Goal: Task Accomplishment & Management: Use online tool/utility

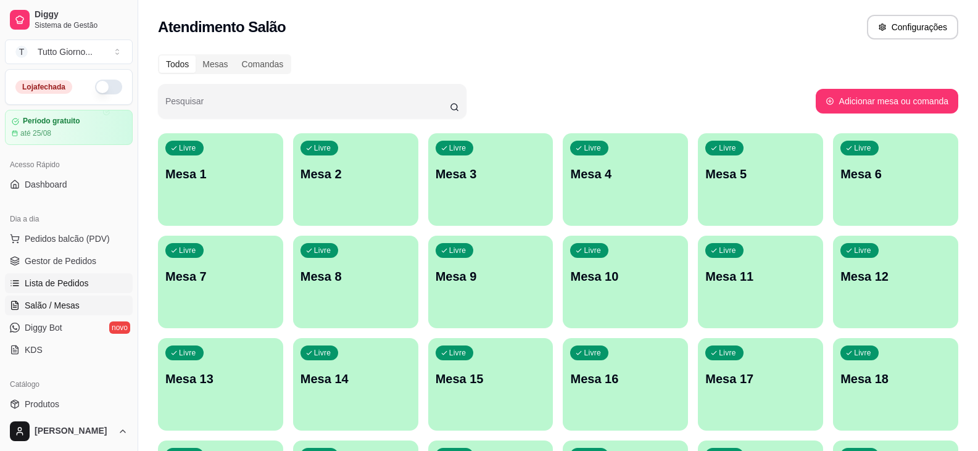
scroll to position [185, 0]
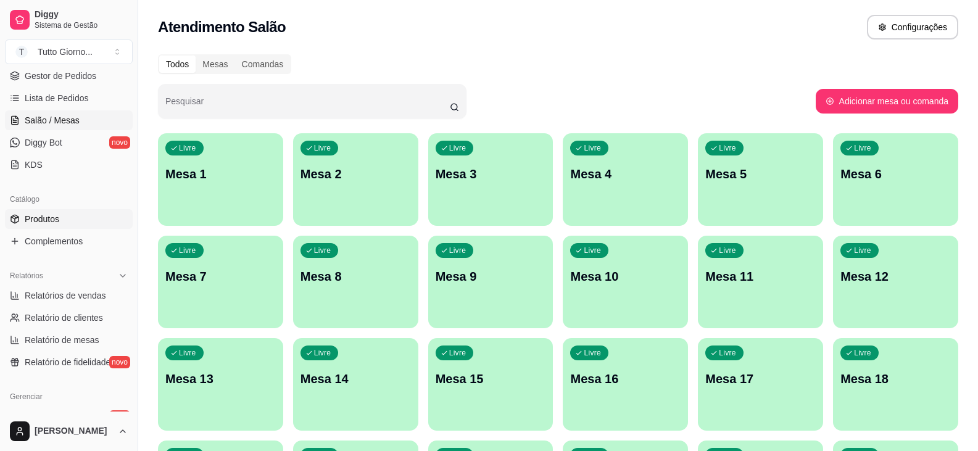
click at [56, 223] on span "Produtos" at bounding box center [42, 219] width 35 height 12
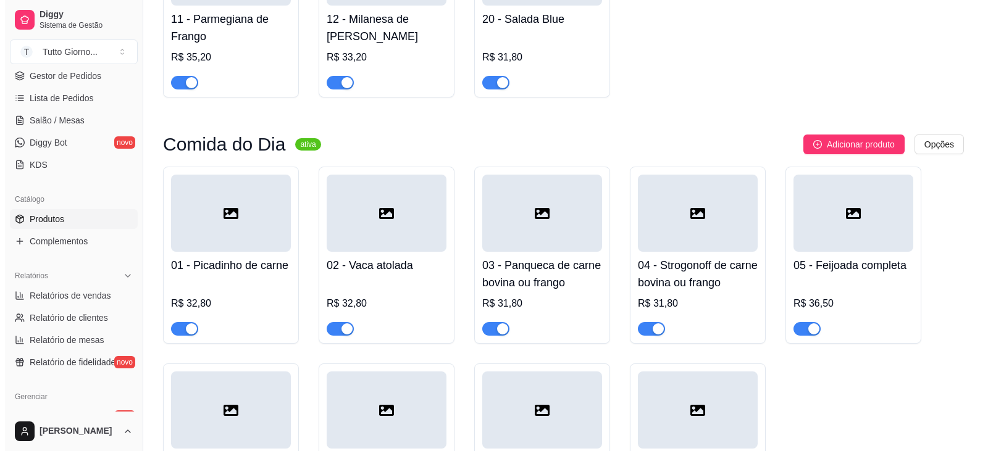
scroll to position [494, 0]
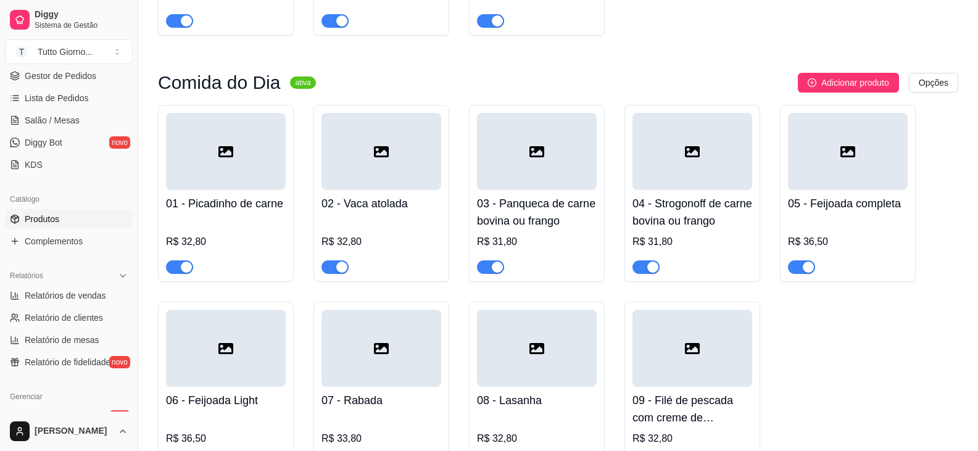
click at [224, 184] on div at bounding box center [226, 151] width 120 height 77
click at [367, 180] on div at bounding box center [382, 151] width 120 height 77
click at [551, 175] on div at bounding box center [537, 151] width 120 height 77
click at [688, 176] on div at bounding box center [693, 151] width 120 height 77
click at [875, 181] on div at bounding box center [848, 151] width 120 height 77
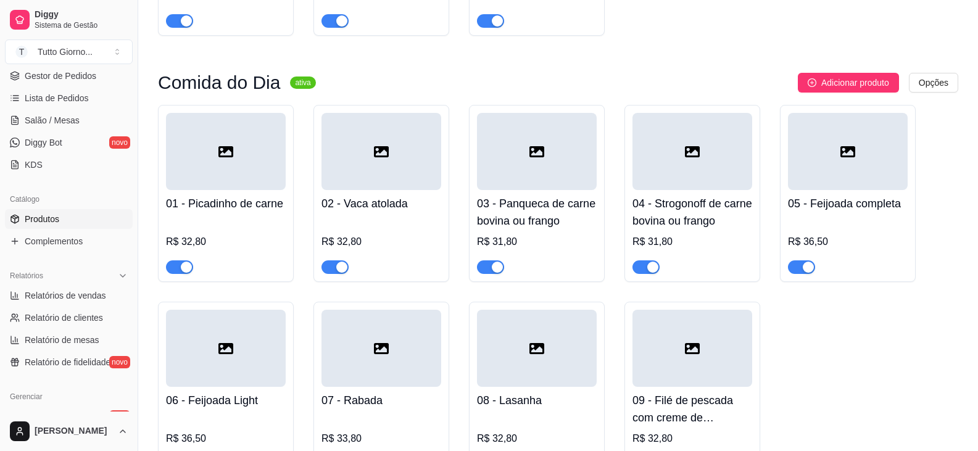
click at [222, 385] on div at bounding box center [226, 348] width 120 height 77
click at [377, 361] on div at bounding box center [382, 348] width 120 height 77
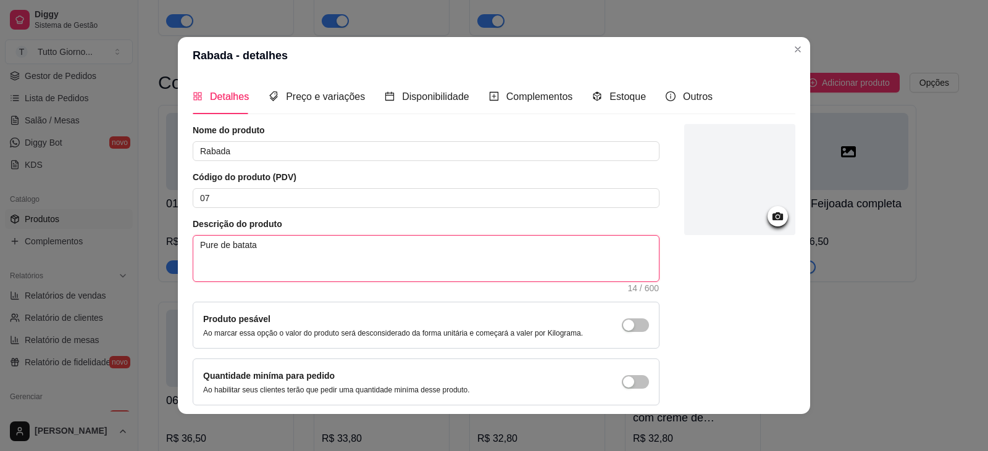
click at [229, 259] on textarea "Pure de batata" at bounding box center [425, 259] width 465 height 46
click at [195, 246] on textarea "Pure de batata" at bounding box center [425, 259] width 465 height 46
paste textarea "Acompanha sobrecoxa"
type textarea "Acompanha sobrecoxaPure de batata"
type textarea "Acompanha sobrecoxa Pure de batata"
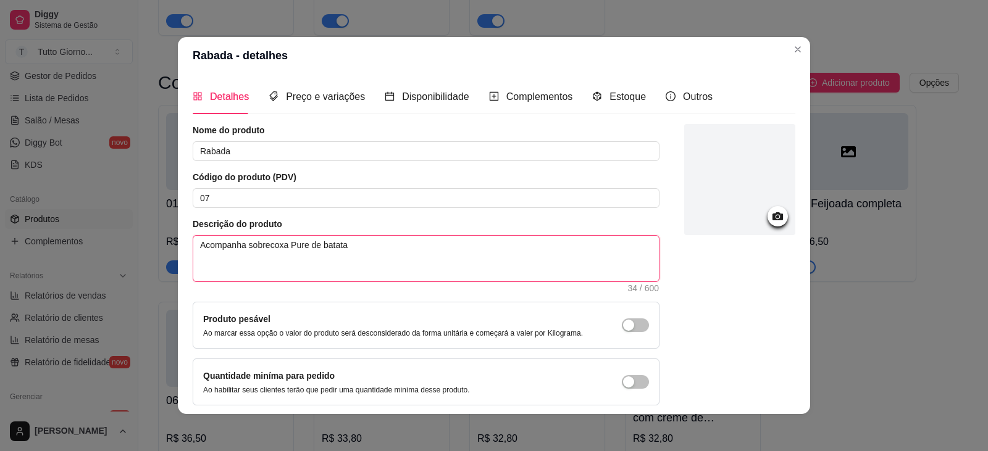
type textarea "Acompanha sobrecoxa ure de batata"
type textarea "Acompanha sobrecoxa pure de batata"
click at [282, 244] on textarea "Acompanha sobrecoxa pure de batata" at bounding box center [425, 259] width 465 height 46
type textarea "Acompanha sobrecoxa, pure de batata"
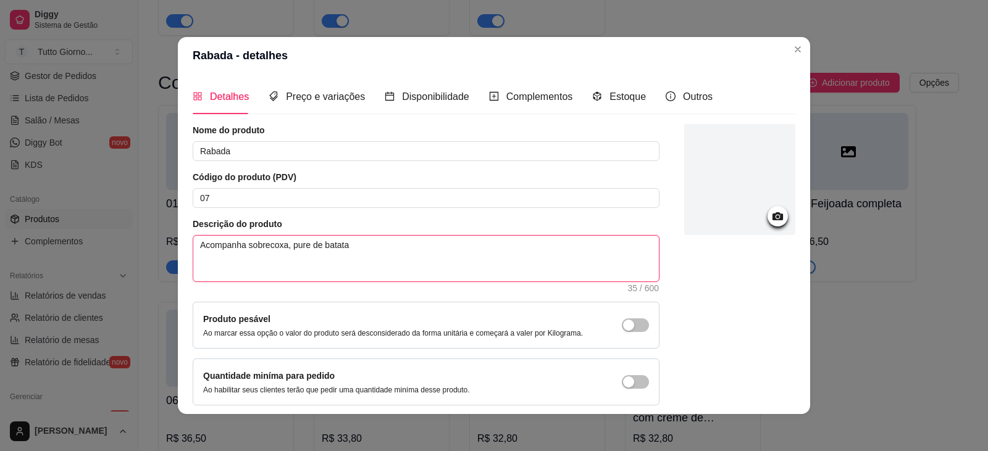
type textarea "Acompanha sobrecoxa, pure de batata"
click at [367, 252] on textarea "Acompanha sobrecoxa, pure de batata" at bounding box center [425, 259] width 465 height 46
type textarea "Acompanha sobrecoxa, pure de batata"
paste textarea "arroz, feijão, farofa e salada"
type textarea "Acompanha sobrecoxa, pure de batata arroz, feijão, farofa e salada"
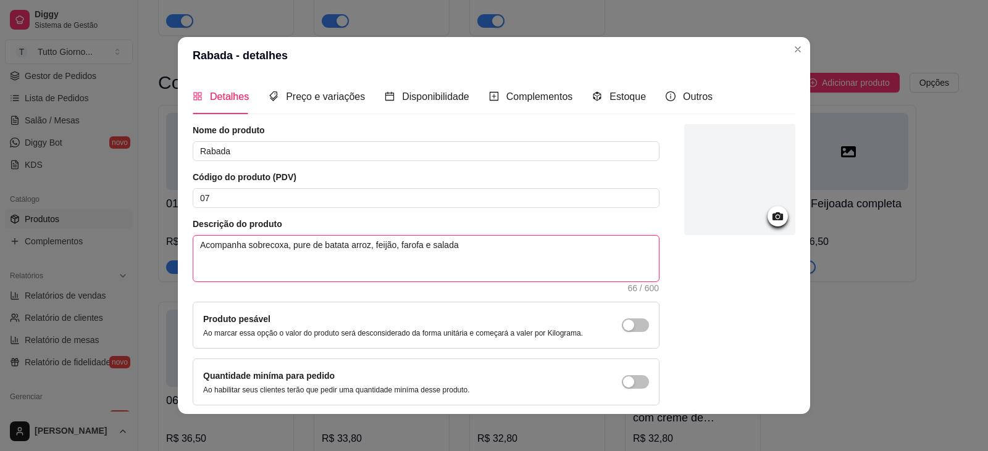
click at [344, 248] on textarea "Acompanha sobrecoxa, pure de batata arroz, feijão, farofa e salada" at bounding box center [425, 259] width 465 height 46
type textarea "Acompanha sobrecoxa, pure de batata,arroz, feijão, farofa e salada"
type textarea "Acompanha sobrecoxa, pure de batata, arroz, feijão, farofa e salada"
drag, startPoint x: 427, startPoint y: 245, endPoint x: 407, endPoint y: 244, distance: 19.8
click at [407, 244] on textarea "Acompanha sobrecoxa, pure de batata, arroz, feijão, farofa e salada" at bounding box center [425, 259] width 465 height 46
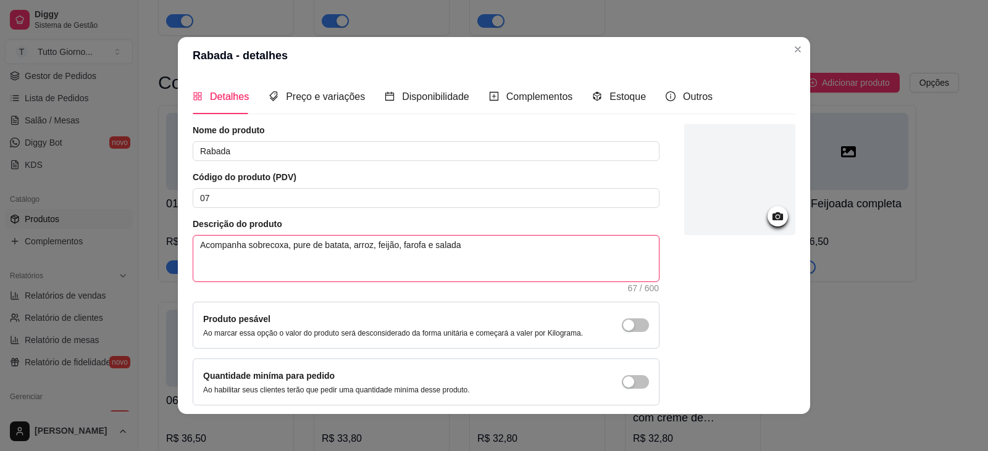
click at [408, 244] on textarea "Acompanha sobrecoxa, pure de batata, arroz, feijão, farofa e salada" at bounding box center [425, 259] width 465 height 46
drag, startPoint x: 394, startPoint y: 247, endPoint x: 419, endPoint y: 244, distance: 24.2
click at [419, 244] on textarea "Acompanha sobrecoxa, pure de batata, arroz, feijão, farofa e salada" at bounding box center [425, 259] width 465 height 46
type textarea "Acompanha sobrecoxa, pure de batata, arroz, feijão, e salada"
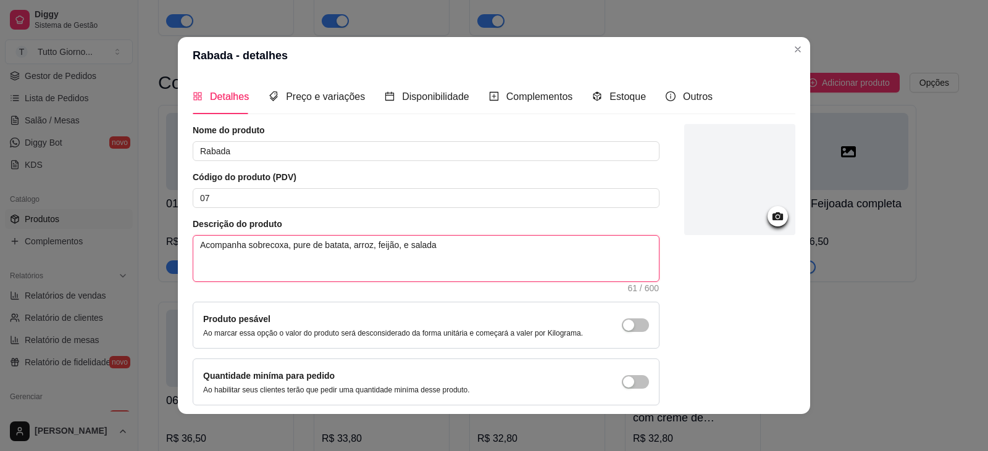
type textarea "Acompanha sobrecoxa, pure de batata, arroz, feijão e salada"
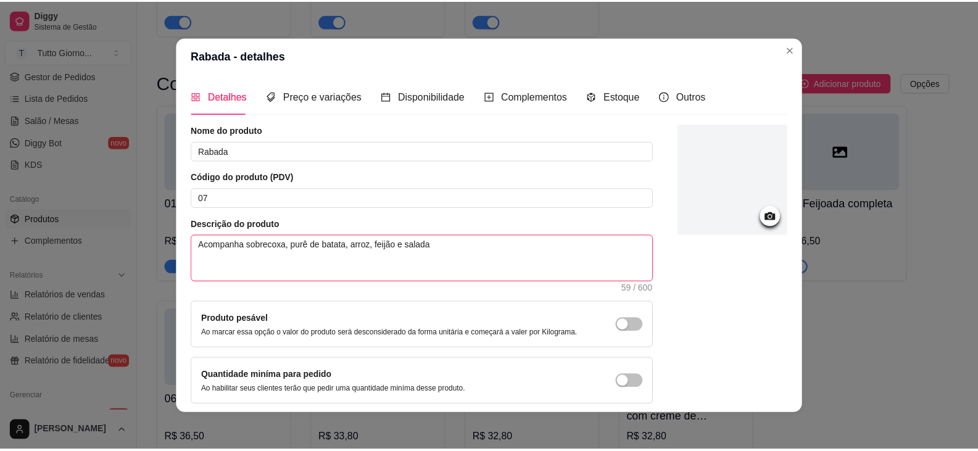
scroll to position [2, 0]
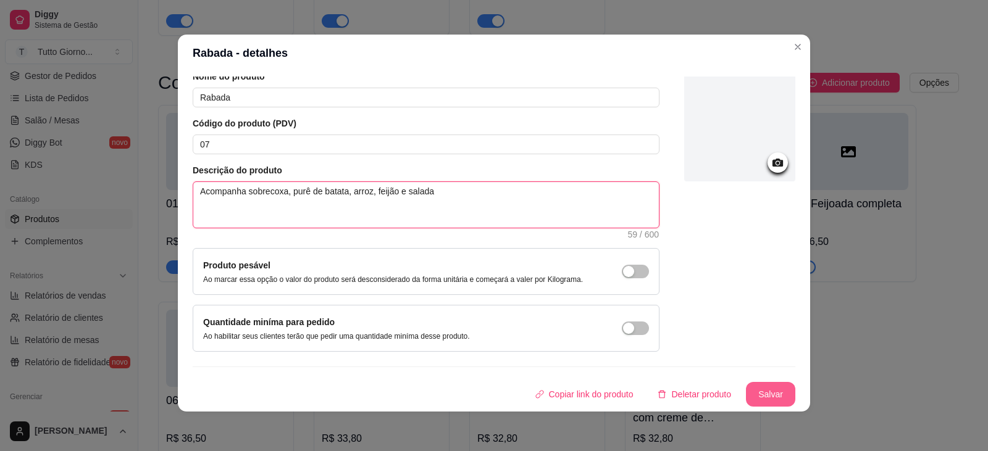
type textarea "Acompanha sobrecoxa, purê de batata, arroz, feijão e salada"
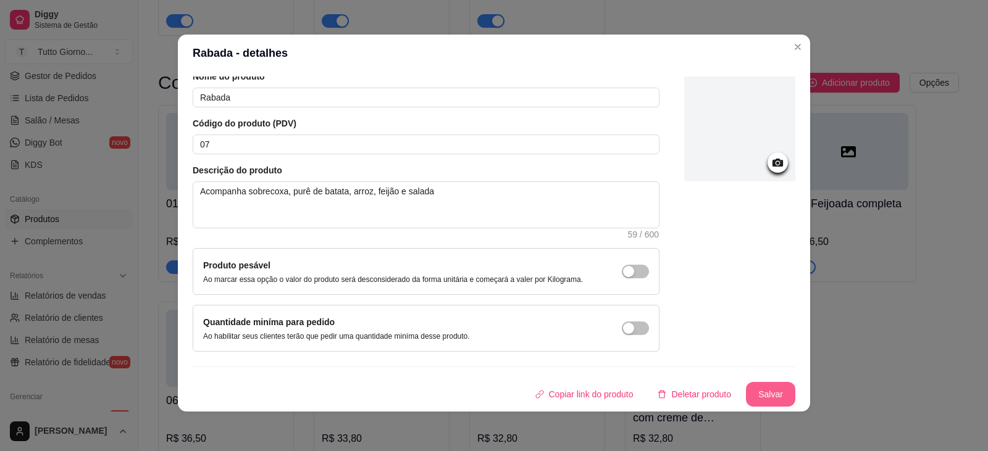
click at [766, 399] on button "Salvar" at bounding box center [770, 394] width 49 height 25
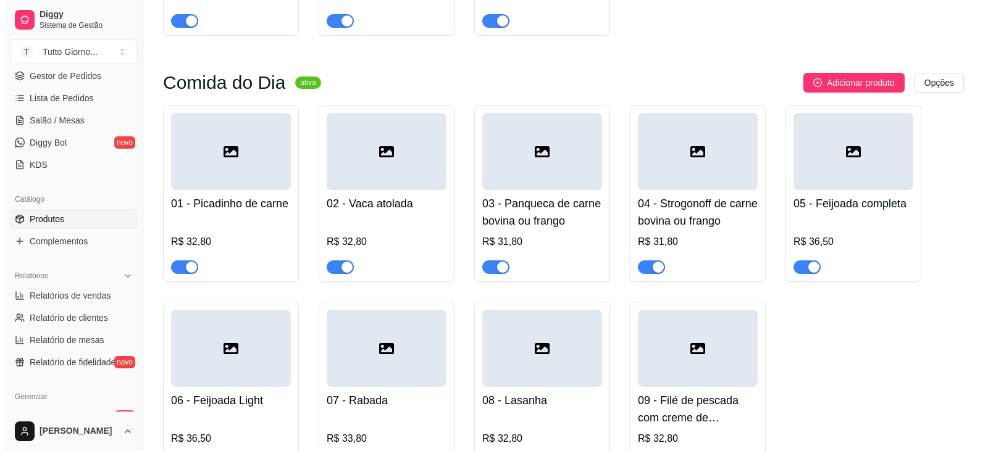
scroll to position [556, 0]
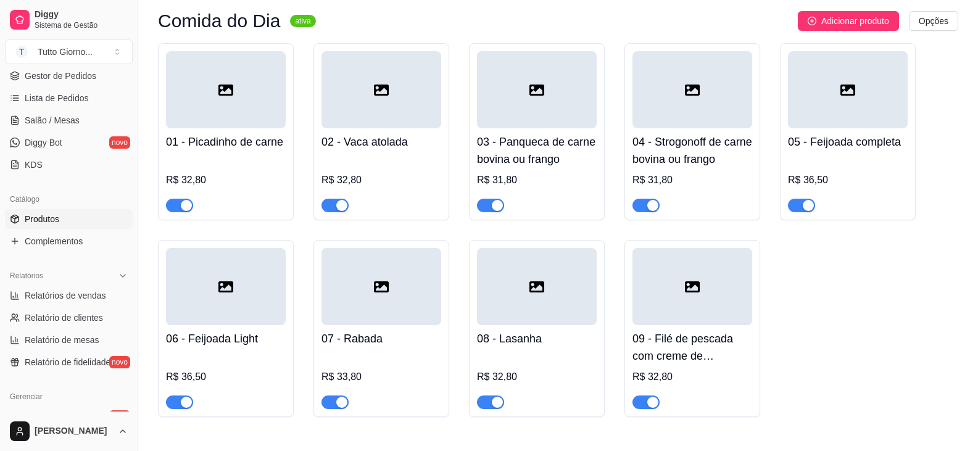
click at [508, 319] on div at bounding box center [537, 286] width 120 height 77
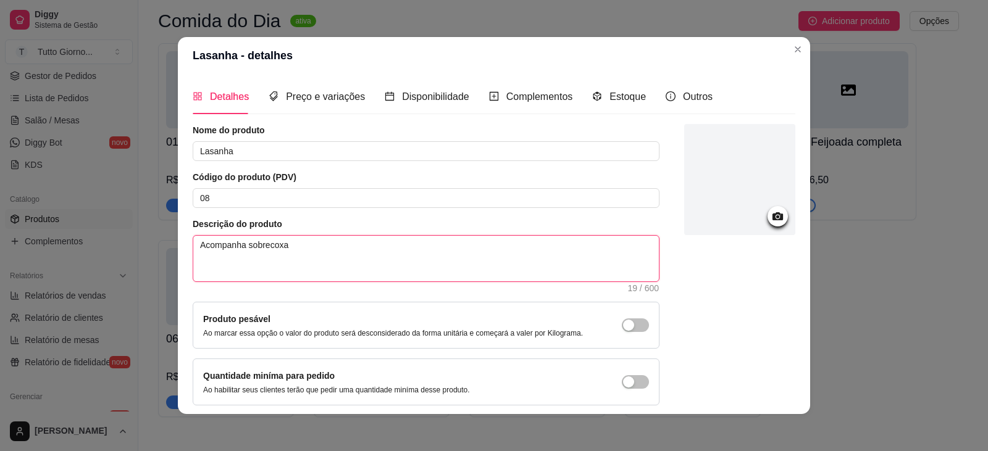
click at [277, 254] on textarea "Acompanha sobrecoxa" at bounding box center [425, 259] width 465 height 46
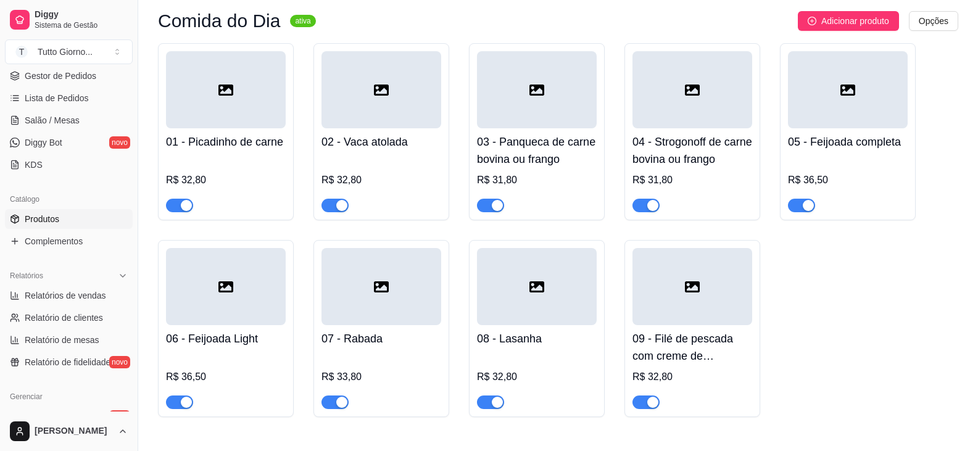
click at [367, 321] on div at bounding box center [382, 286] width 120 height 77
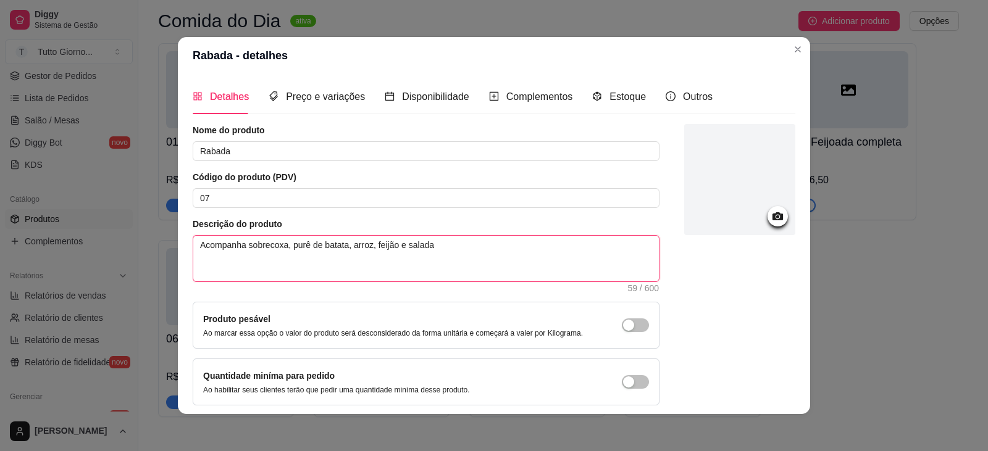
drag, startPoint x: 283, startPoint y: 245, endPoint x: 243, endPoint y: 243, distance: 40.8
click at [243, 243] on textarea "Acompanha sobrecoxa, purê de batata, arroz, feijão e salada" at bounding box center [425, 259] width 465 height 46
type textarea "Acompanha purê de batata, arroz, feijão e salada"
drag, startPoint x: 299, startPoint y: 244, endPoint x: 394, endPoint y: 244, distance: 94.5
click at [394, 244] on textarea "Acompanha purê de batata, arroz, feijão e salada" at bounding box center [425, 259] width 465 height 46
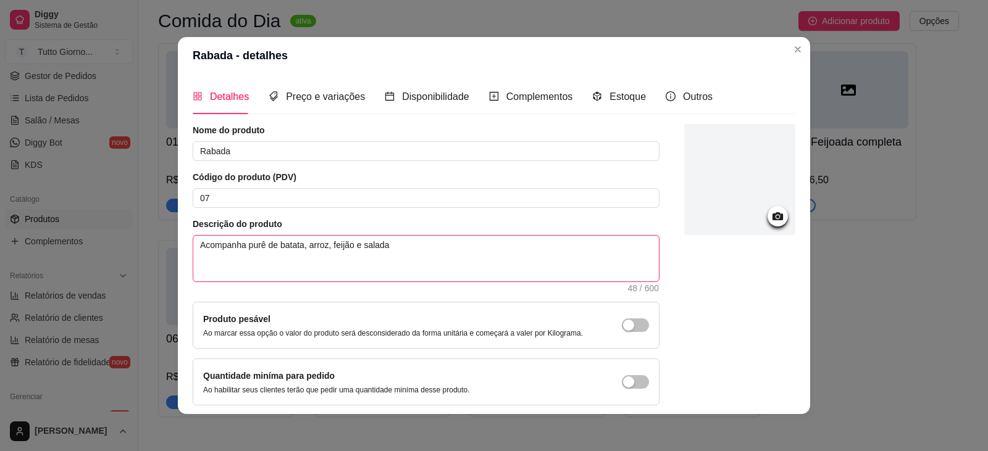
scroll to position [2, 0]
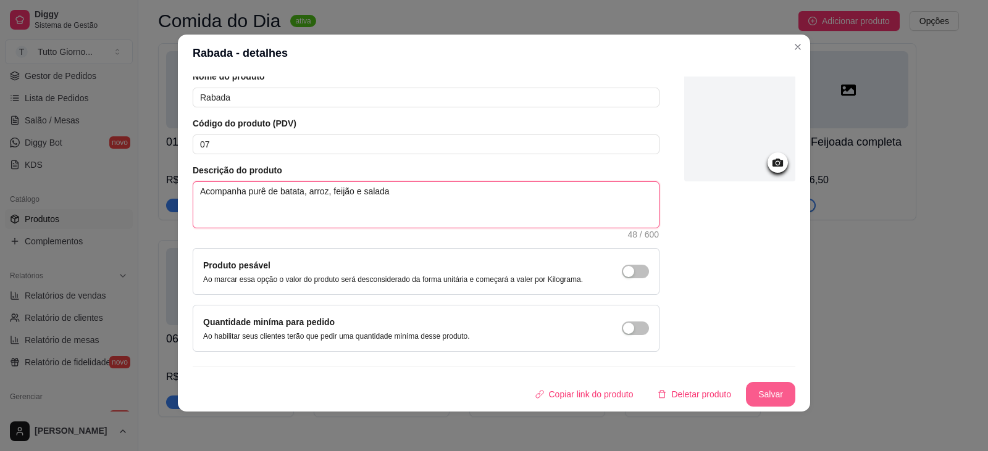
type textarea "Acompanha purê de batata, arroz, feijão e salada"
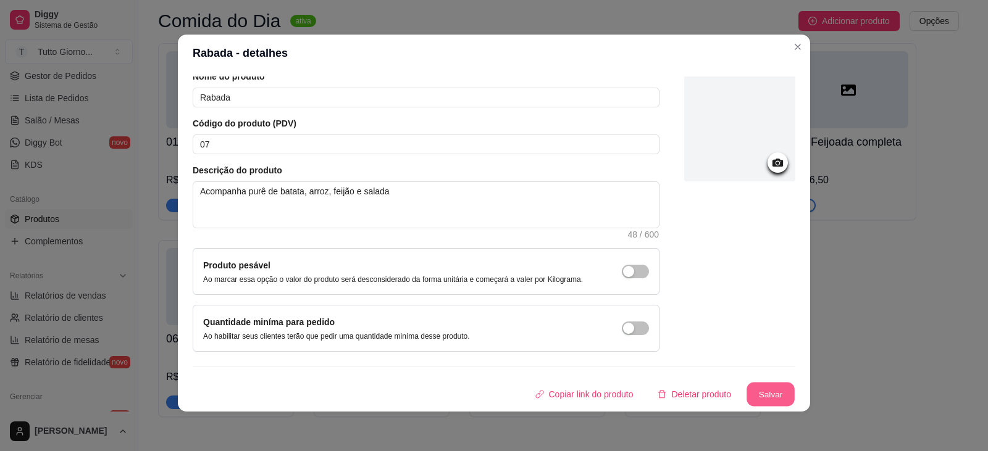
click at [761, 396] on button "Salvar" at bounding box center [770, 395] width 48 height 24
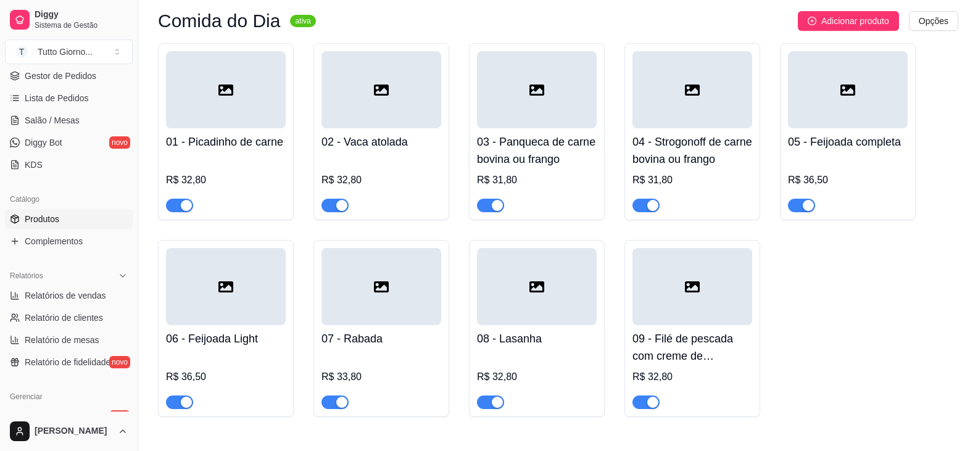
click at [527, 344] on h4 "08 - Lasanha" at bounding box center [537, 338] width 120 height 17
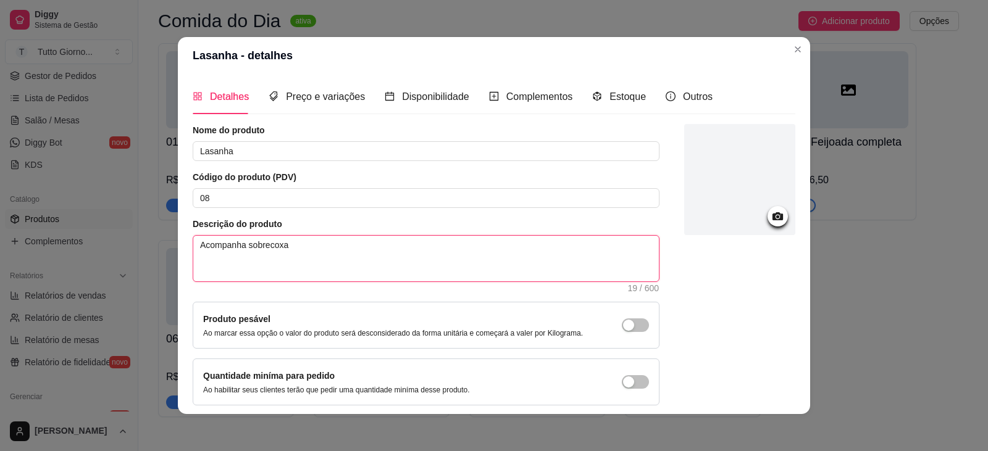
click at [289, 249] on textarea "Acompanha sobrecoxa" at bounding box center [425, 259] width 465 height 46
type textarea "Acompanha sobrecoxa,"
paste textarea ", arroz, feijão e salada"
type textarea "Acompanha sobrecoxa, , arroz, feijão e salada"
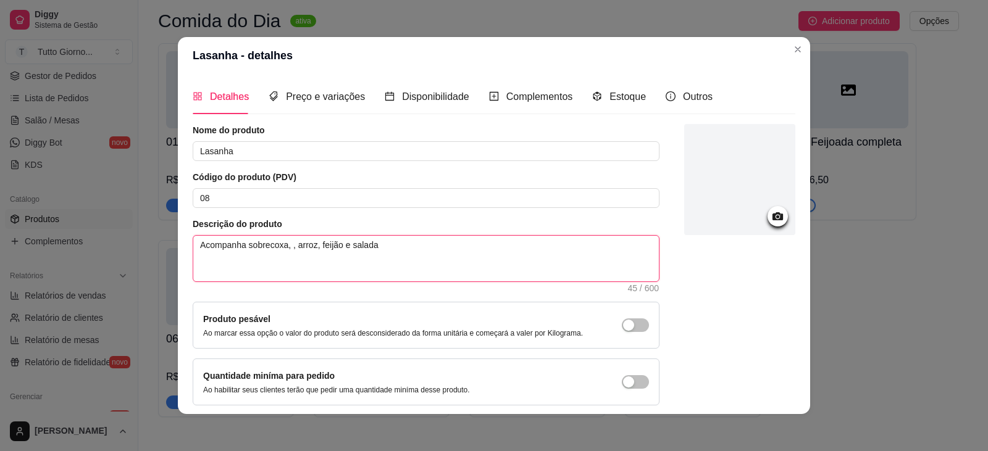
click at [290, 243] on textarea "Acompanha sobrecoxa, , arroz, feijão e salada" at bounding box center [425, 259] width 465 height 46
type textarea "Acompanha sobrecoxa, ,arroz, feijão e salada"
type textarea "Acompanha sobrecoxa, arroz, feijão e salada"
type textarea "Acompanha sobrecoxa,arroz, feijão e salada"
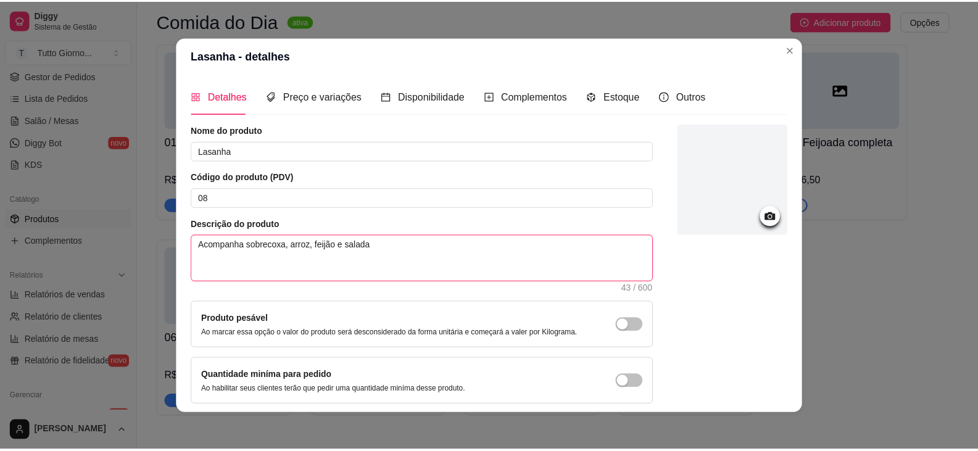
scroll to position [51, 0]
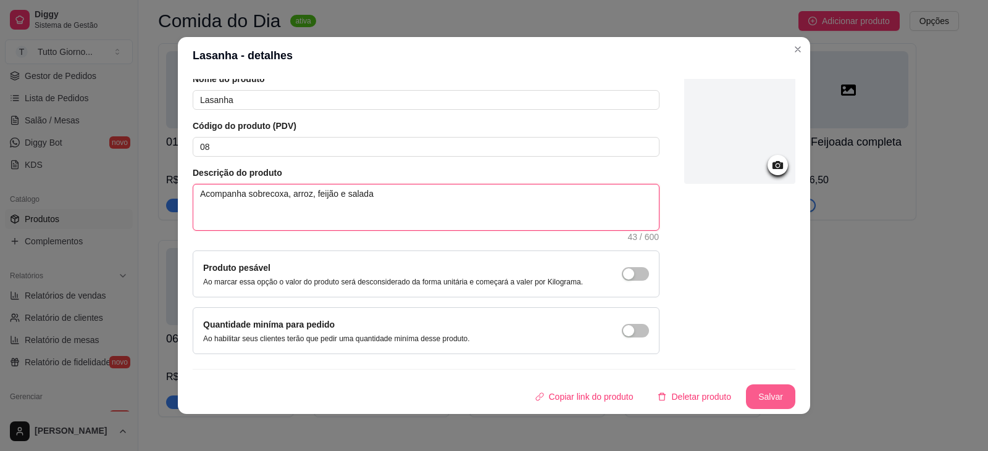
type textarea "Acompanha sobrecoxa, arroz, feijão e salada"
click at [749, 393] on button "Salvar" at bounding box center [770, 397] width 48 height 24
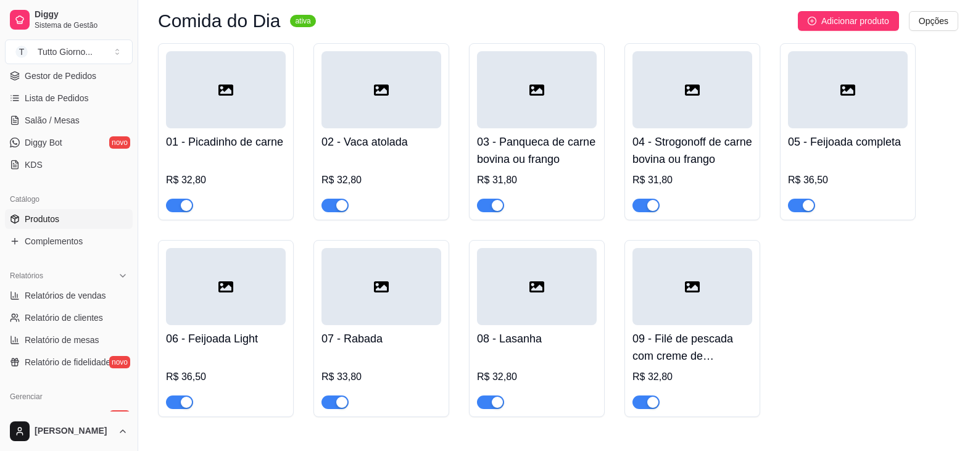
click at [670, 320] on div at bounding box center [693, 286] width 120 height 77
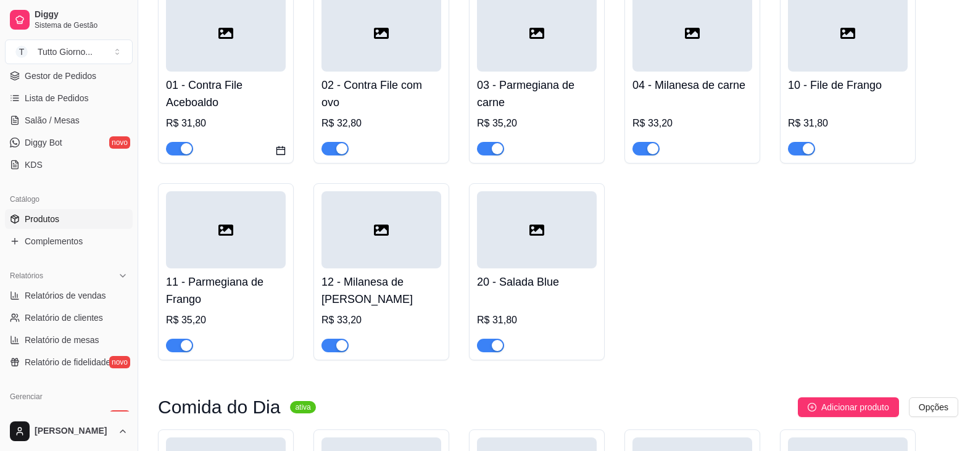
scroll to position [0, 0]
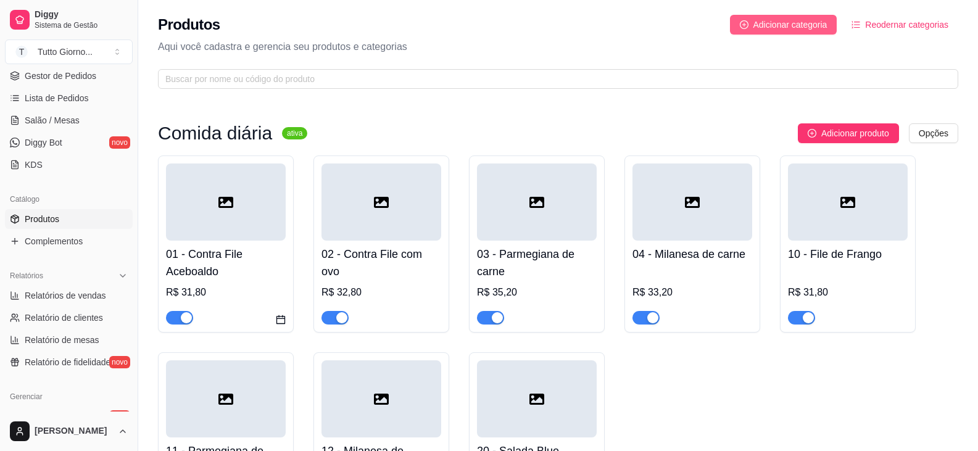
click at [782, 20] on span "Adicionar categoria" at bounding box center [791, 25] width 74 height 14
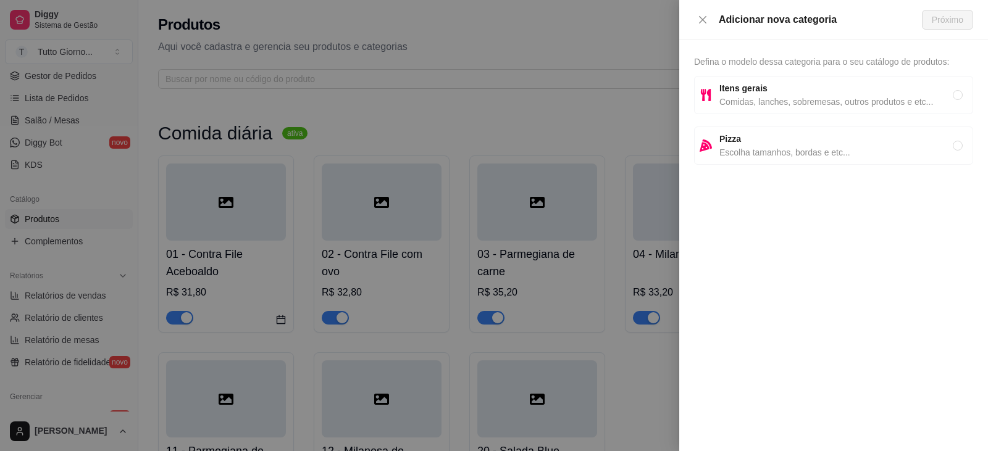
click at [741, 94] on span "Itens gerais" at bounding box center [835, 88] width 233 height 14
radio input "true"
click at [940, 9] on div "Adicionar nova categoria Próximo" at bounding box center [833, 20] width 309 height 40
click at [944, 16] on span "Próximo" at bounding box center [947, 20] width 31 height 14
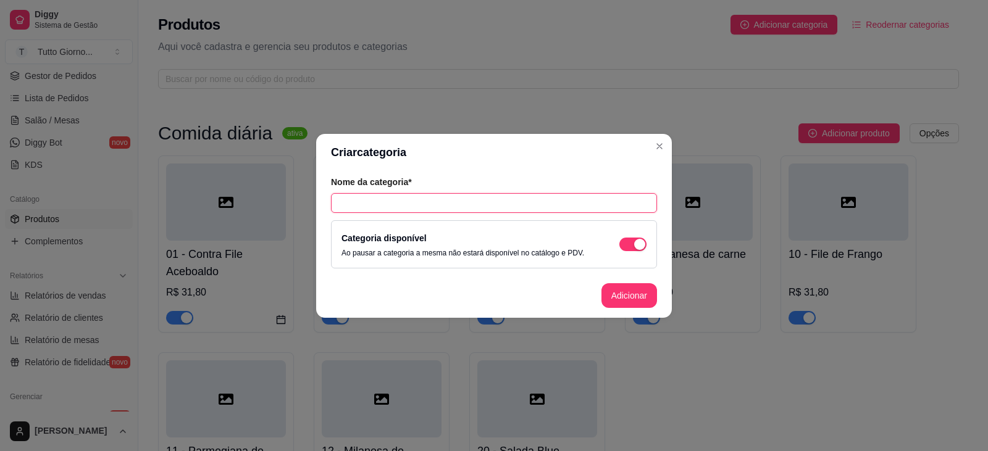
click at [362, 202] on input "text" at bounding box center [494, 203] width 326 height 20
type input "Drinks"
click at [617, 304] on button "Adicionar" at bounding box center [629, 295] width 56 height 25
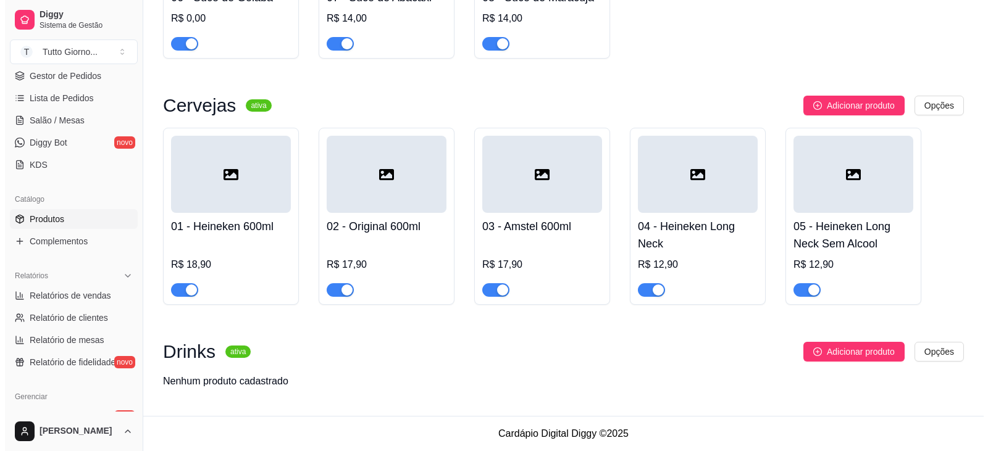
scroll to position [2908, 0]
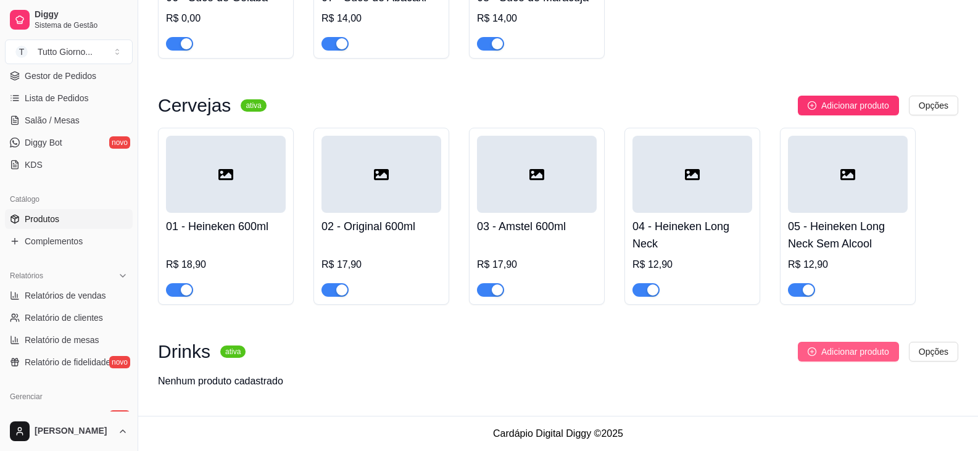
click at [835, 348] on span "Adicionar produto" at bounding box center [856, 352] width 68 height 14
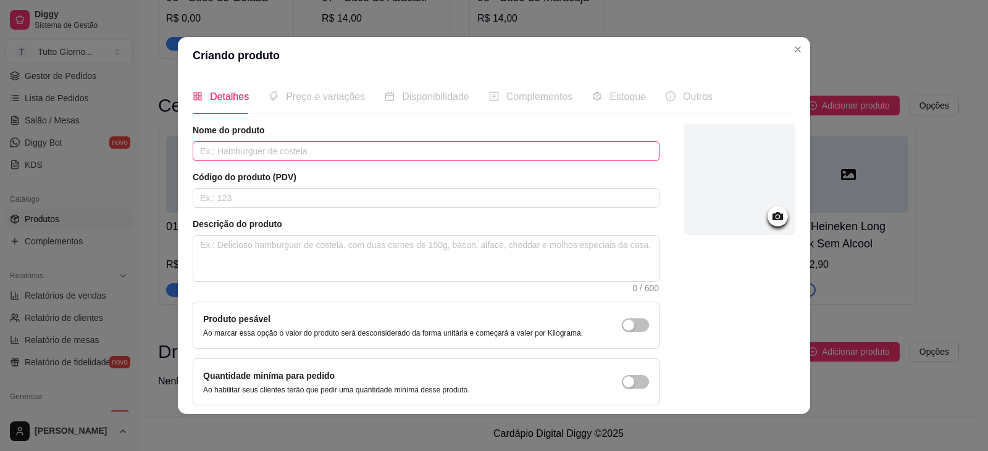
click at [214, 155] on input "text" at bounding box center [426, 151] width 467 height 20
type input "Caipirinha Capri (limão)"
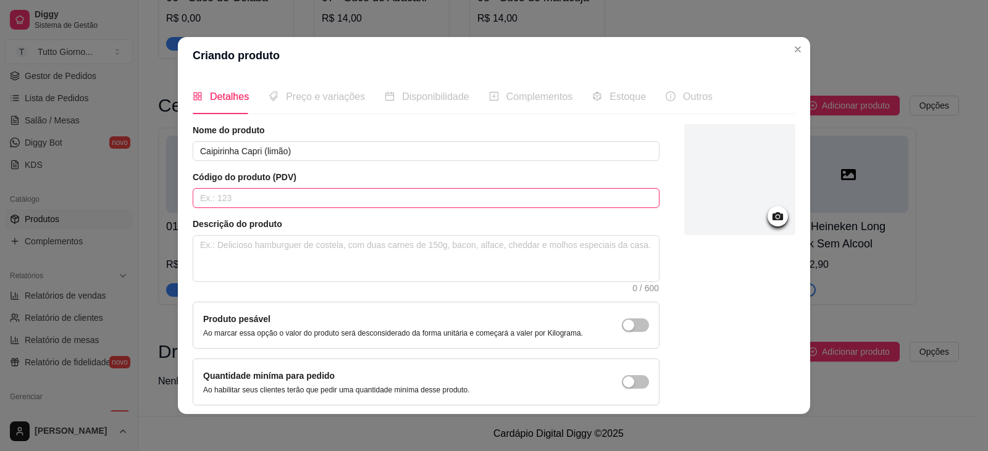
click at [219, 203] on input "text" at bounding box center [426, 198] width 467 height 20
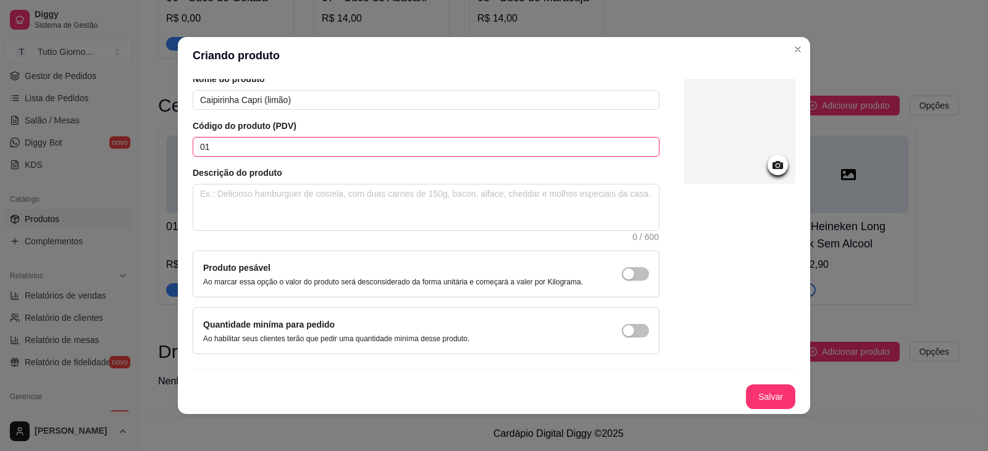
scroll to position [2, 0]
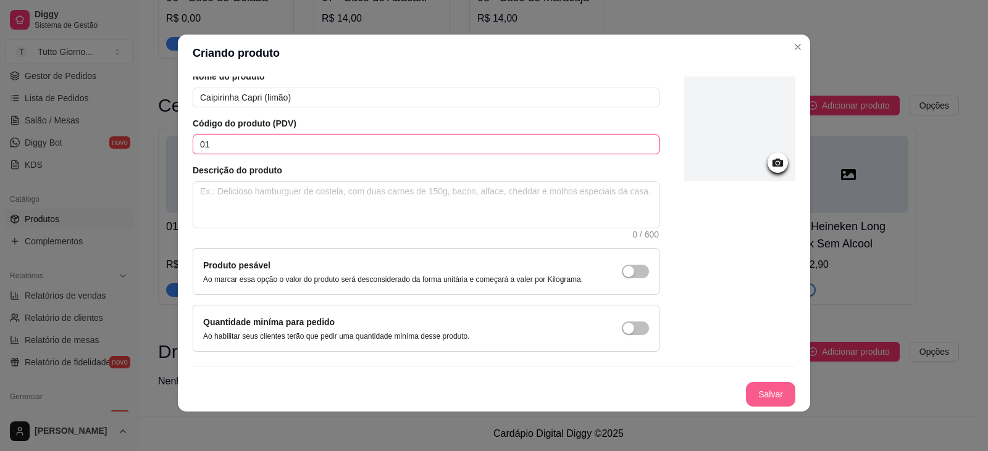
type input "01"
click at [756, 388] on button "Salvar" at bounding box center [770, 394] width 49 height 25
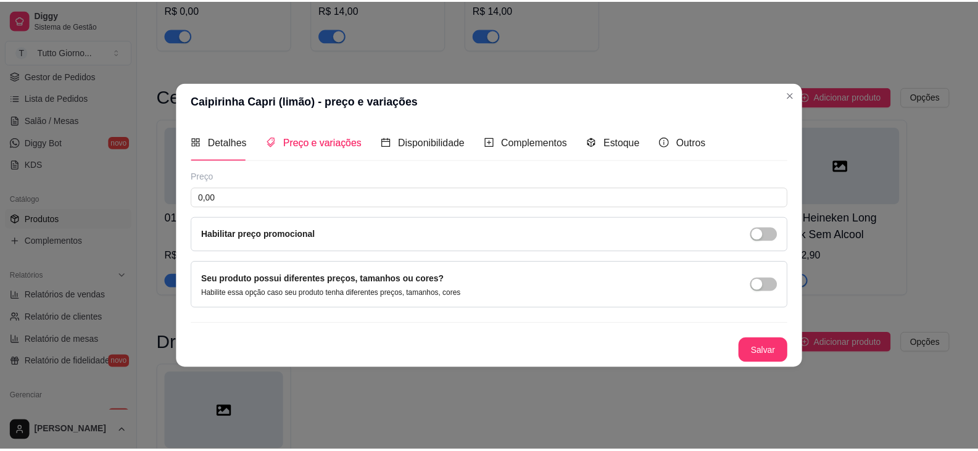
scroll to position [0, 0]
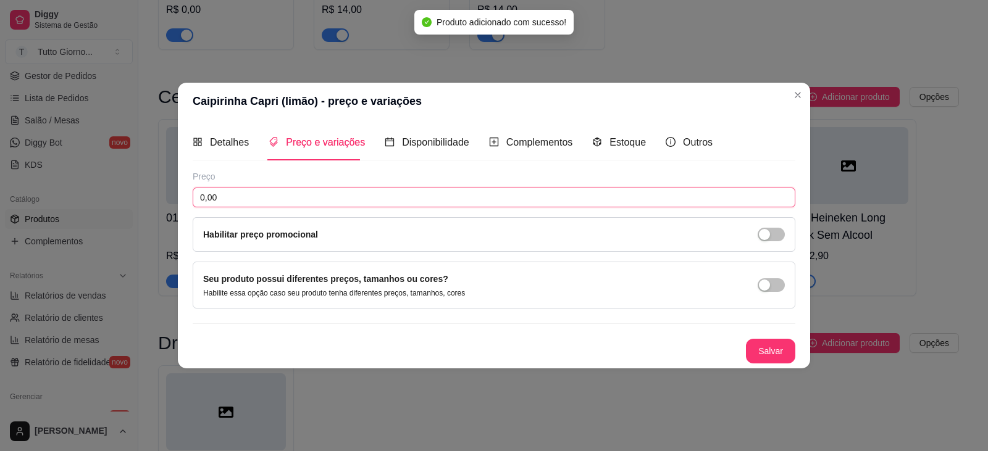
drag, startPoint x: 241, startPoint y: 199, endPoint x: 109, endPoint y: 198, distance: 132.1
click at [109, 198] on div "Caipirinha Capri (limão) - preço e variações Detalhes Preço e variações Disponi…" at bounding box center [494, 225] width 988 height 451
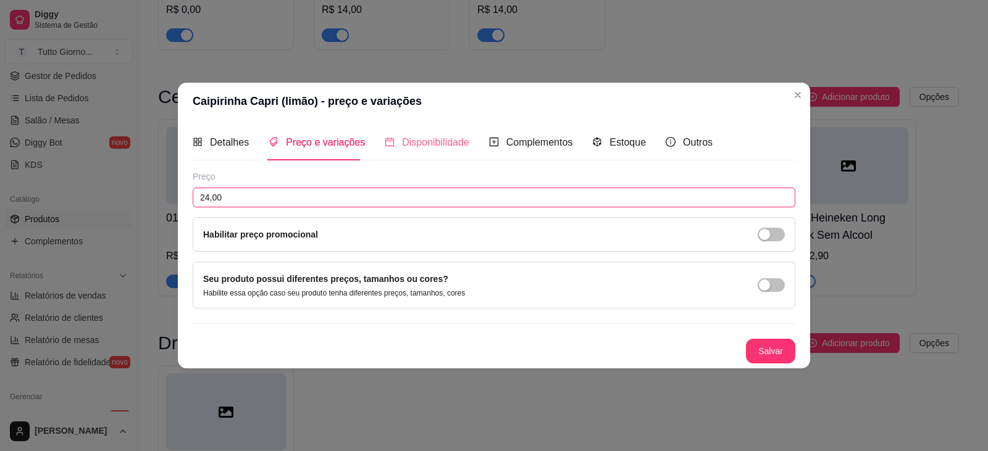
type input "24,00"
click at [421, 145] on span "Disponibilidade" at bounding box center [435, 142] width 67 height 10
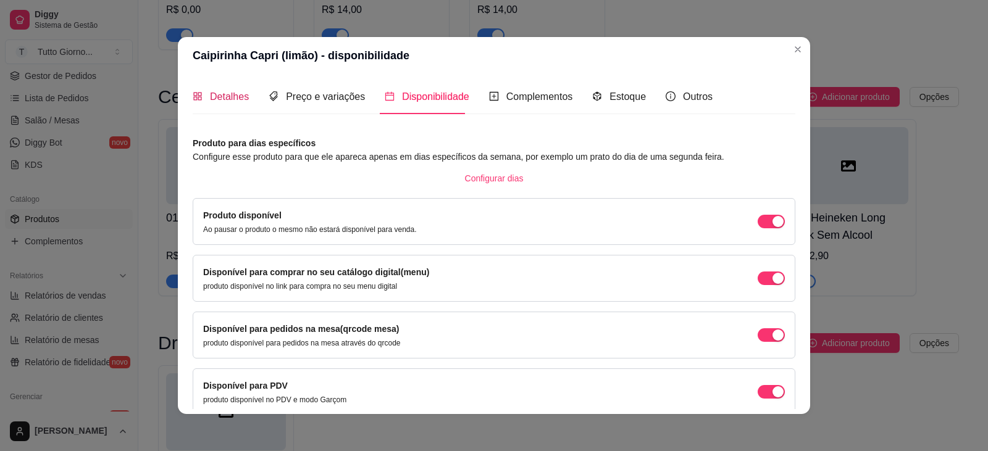
click at [231, 101] on span "Detalhes" at bounding box center [229, 96] width 39 height 10
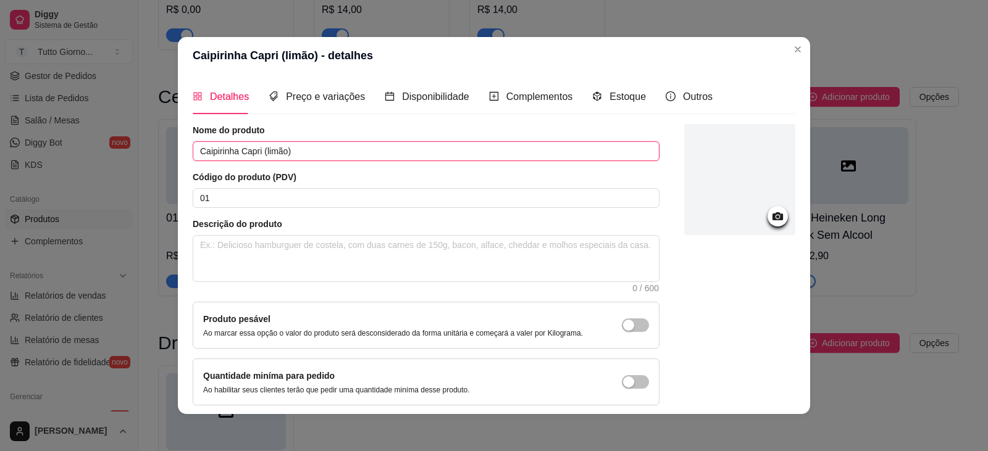
click at [258, 150] on input "Caipirinha Capri (limão)" at bounding box center [426, 151] width 467 height 20
click at [289, 151] on input "Caipirinha Capri (limão)" at bounding box center [426, 151] width 467 height 20
type input "Caipirinha Capri (limão)"
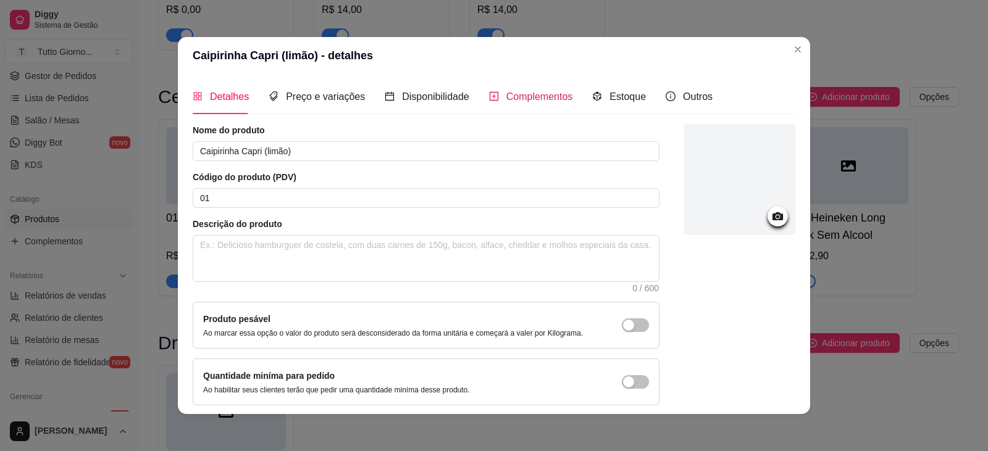
click at [522, 98] on span "Complementos" at bounding box center [539, 96] width 67 height 10
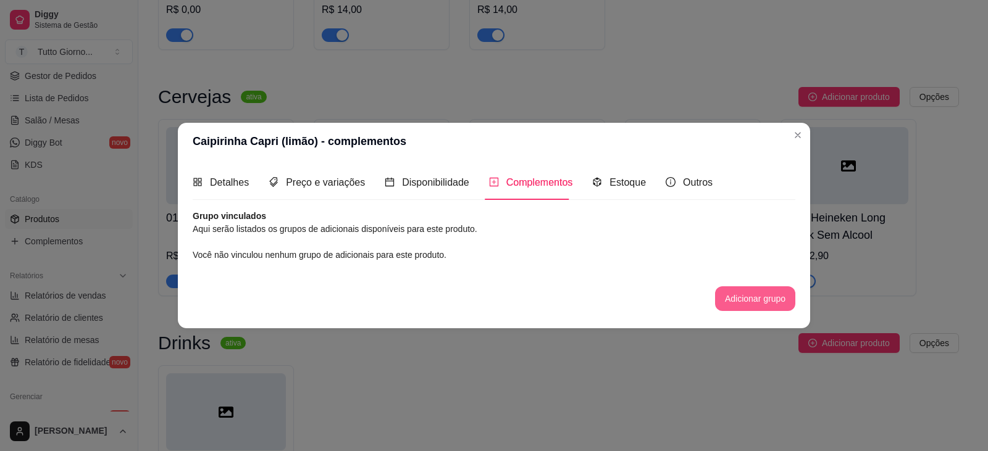
click at [736, 299] on button "Adicionar grupo" at bounding box center [755, 298] width 80 height 25
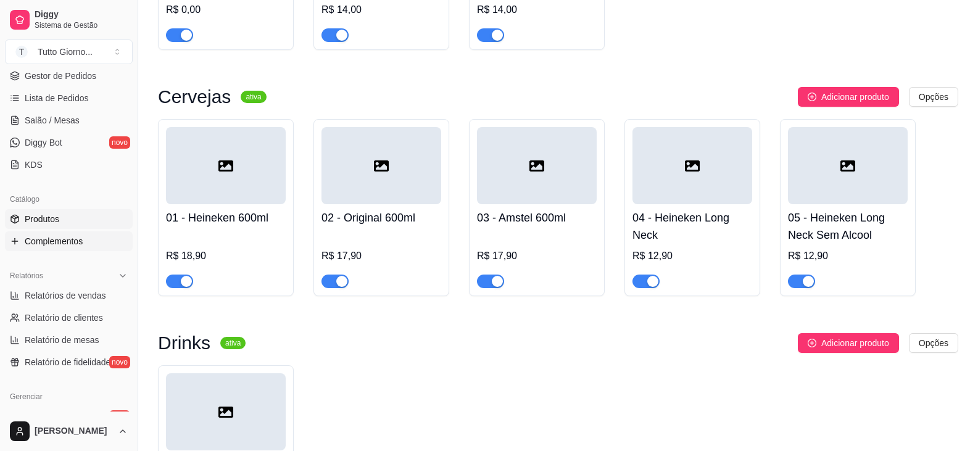
click at [63, 246] on span "Complementos" at bounding box center [54, 241] width 58 height 12
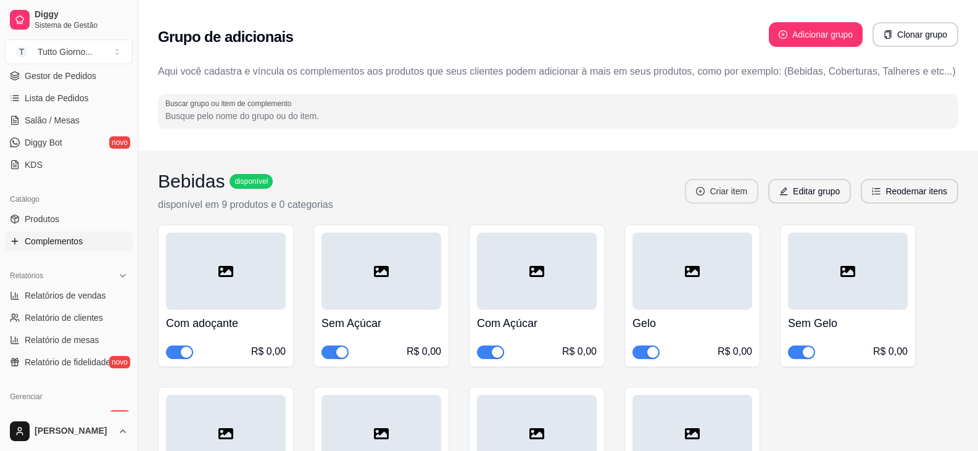
click at [723, 196] on button "Criar item" at bounding box center [721, 191] width 73 height 25
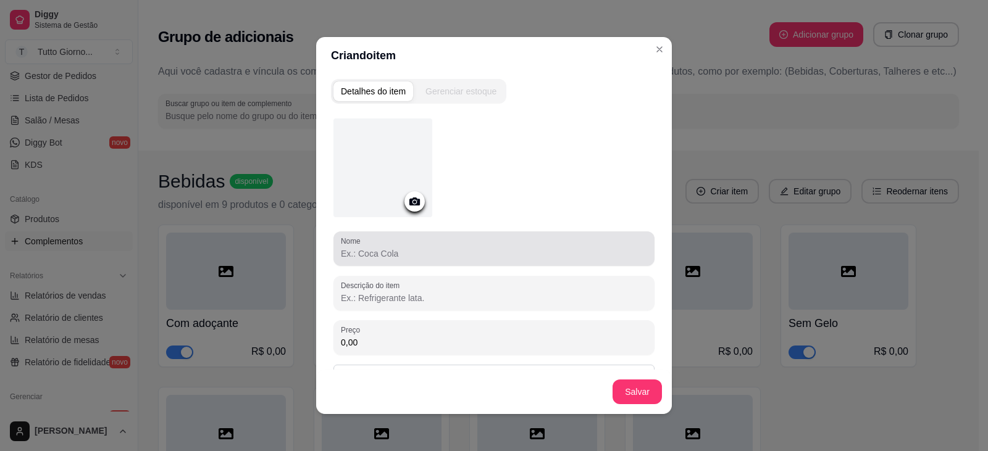
click at [368, 246] on div at bounding box center [494, 248] width 306 height 25
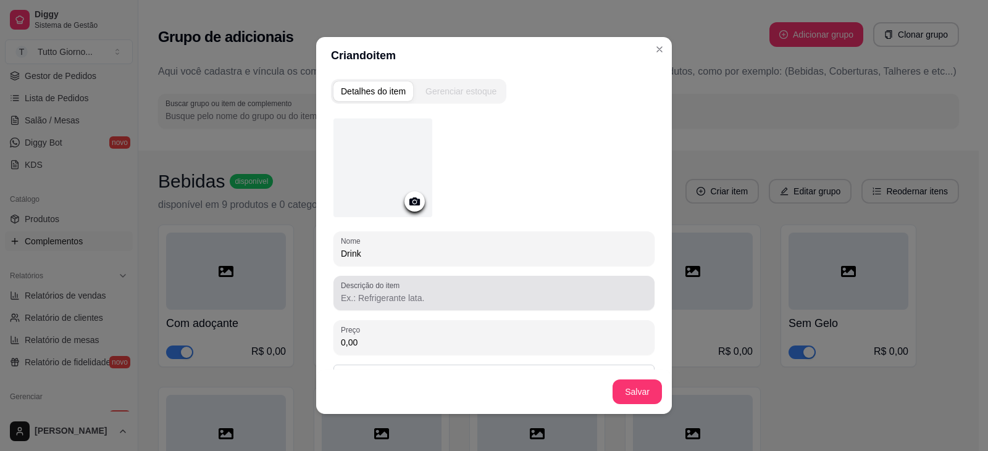
type input "Drink"
click at [365, 299] on input "Descrição do item" at bounding box center [494, 298] width 306 height 12
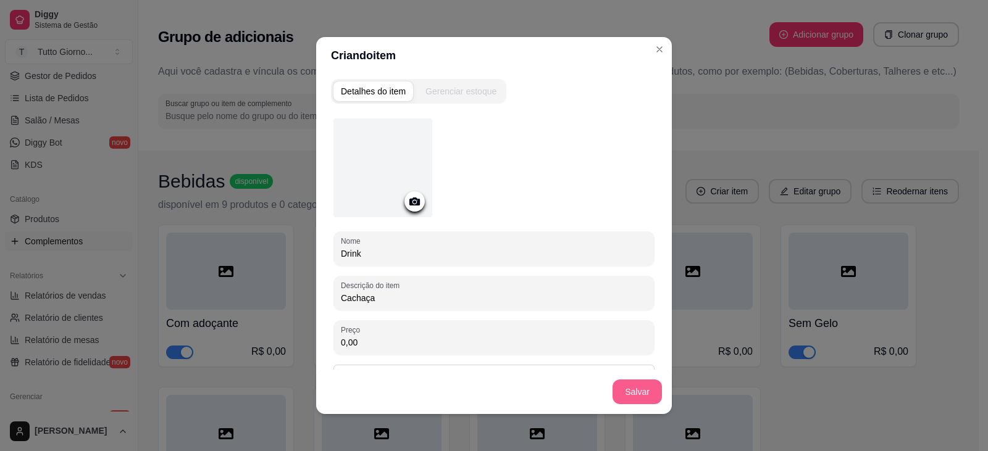
type input "Cachaça"
click at [633, 397] on button "Salvar" at bounding box center [636, 392] width 49 height 25
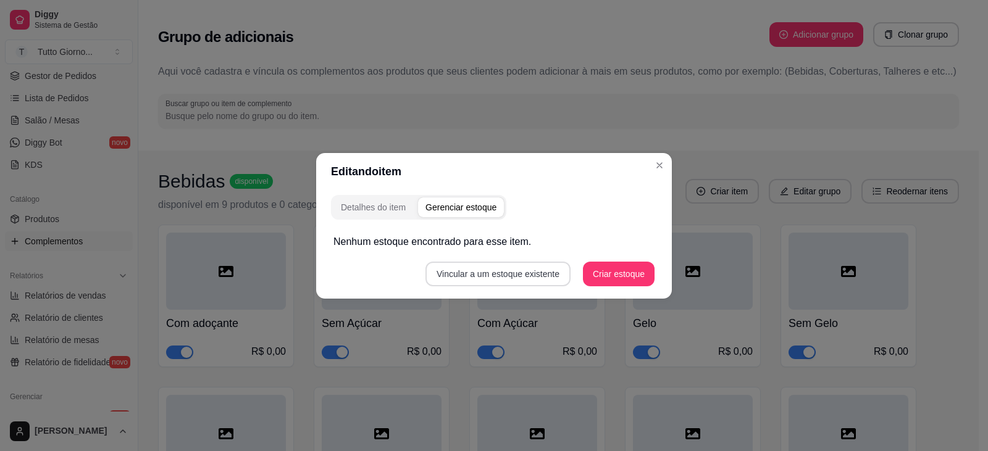
click at [496, 271] on button "Vincular a um estoque existente" at bounding box center [497, 274] width 145 height 25
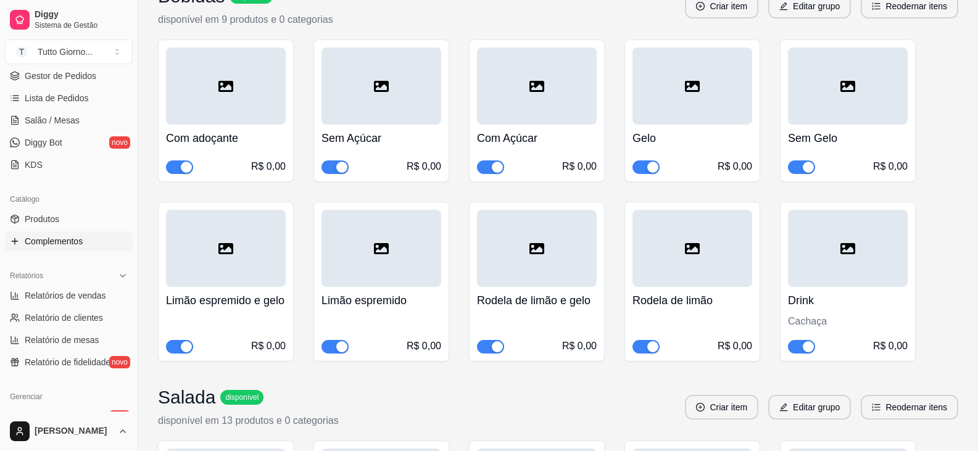
scroll to position [247, 0]
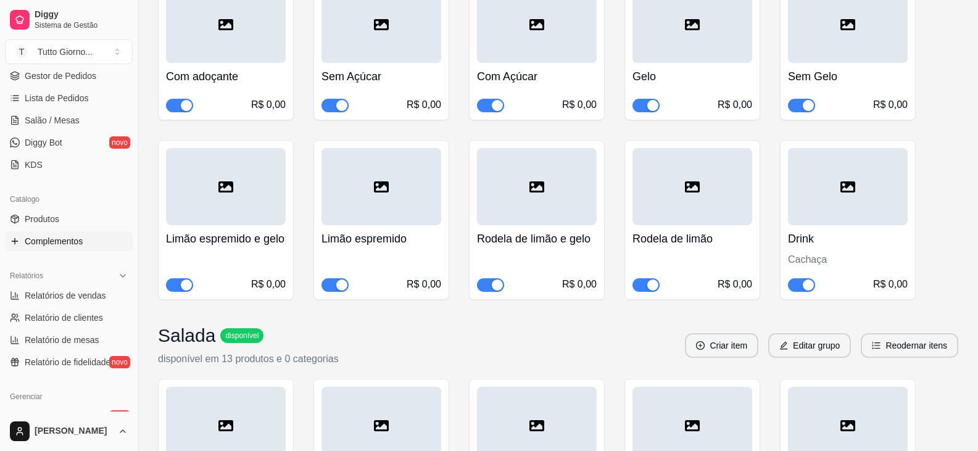
drag, startPoint x: 830, startPoint y: 232, endPoint x: 901, endPoint y: 185, distance: 84.6
click at [901, 185] on div at bounding box center [848, 186] width 120 height 77
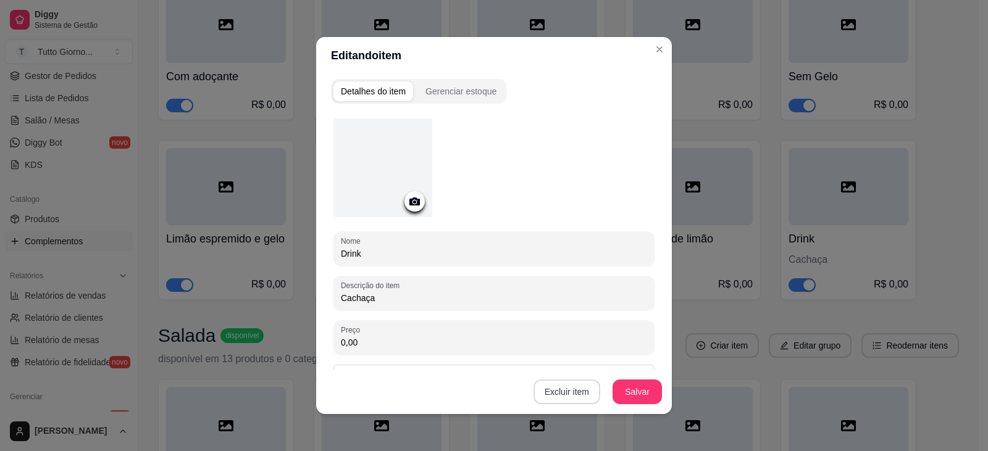
click at [549, 397] on button "Excluir item" at bounding box center [566, 392] width 67 height 25
click at [609, 368] on button "Sim" at bounding box center [613, 363] width 38 height 19
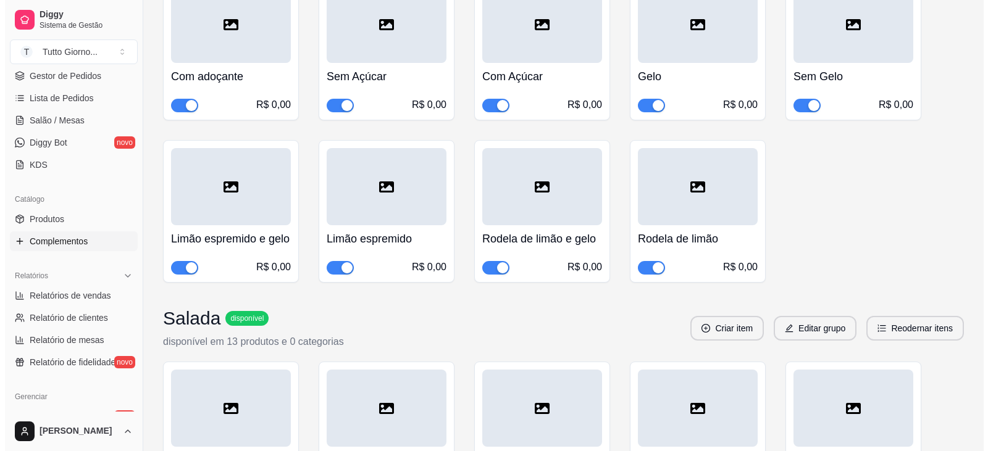
scroll to position [0, 0]
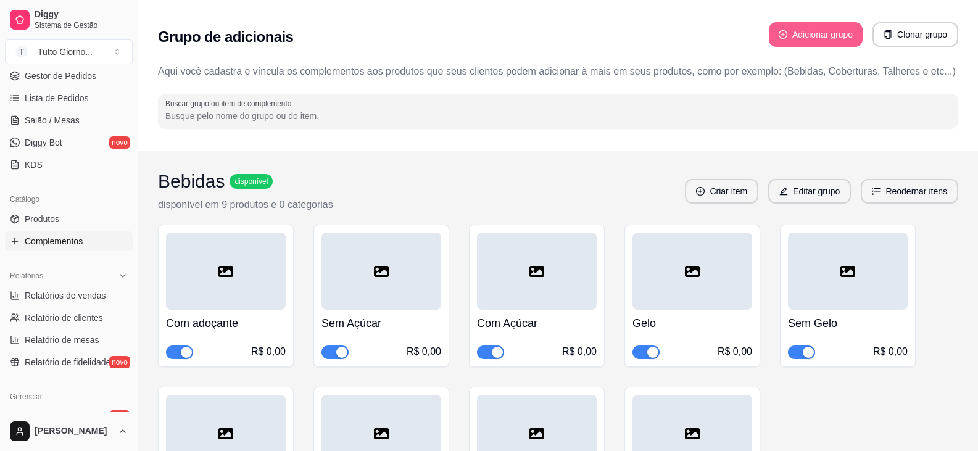
click at [801, 36] on button "Adicionar grupo" at bounding box center [816, 34] width 94 height 25
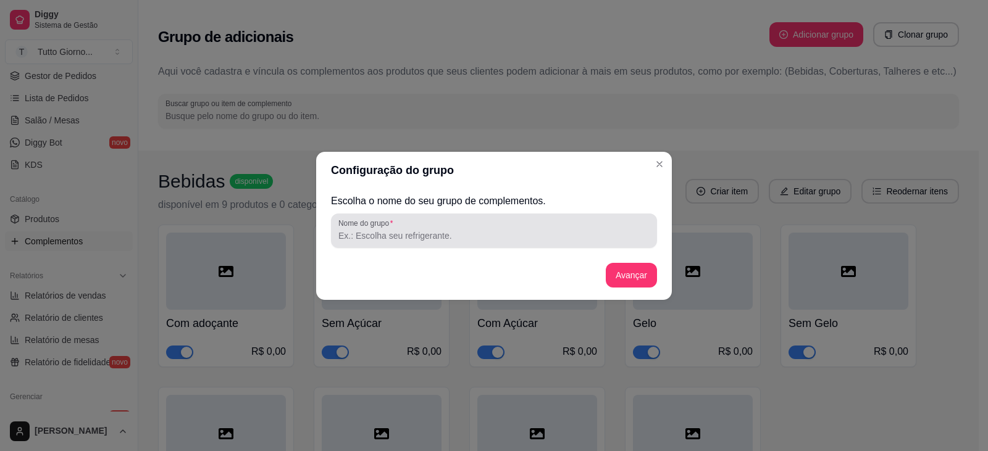
click at [407, 241] on input "Nome do grupo" at bounding box center [493, 236] width 311 height 12
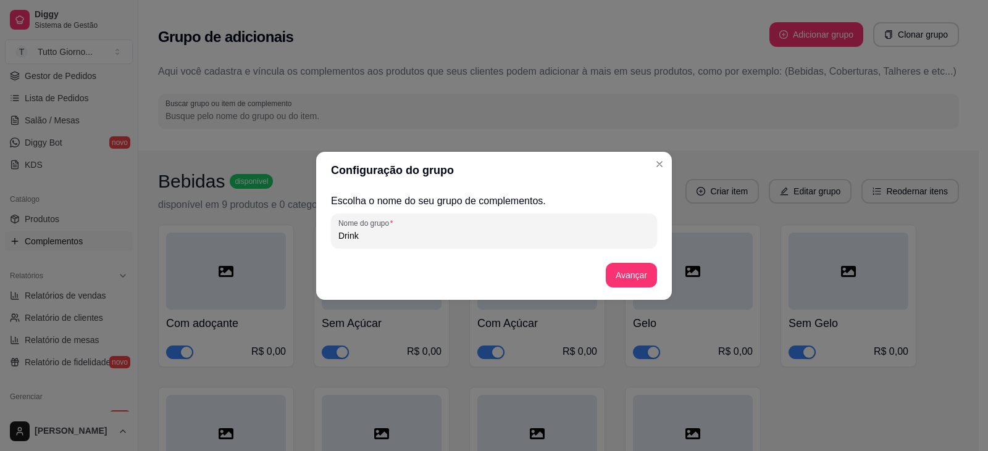
type input "Drink"
click at [630, 271] on button "Avançar" at bounding box center [631, 275] width 50 height 24
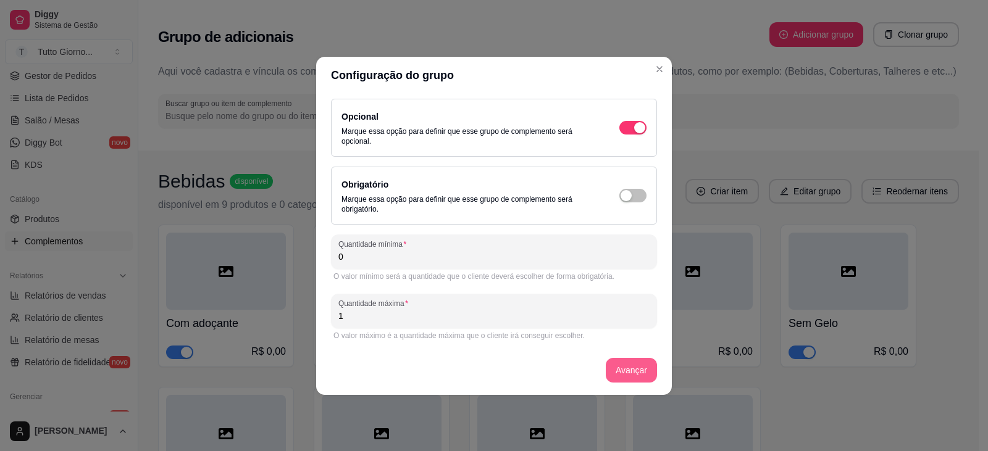
click at [635, 372] on button "Avançar" at bounding box center [631, 370] width 51 height 25
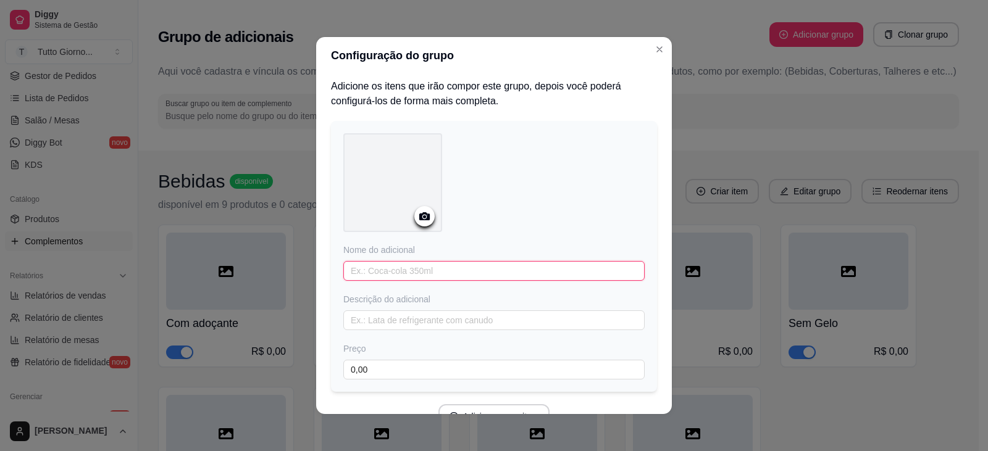
click at [370, 273] on input "text" at bounding box center [493, 271] width 301 height 20
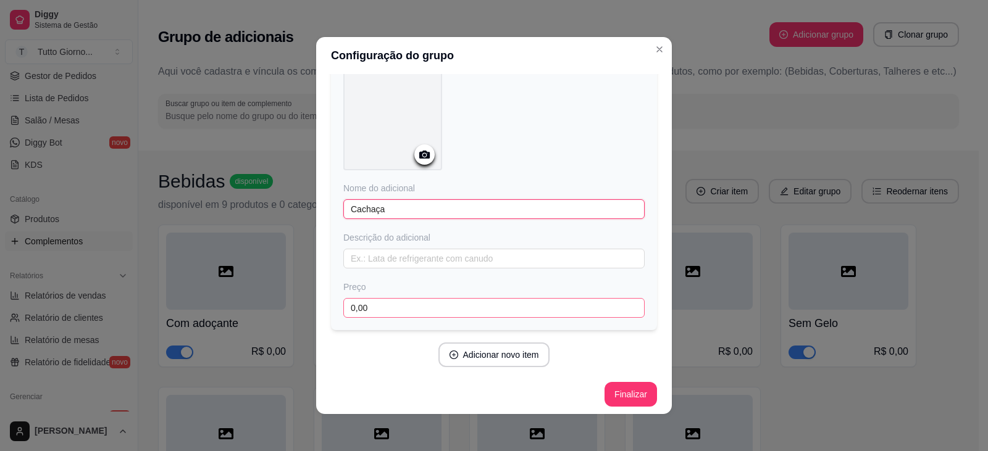
scroll to position [66, 0]
type input "Cachaça"
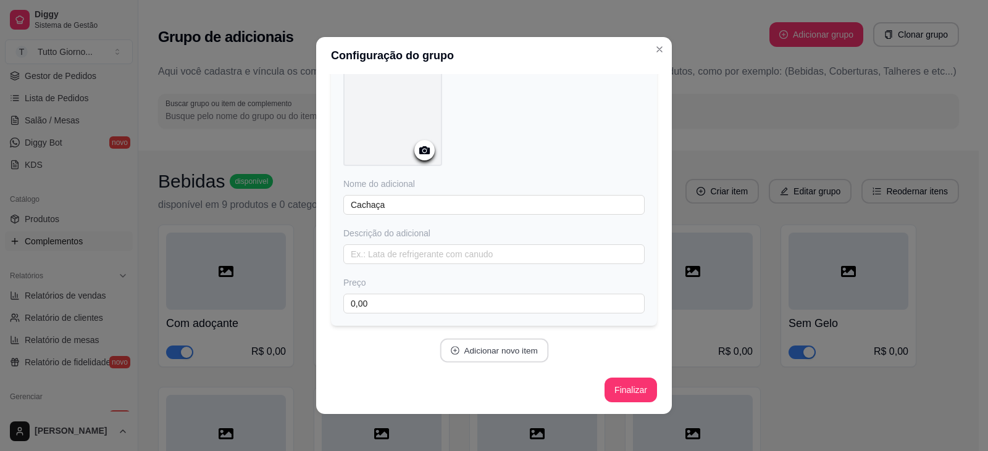
click at [469, 347] on button "Adicionar novo item" at bounding box center [494, 351] width 109 height 24
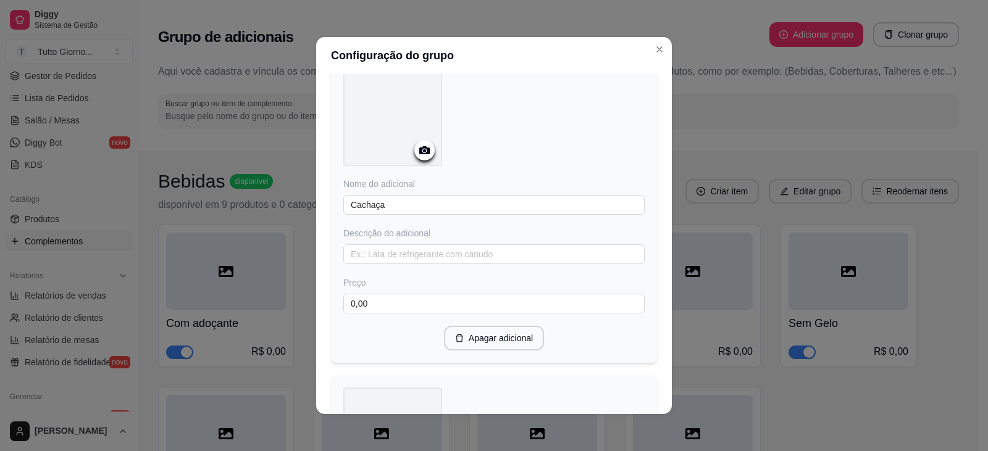
scroll to position [313, 0]
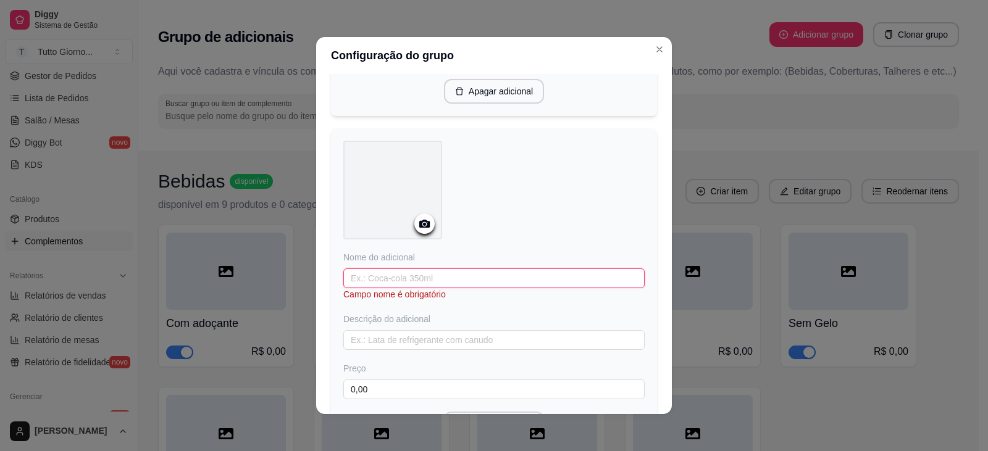
click at [382, 278] on input "text" at bounding box center [493, 279] width 301 height 20
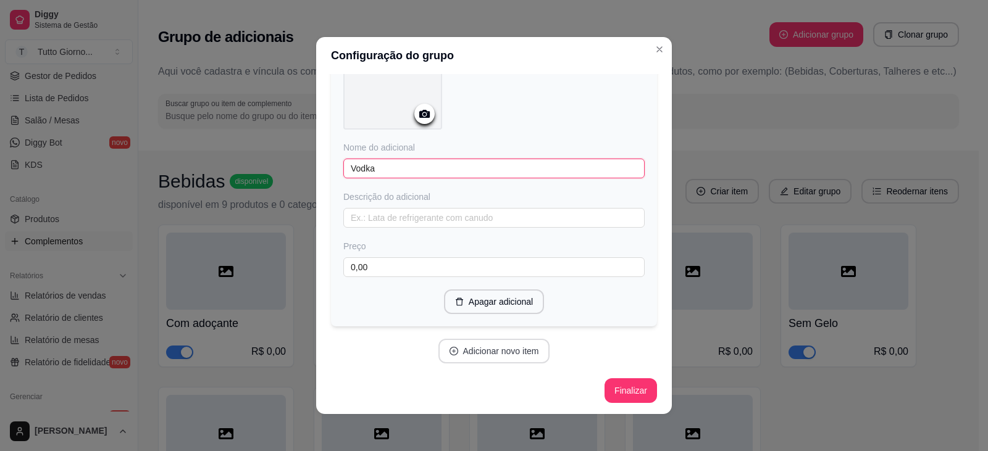
type input "Vodka"
click at [479, 353] on button "Adicionar novo item" at bounding box center [494, 352] width 109 height 24
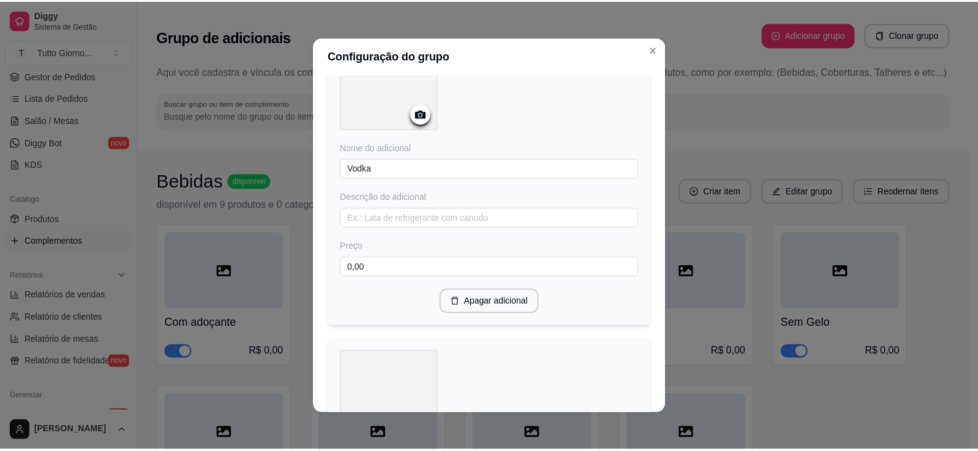
scroll to position [732, 0]
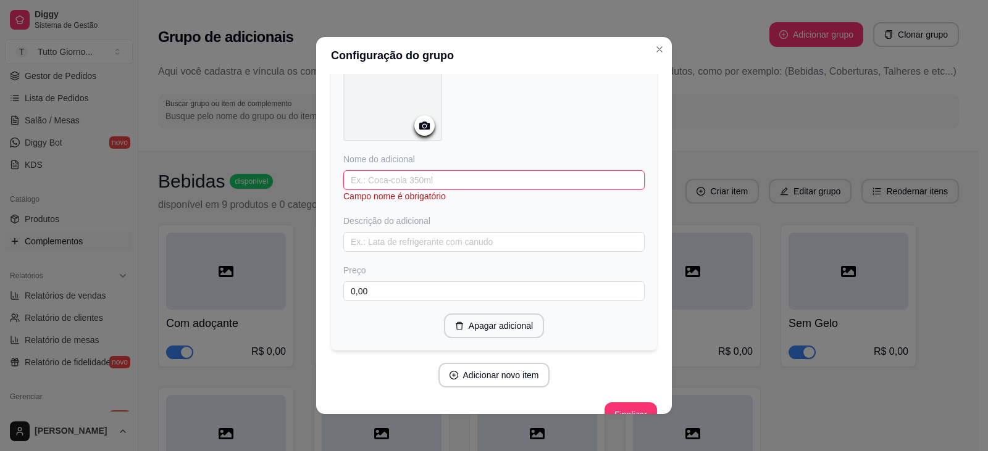
click at [373, 178] on input "text" at bounding box center [493, 180] width 301 height 20
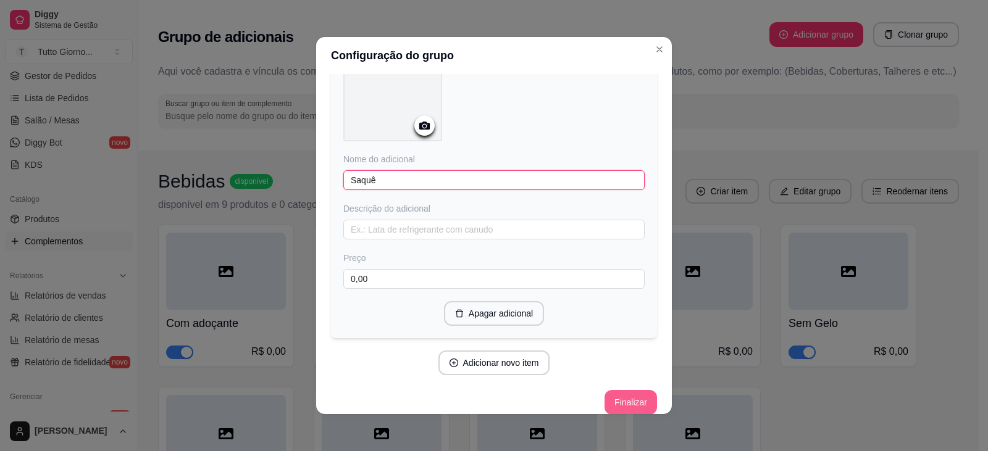
type input "Saquê"
click at [622, 398] on button "Finalizar" at bounding box center [630, 402] width 52 height 25
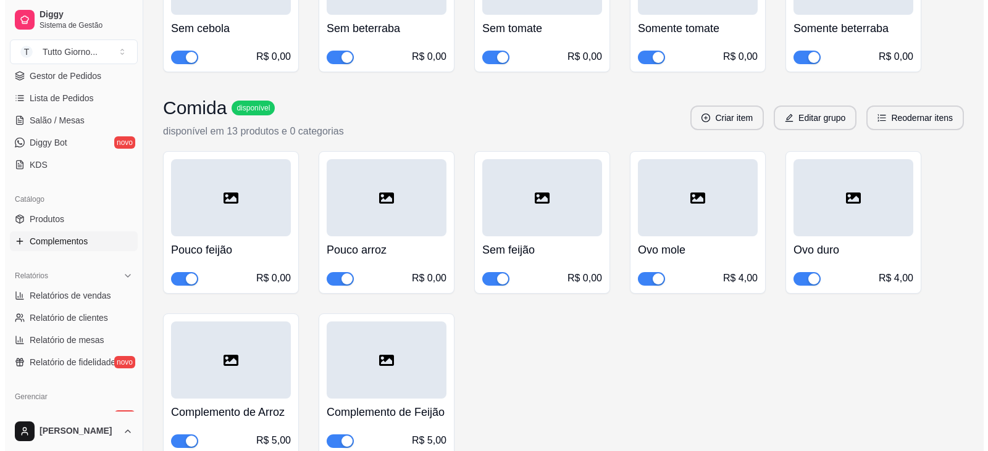
scroll to position [988, 0]
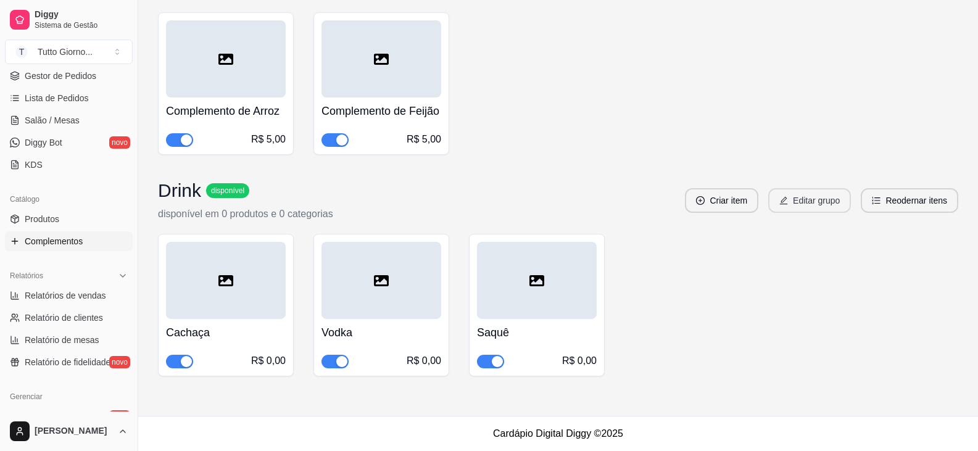
click at [807, 213] on button "Editar grupo" at bounding box center [810, 200] width 83 height 25
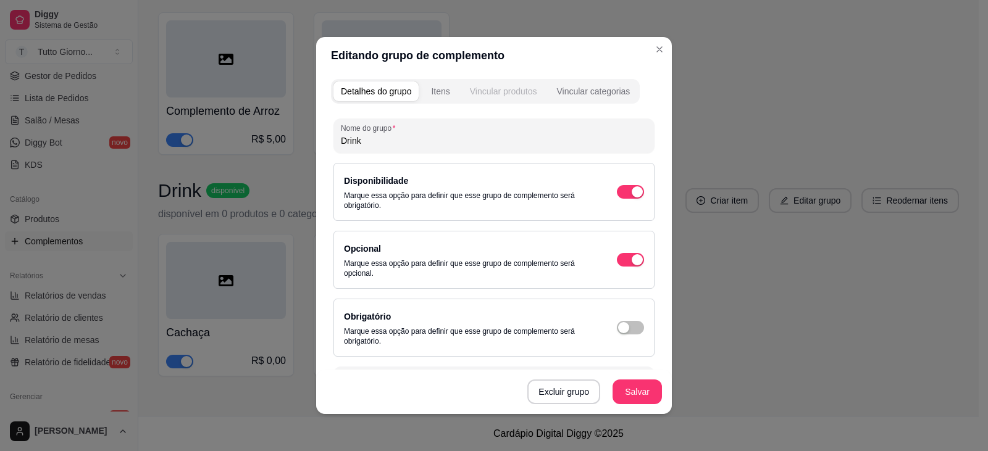
click at [496, 88] on div "Vincular produtos" at bounding box center [503, 91] width 67 height 12
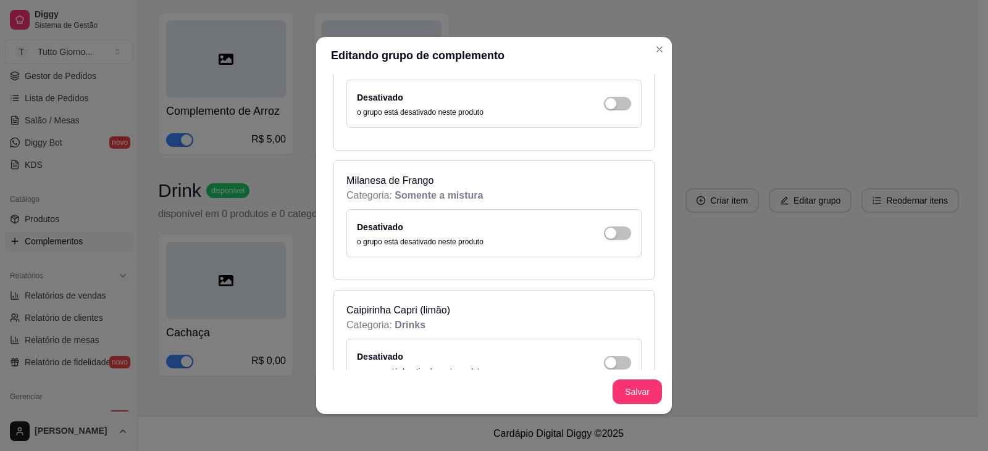
scroll to position [7085, 0]
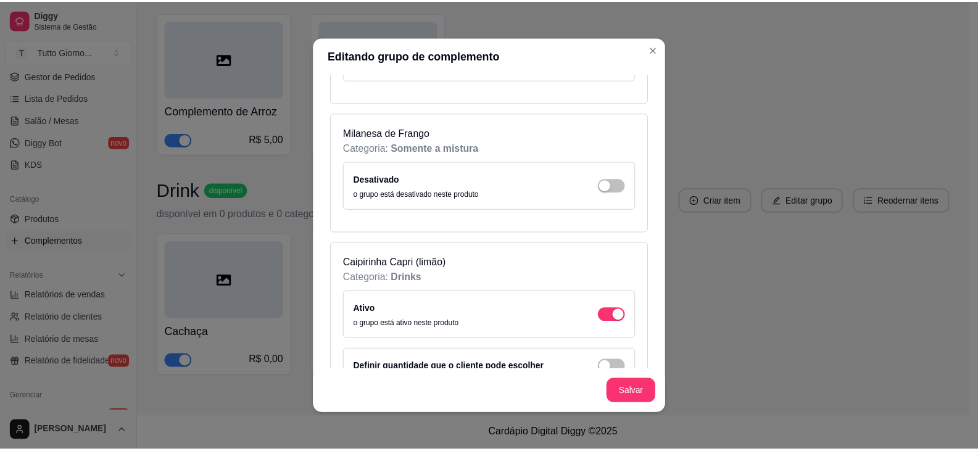
scroll to position [7121, 0]
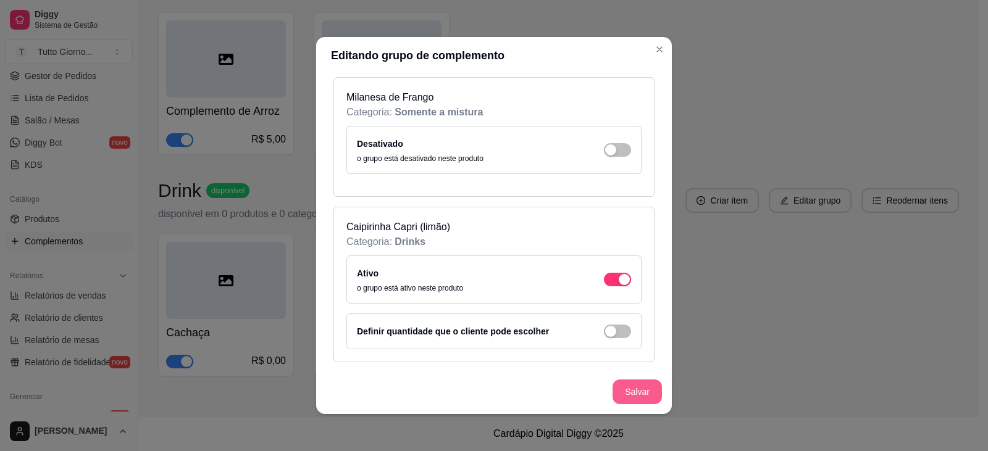
click at [625, 391] on button "Salvar" at bounding box center [636, 392] width 49 height 25
click at [640, 390] on button "Salvar" at bounding box center [636, 392] width 49 height 25
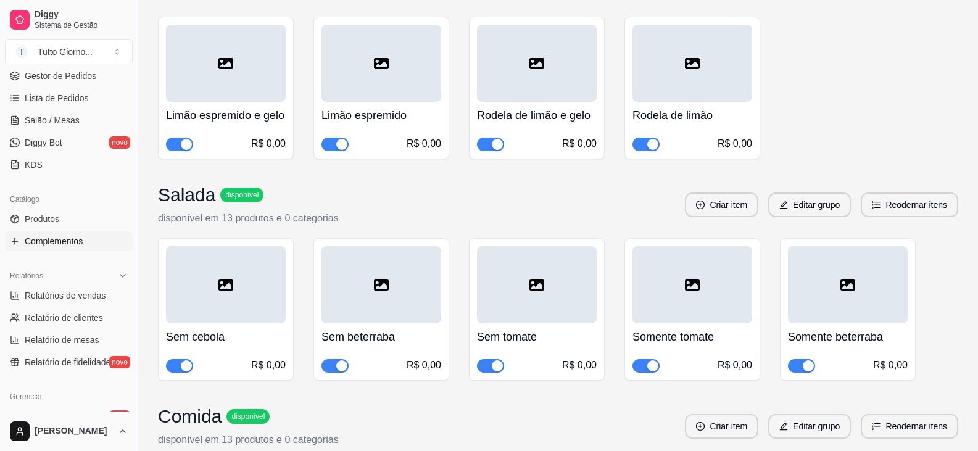
scroll to position [0, 0]
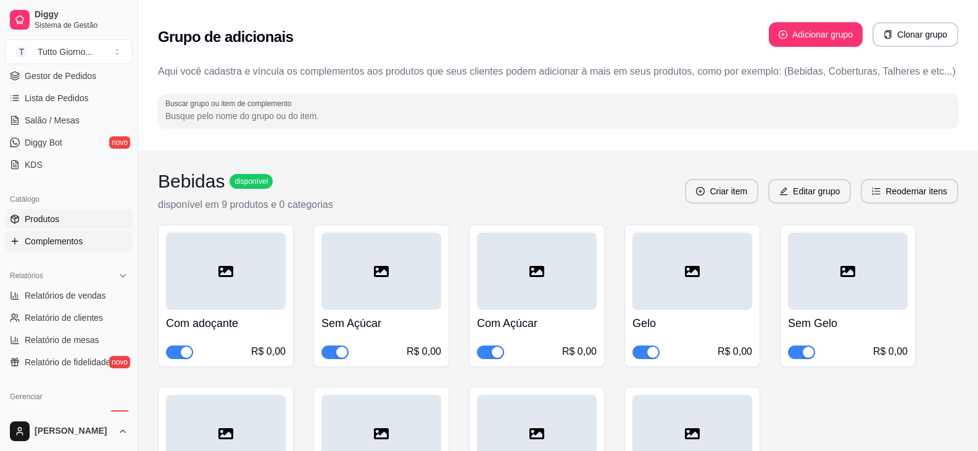
click at [49, 217] on span "Produtos" at bounding box center [42, 219] width 35 height 12
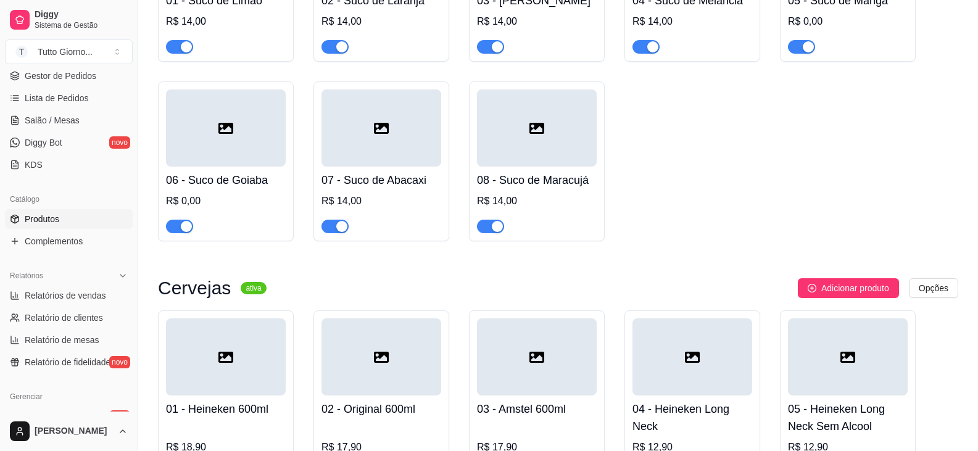
scroll to position [3071, 0]
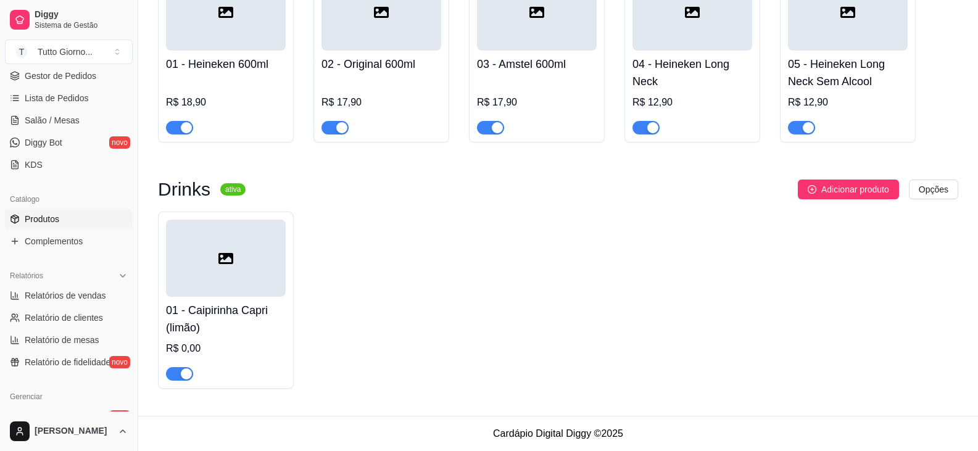
click at [212, 265] on div at bounding box center [226, 258] width 120 height 77
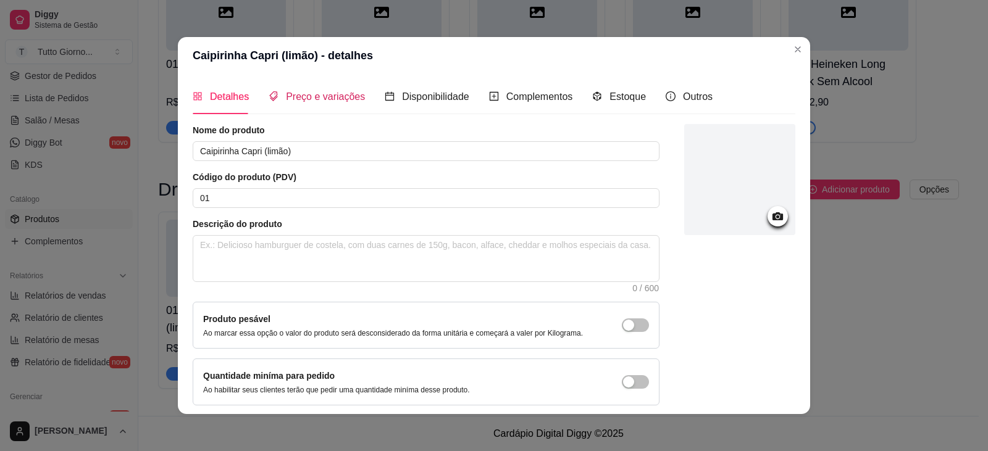
click at [313, 94] on span "Preço e variações" at bounding box center [325, 96] width 79 height 10
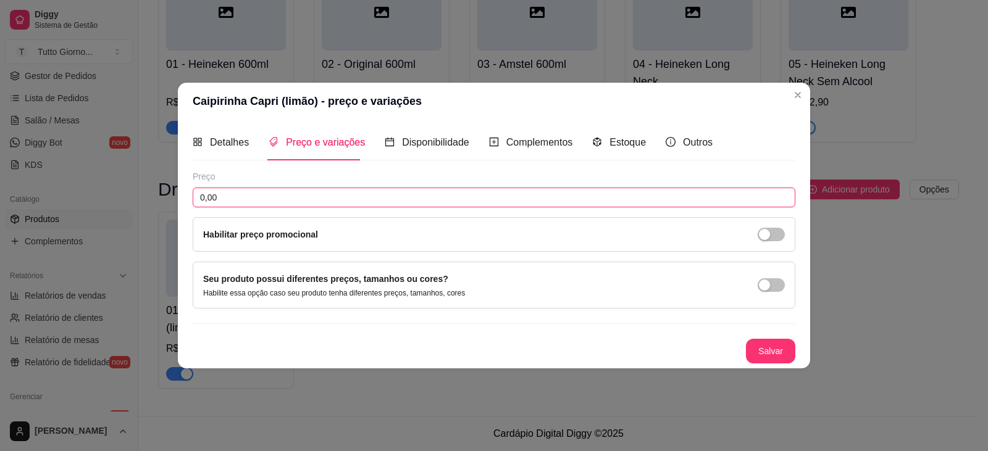
drag, startPoint x: 232, startPoint y: 196, endPoint x: 177, endPoint y: 197, distance: 54.9
click at [177, 197] on div "Caipirinha Capri (limão) - preço e variações Detalhes Preço e variações Disponi…" at bounding box center [494, 225] width 988 height 451
type input "24,00"
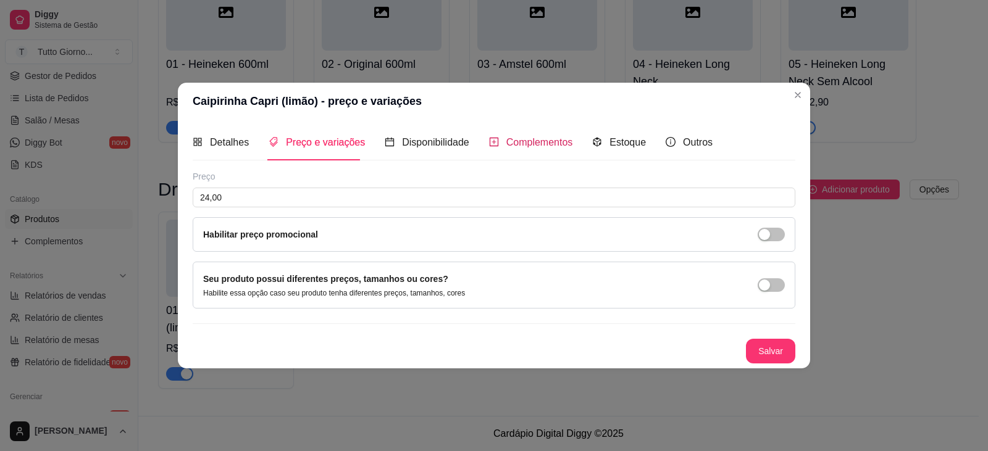
click at [551, 139] on span "Complementos" at bounding box center [539, 142] width 67 height 10
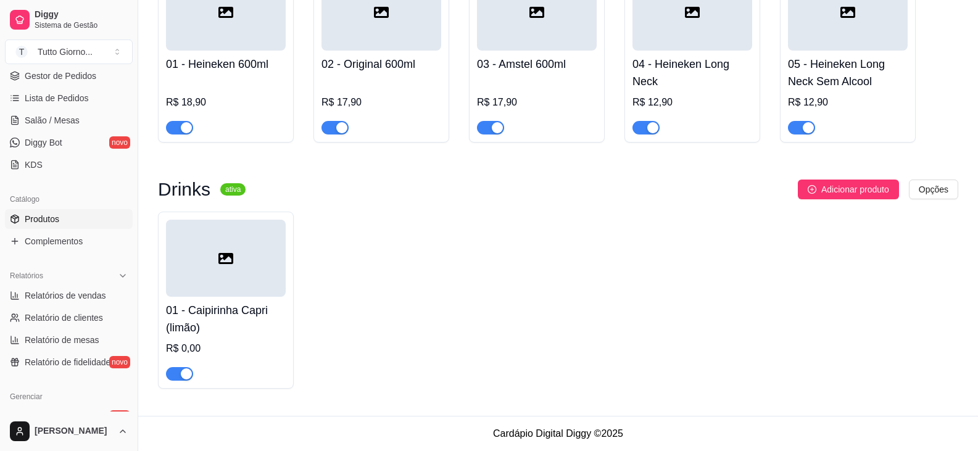
click at [212, 318] on h4 "01 - Caipirinha Capri (limão)" at bounding box center [226, 319] width 120 height 35
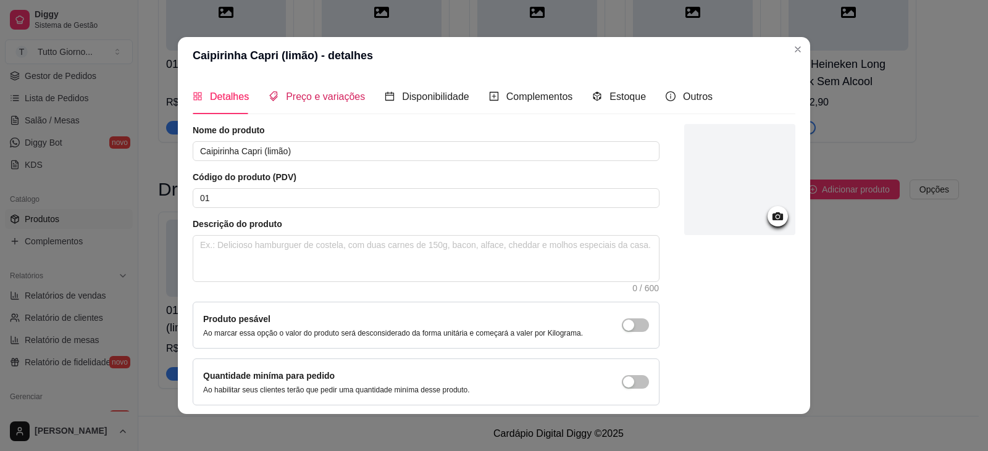
click at [322, 97] on span "Preço e variações" at bounding box center [325, 96] width 79 height 10
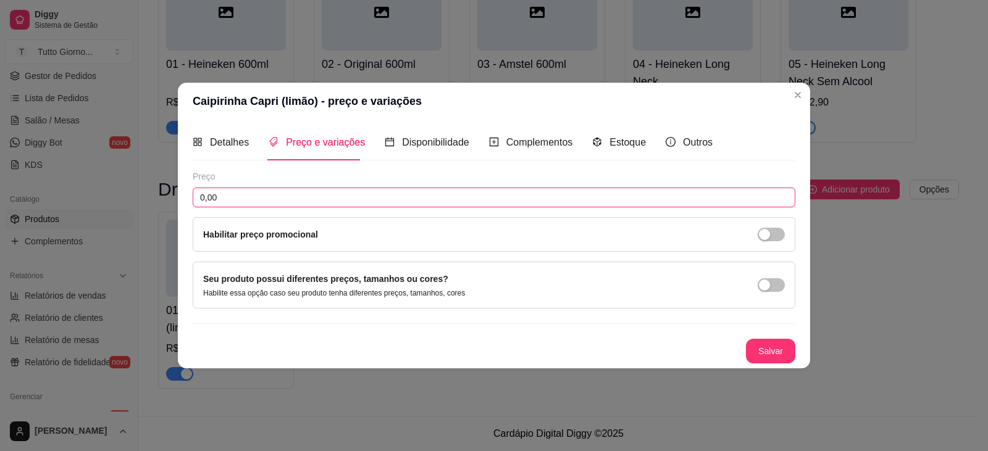
drag, startPoint x: 237, startPoint y: 191, endPoint x: 111, endPoint y: 204, distance: 127.2
click at [111, 204] on div "Caipirinha Capri (limão) - preço e variações Detalhes Preço e variações Disponi…" at bounding box center [494, 225] width 988 height 451
type input "24,00"
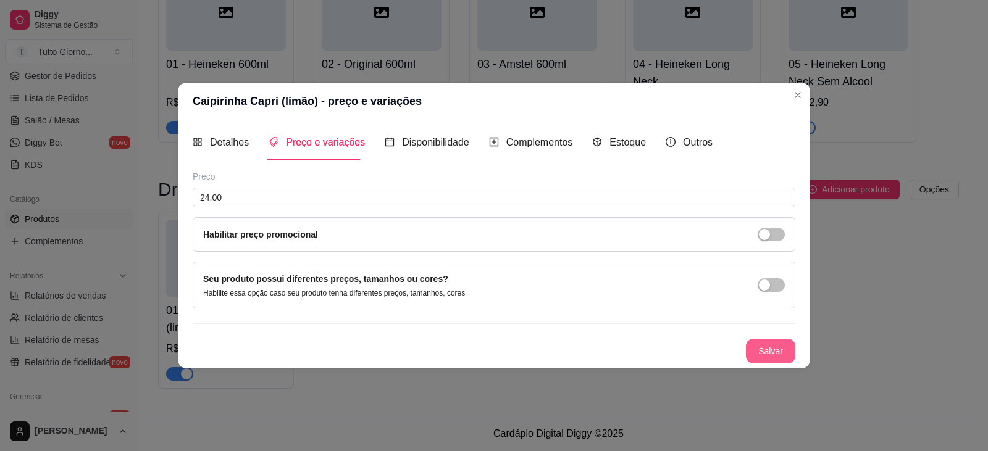
click at [756, 339] on div "Salvar" at bounding box center [494, 351] width 603 height 25
click at [766, 347] on button "Salvar" at bounding box center [770, 351] width 49 height 25
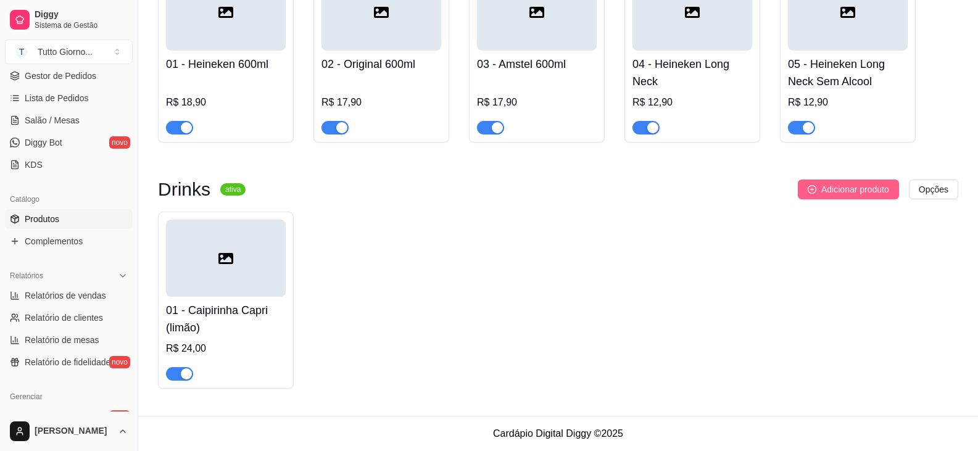
click at [845, 189] on span "Adicionar produto" at bounding box center [856, 190] width 68 height 14
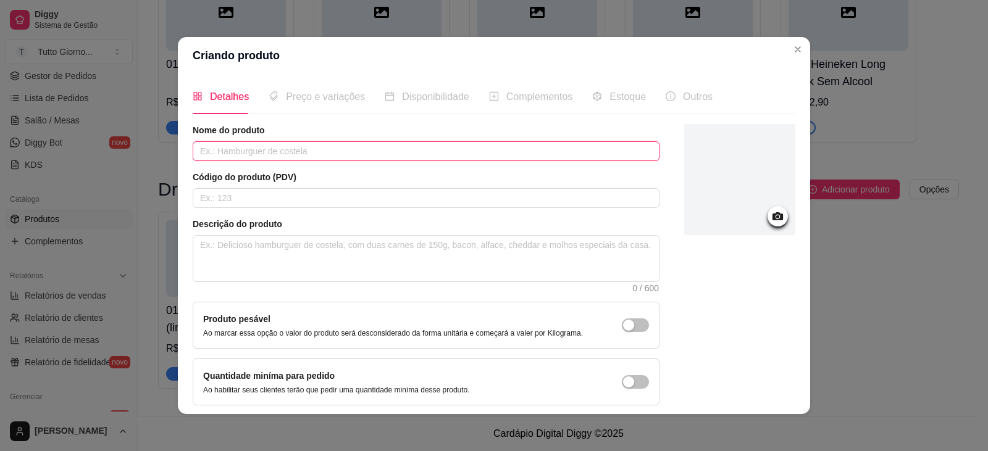
click at [248, 155] on input "text" at bounding box center [426, 151] width 467 height 20
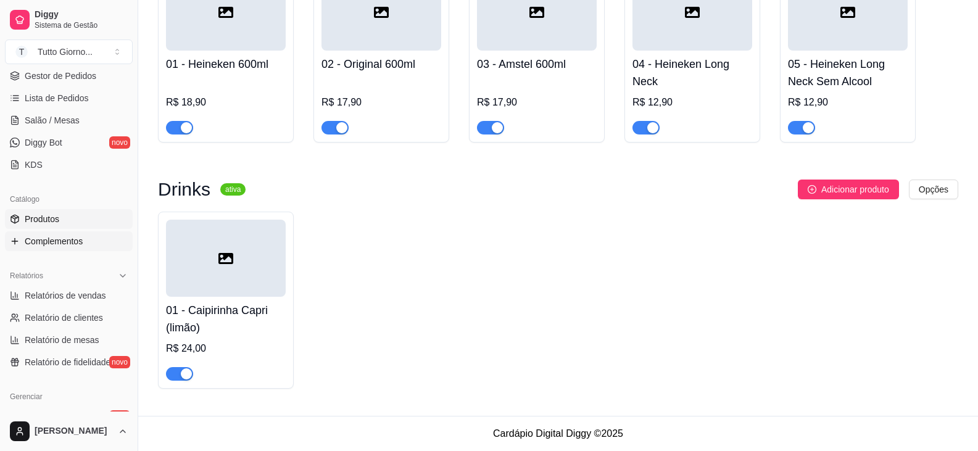
click at [60, 246] on span "Complementos" at bounding box center [54, 241] width 58 height 12
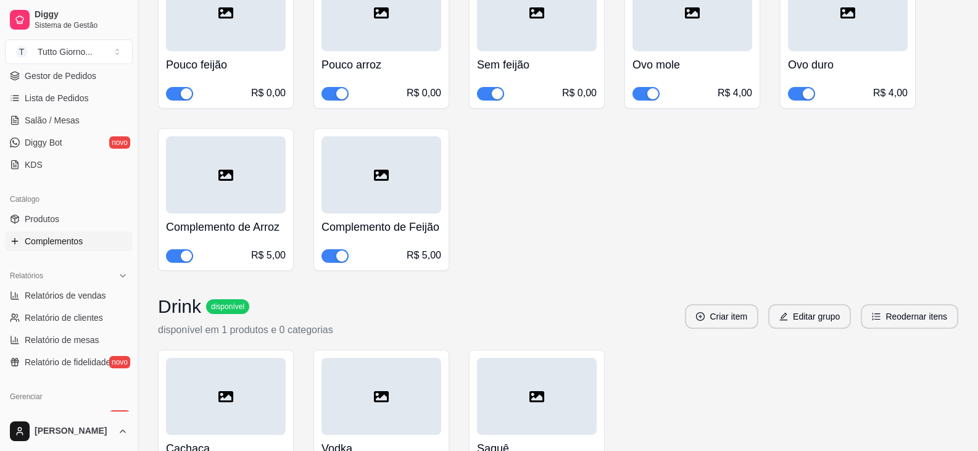
scroll to position [1019, 0]
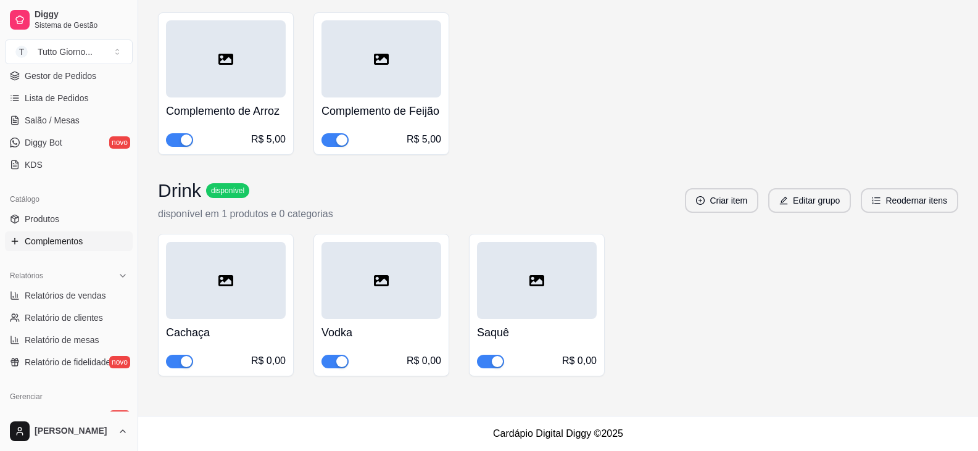
click at [406, 341] on div "Vodka R$ 0,00" at bounding box center [382, 343] width 120 height 49
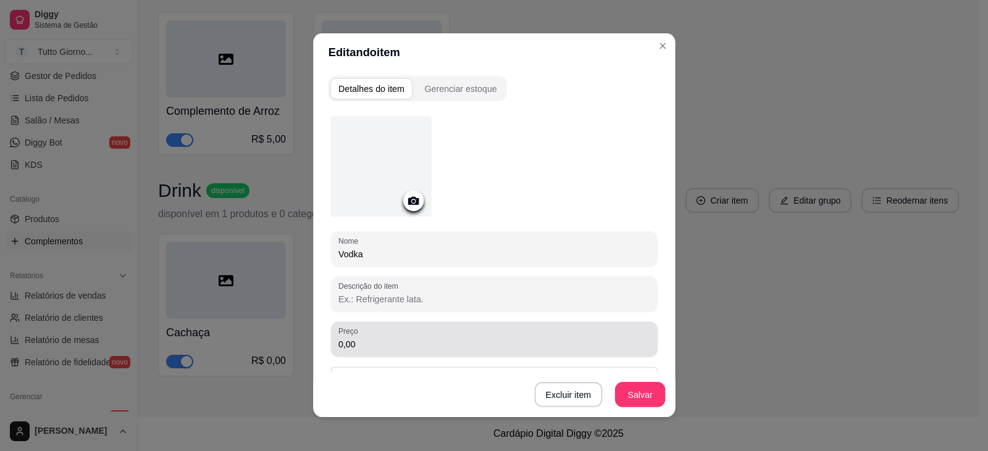
click at [406, 341] on input "0,00" at bounding box center [494, 344] width 312 height 12
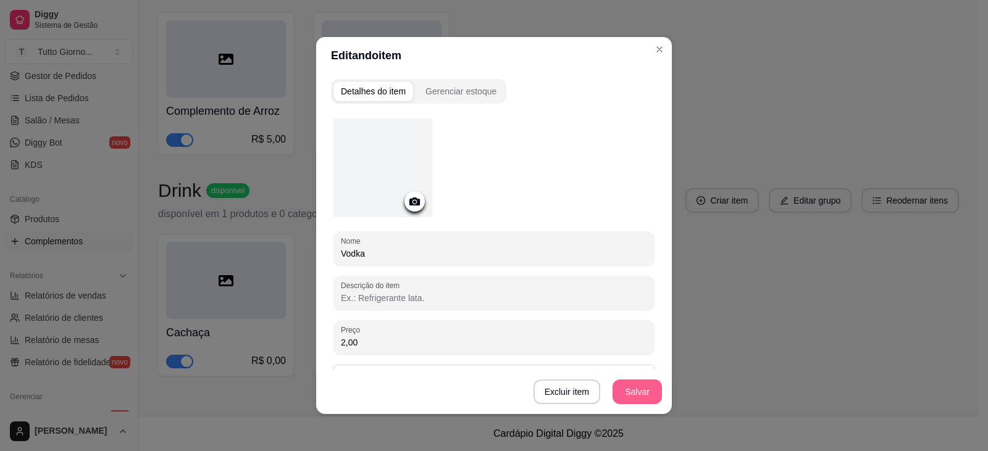
type input "2,00"
click at [625, 397] on button "Salvar" at bounding box center [637, 392] width 48 height 24
click at [633, 395] on button "Salvar" at bounding box center [636, 392] width 49 height 25
click at [632, 391] on button "Salvar" at bounding box center [636, 392] width 49 height 25
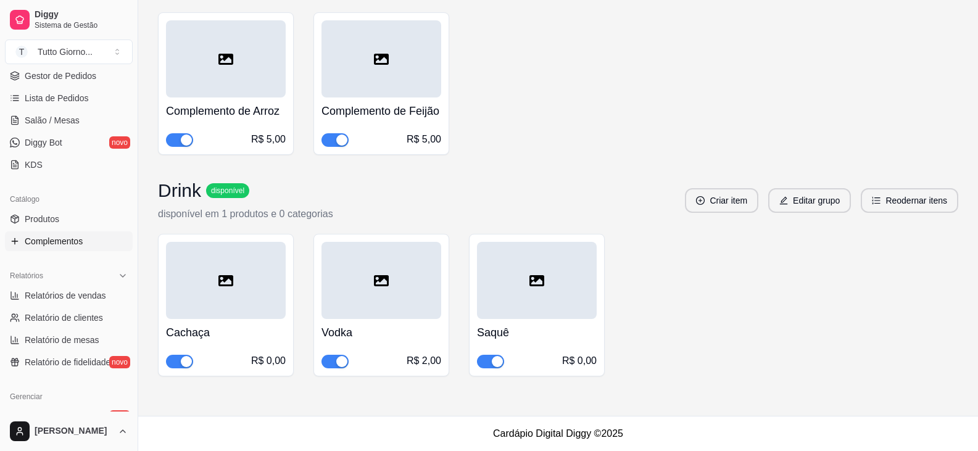
click at [552, 328] on h4 "Saquê" at bounding box center [537, 332] width 120 height 17
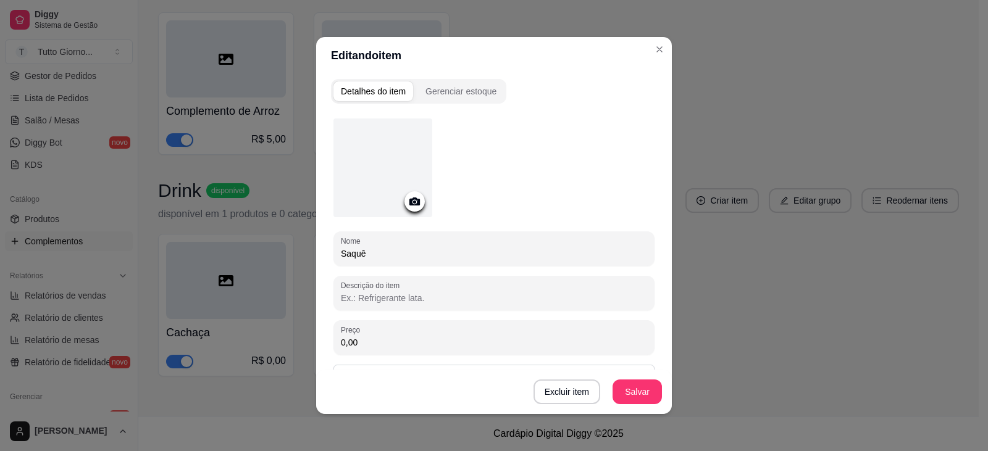
drag, startPoint x: 338, startPoint y: 344, endPoint x: 310, endPoint y: 344, distance: 27.8
click at [310, 344] on div "Editando item Detalhes do item Gerenciar estoque Nome Saquê Descrição do item P…" at bounding box center [494, 225] width 988 height 451
drag, startPoint x: 370, startPoint y: 341, endPoint x: 327, endPoint y: 342, distance: 43.8
click at [331, 342] on div "Nome Saquê Descrição do item Preço 0,00 Pode repetir esse item Habilitado: o cl…" at bounding box center [494, 324] width 326 height 427
type input "6,00"
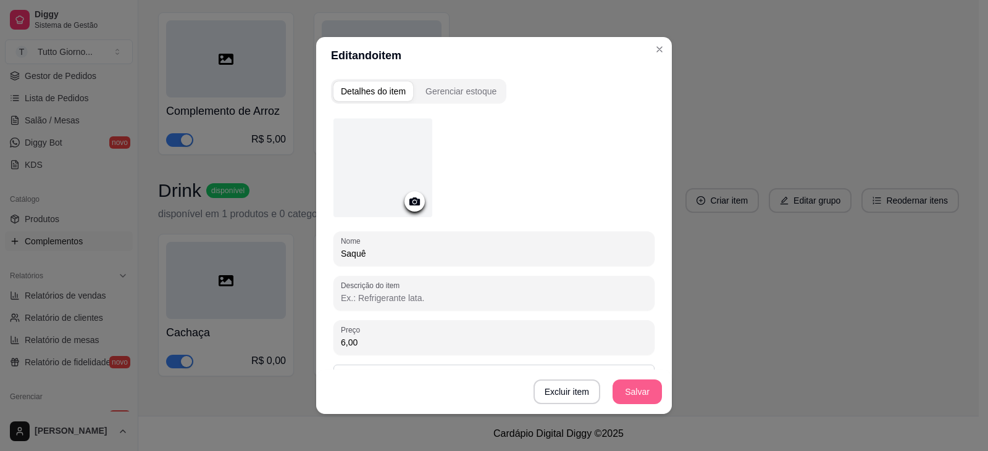
click at [626, 392] on button "Salvar" at bounding box center [636, 392] width 49 height 25
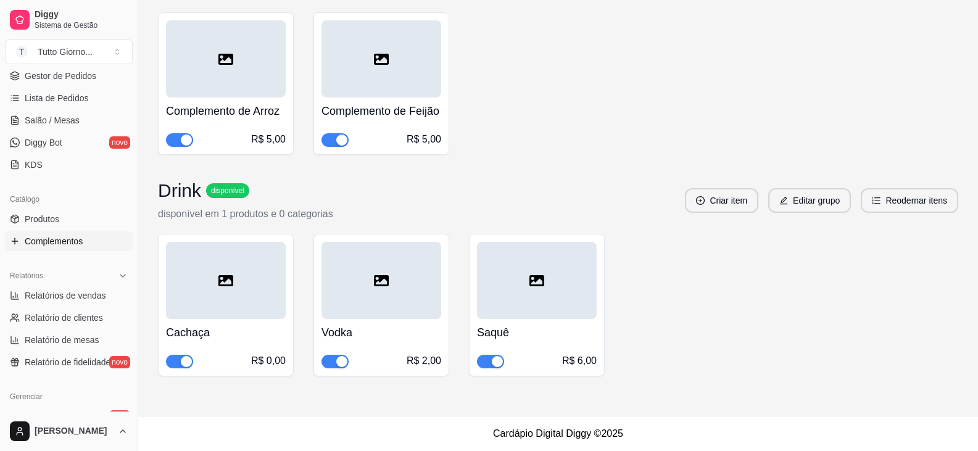
click at [45, 243] on span "Complementos" at bounding box center [54, 241] width 58 height 12
click at [728, 201] on button "Criar item" at bounding box center [721, 200] width 73 height 25
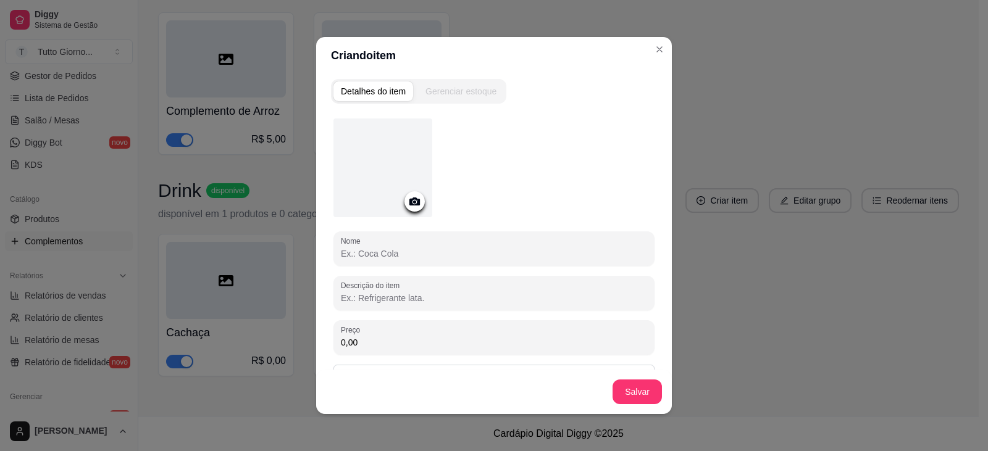
click at [369, 255] on input "Nome" at bounding box center [494, 254] width 306 height 12
type input "morango"
click at [638, 390] on button "Salvar" at bounding box center [636, 392] width 49 height 25
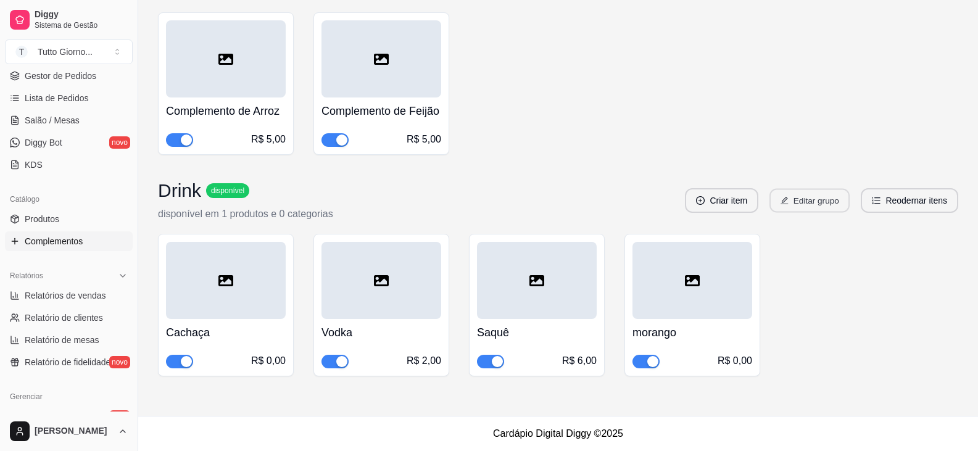
click at [812, 200] on button "Editar grupo" at bounding box center [810, 201] width 80 height 24
click at [722, 195] on button "Criar item" at bounding box center [721, 200] width 73 height 25
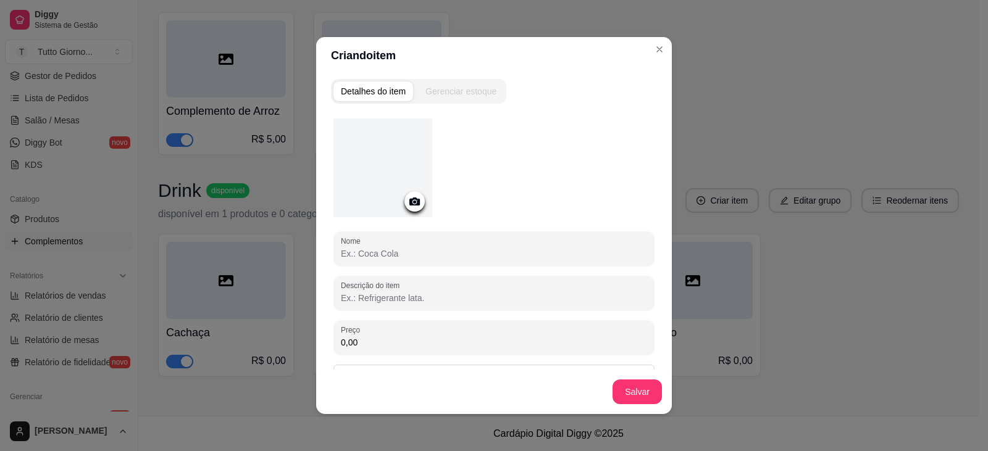
click at [383, 255] on input "Nome" at bounding box center [494, 254] width 306 height 12
type input "Abacaxi"
click at [637, 392] on button "Salvar" at bounding box center [636, 392] width 49 height 25
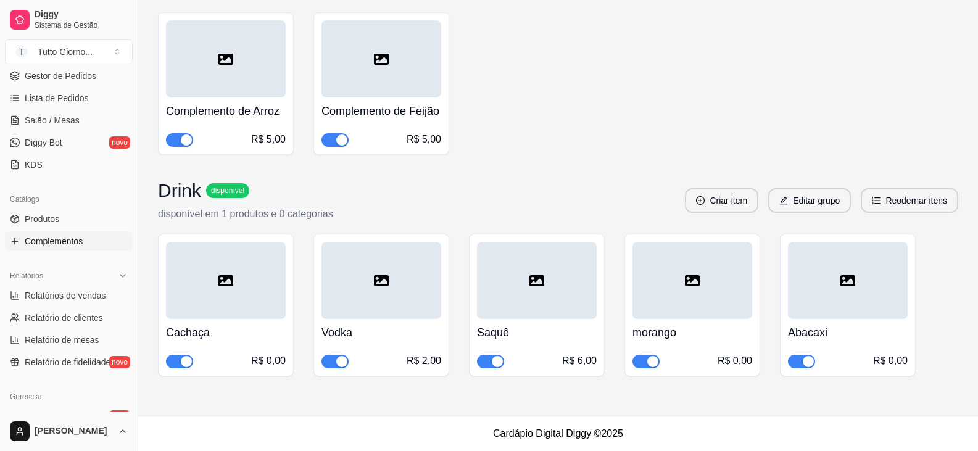
click at [672, 349] on div "morango R$ 0,00" at bounding box center [693, 343] width 120 height 49
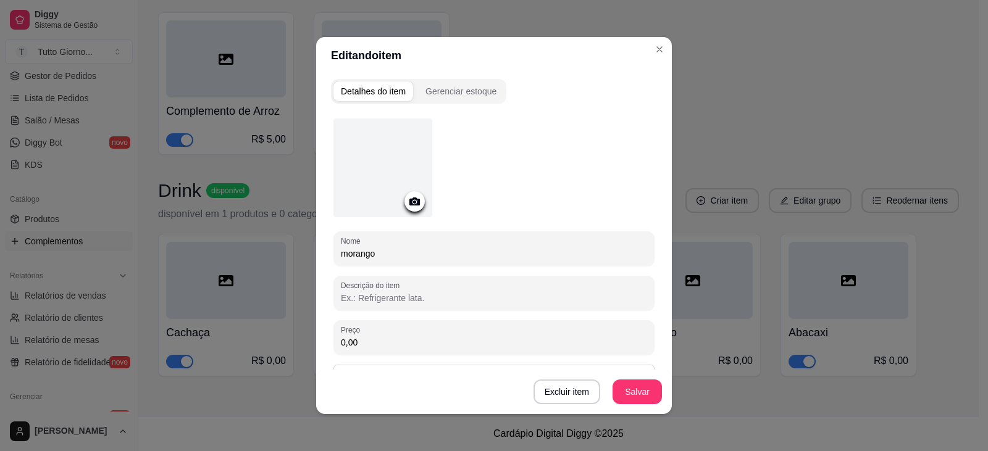
drag, startPoint x: 343, startPoint y: 254, endPoint x: 283, endPoint y: 254, distance: 60.5
click at [283, 254] on div "Editando item Detalhes do item Gerenciar estoque Nome morango Descrição do item…" at bounding box center [494, 225] width 988 height 451
type input "Morango"
click at [628, 388] on button "Salvar" at bounding box center [636, 392] width 49 height 25
click at [625, 393] on button "Salvar" at bounding box center [637, 392] width 48 height 24
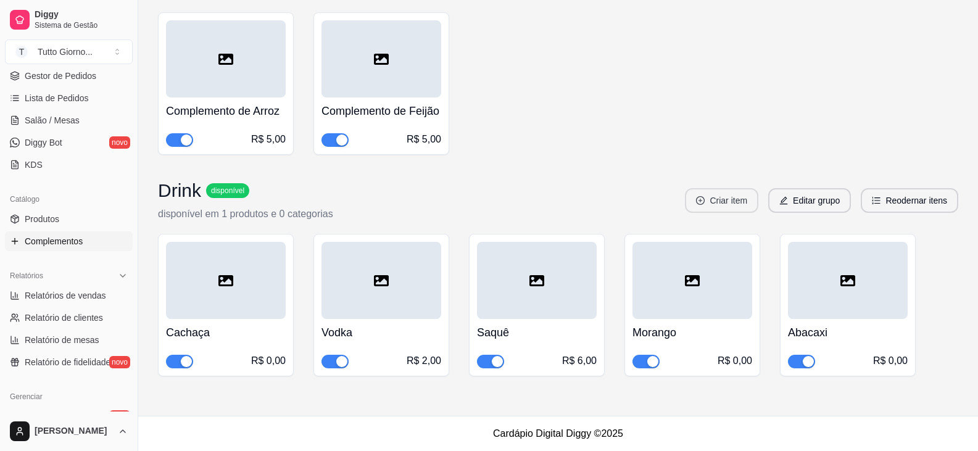
click at [730, 203] on button "Criar item" at bounding box center [721, 200] width 73 height 25
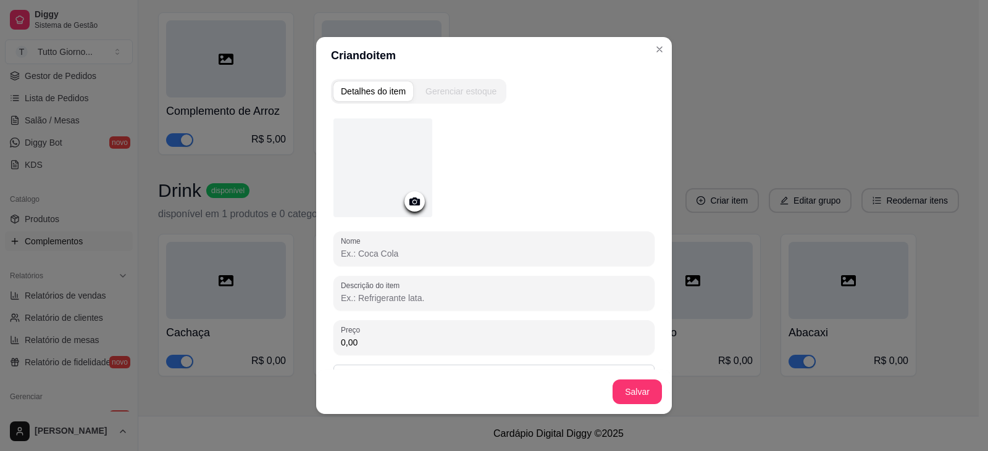
click at [432, 253] on input "Nome" at bounding box center [494, 254] width 306 height 12
click at [351, 252] on input "MAracuja" at bounding box center [494, 254] width 306 height 12
drag, startPoint x: 375, startPoint y: 256, endPoint x: 367, endPoint y: 254, distance: 8.4
click at [367, 254] on input "Maracuja" at bounding box center [494, 254] width 306 height 12
type input "Maracujá"
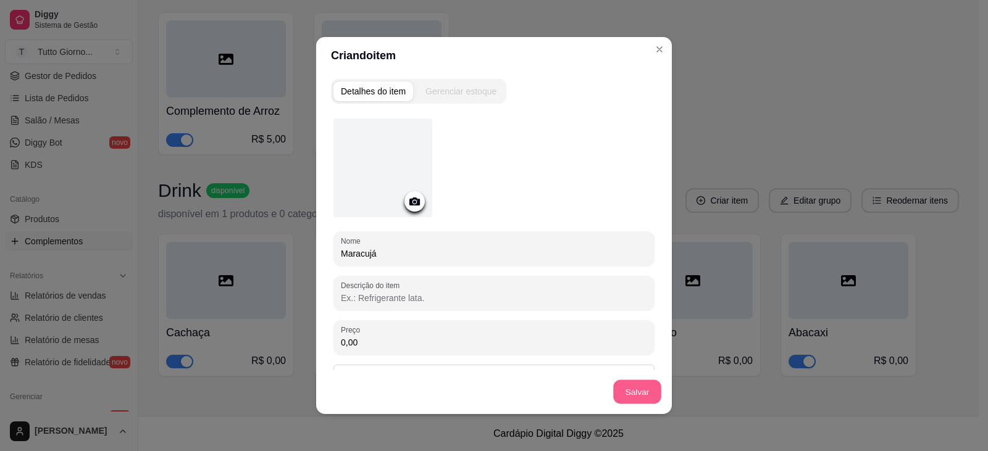
click at [630, 390] on button "Salvar" at bounding box center [637, 392] width 48 height 24
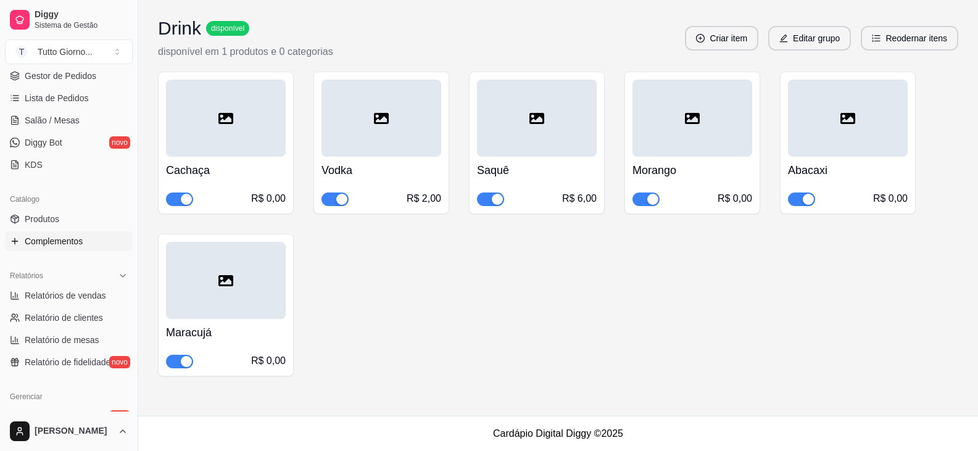
scroll to position [1120, 0]
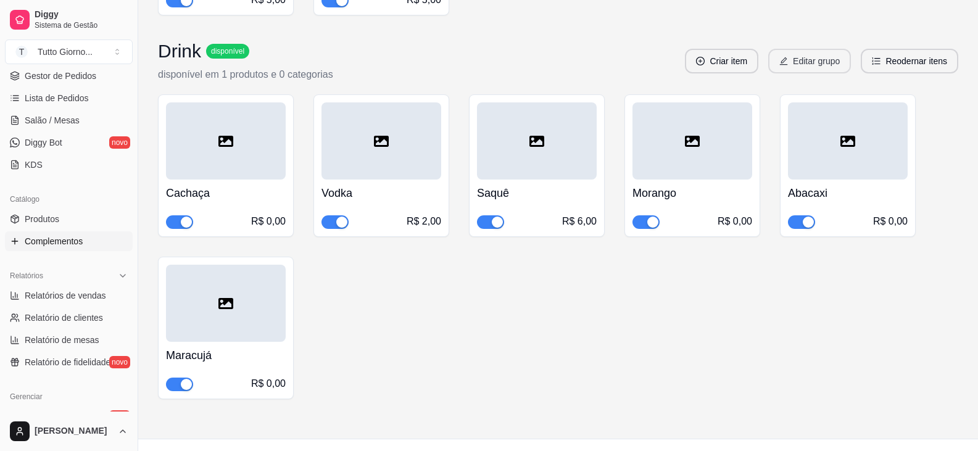
click at [812, 73] on button "Editar grupo" at bounding box center [810, 61] width 83 height 25
click at [739, 73] on button "Criar item" at bounding box center [721, 61] width 73 height 25
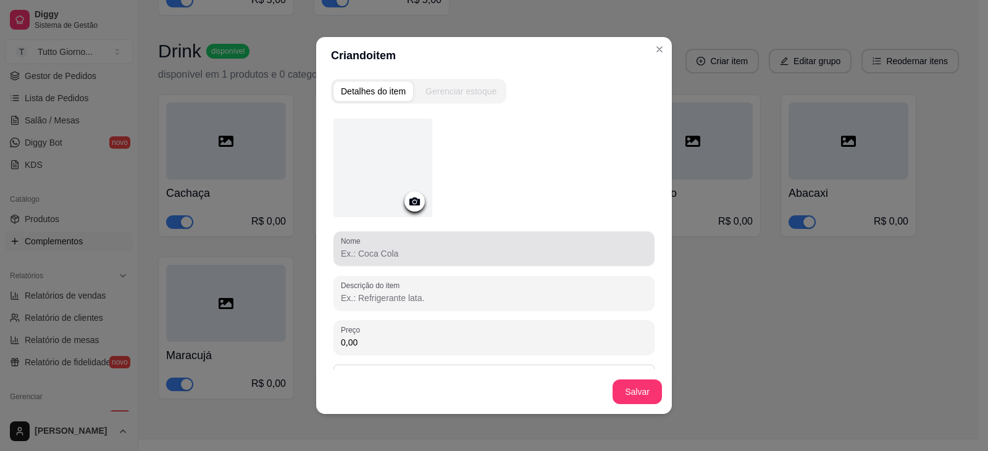
click at [385, 255] on input "Nome" at bounding box center [494, 254] width 306 height 12
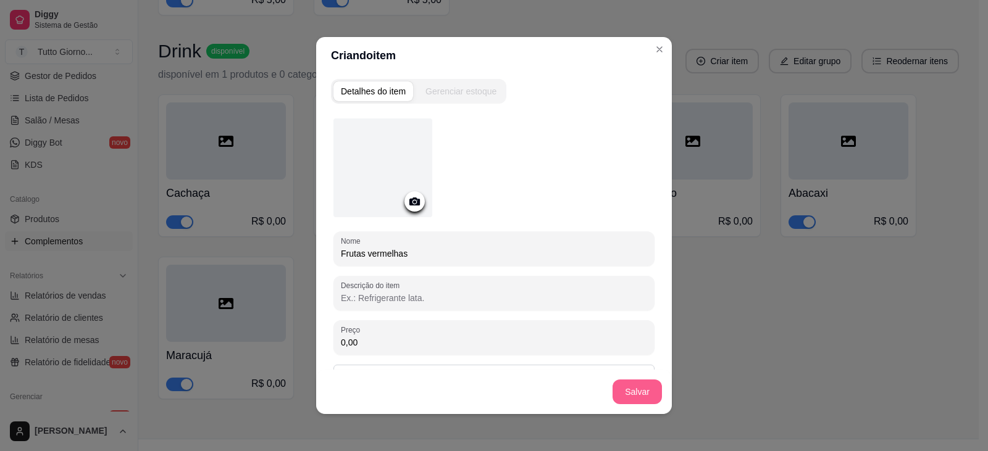
type input "Frutas vermelhas"
click at [621, 388] on button "Salvar" at bounding box center [636, 392] width 49 height 25
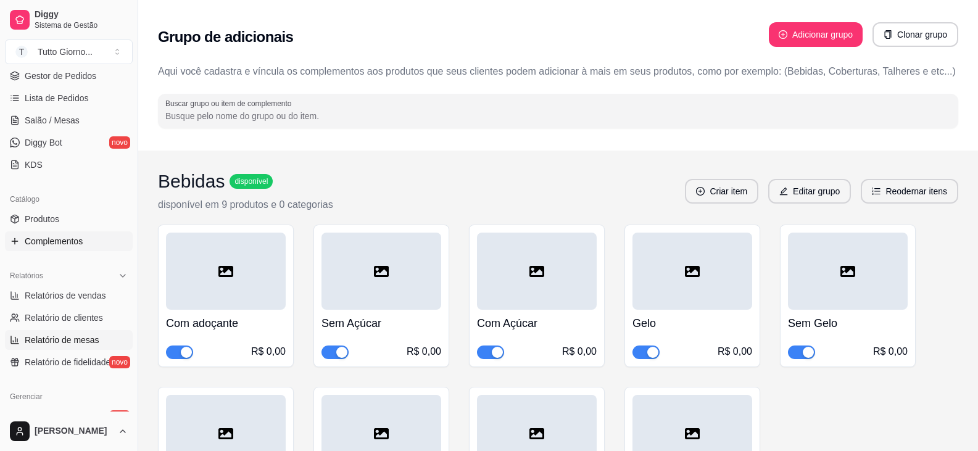
scroll to position [185, 0]
click at [60, 219] on link "Produtos" at bounding box center [69, 219] width 128 height 20
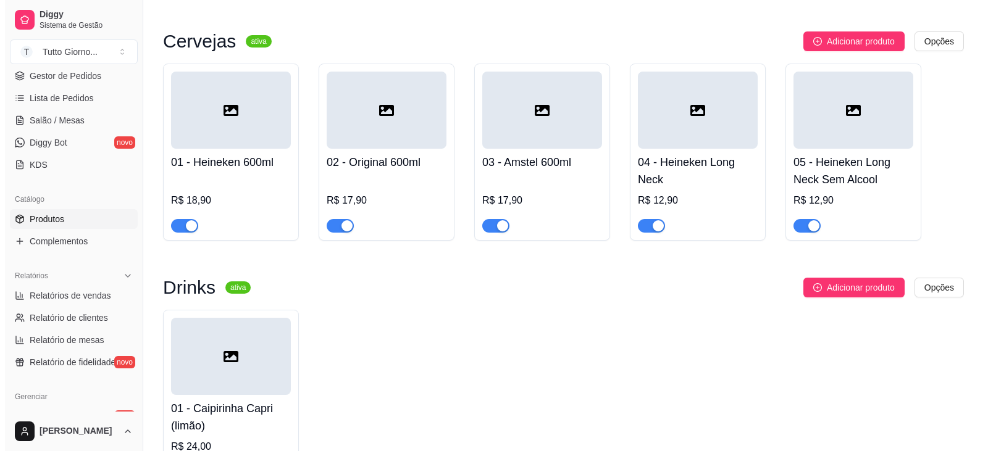
scroll to position [3071, 0]
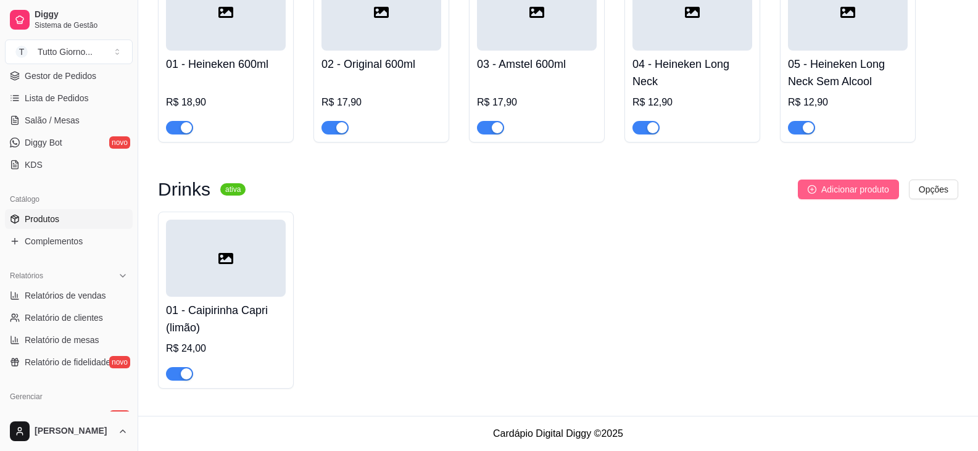
click at [822, 186] on span "Adicionar produto" at bounding box center [856, 190] width 68 height 14
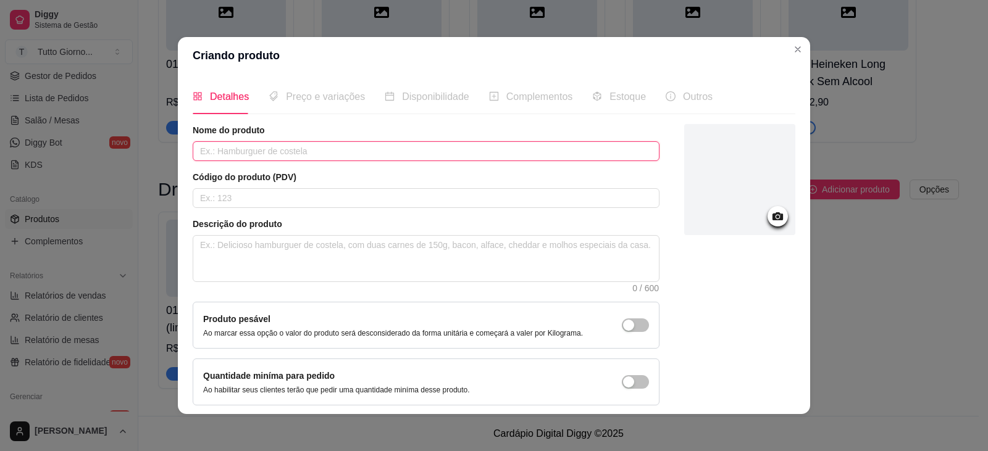
click at [239, 157] on input "text" at bounding box center [426, 151] width 467 height 20
type input "Caipirinha Amalfi"
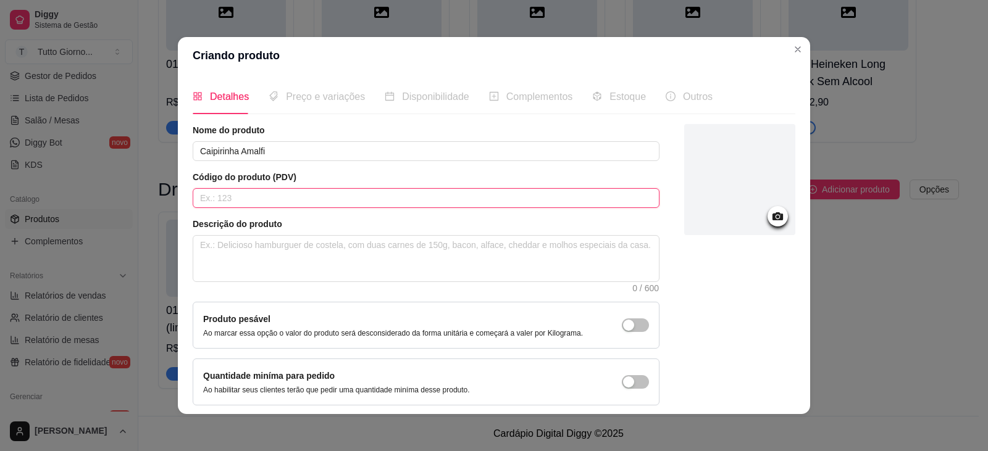
click at [218, 202] on input "text" at bounding box center [426, 198] width 467 height 20
type input "02"
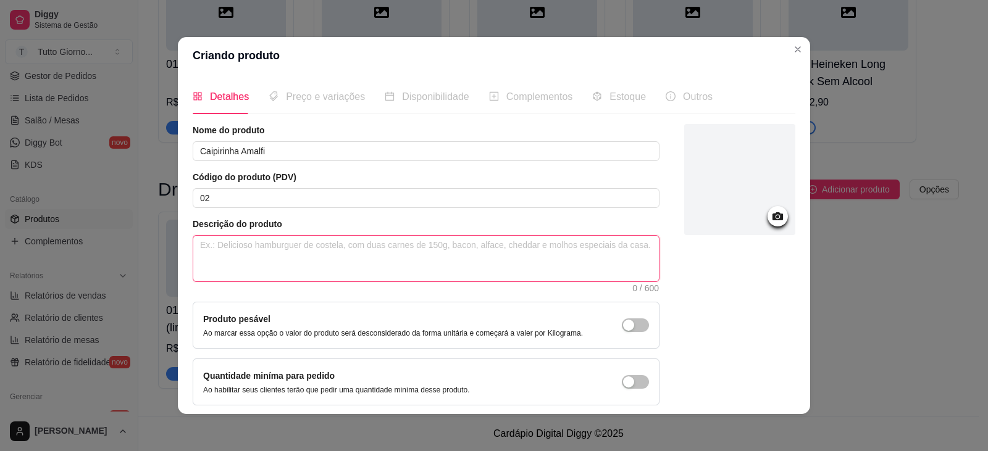
click at [209, 246] on textarea at bounding box center [425, 259] width 465 height 46
type textarea "P"
type textarea "Po"
type textarea "Pod"
type textarea "Pode"
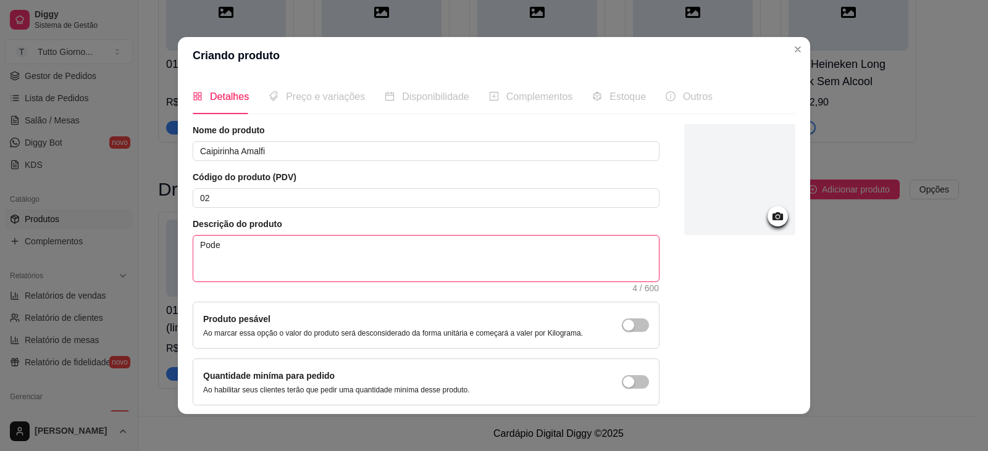
type textarea "Pode"
type textarea "Pode a"
type textarea "Pode ac"
type textarea "Pode aco"
type textarea "Pode acom"
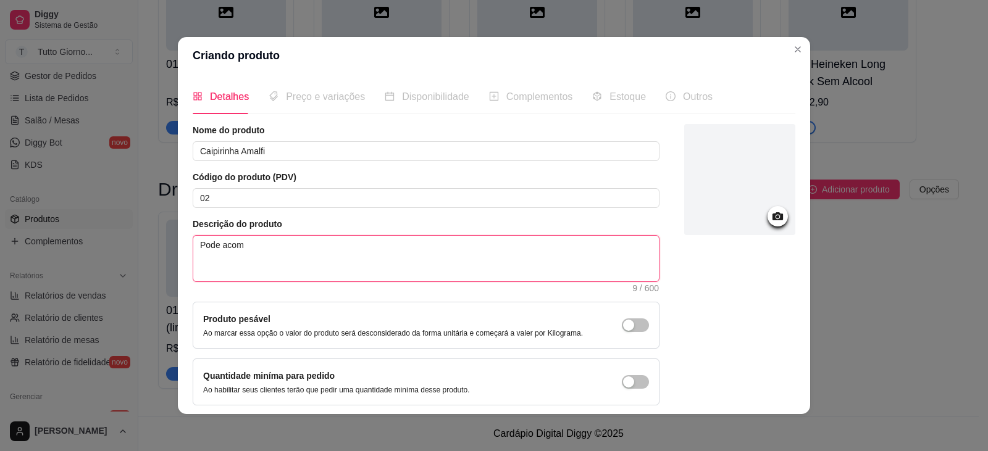
type textarea "Pode acomp"
type textarea "Pode acompn"
type textarea "Pode acompnah"
type textarea "Pode acompnahr"
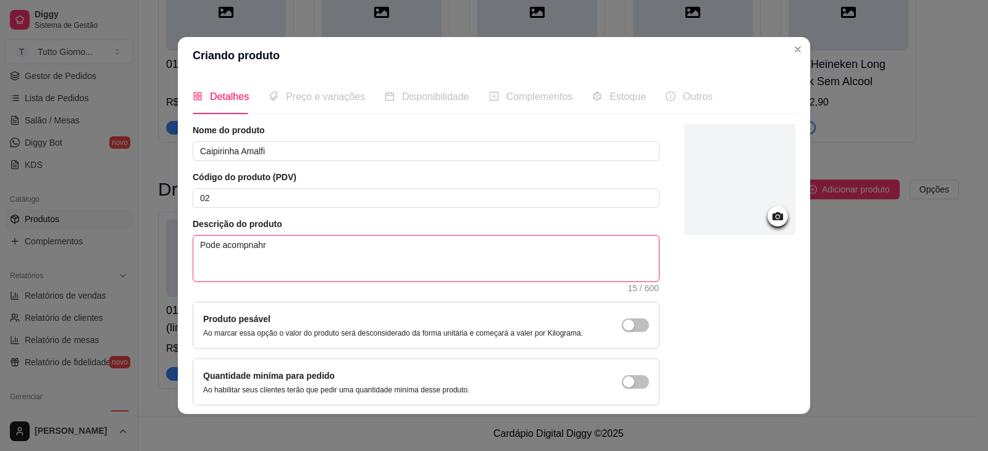
type textarea "Pode acompnahr"
type textarea "Pode acompnah"
type textarea "Pode acompna"
type textarea "Pode acompn"
type textarea "Pode acomp"
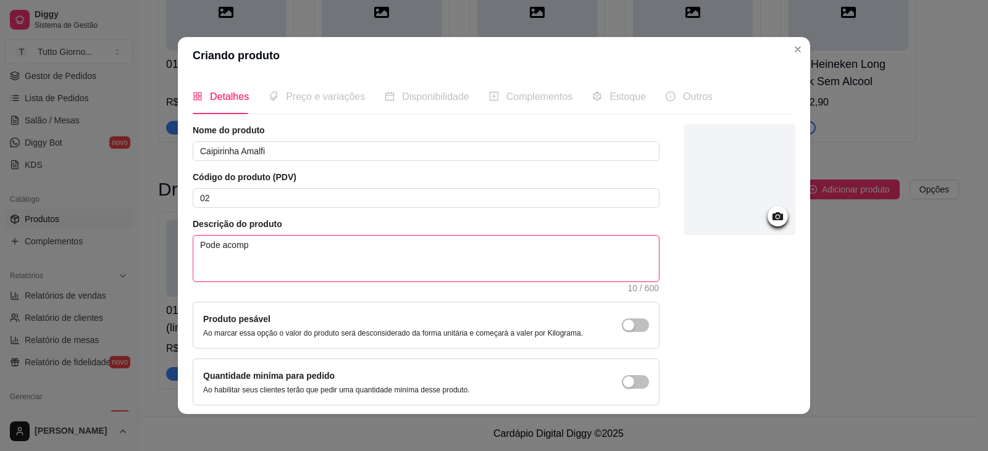
type textarea "Pode acompa"
type textarea "Pode acompan"
type textarea "Pode acompanh"
type textarea "Pode acompanha"
type textarea "Pode acompanhar"
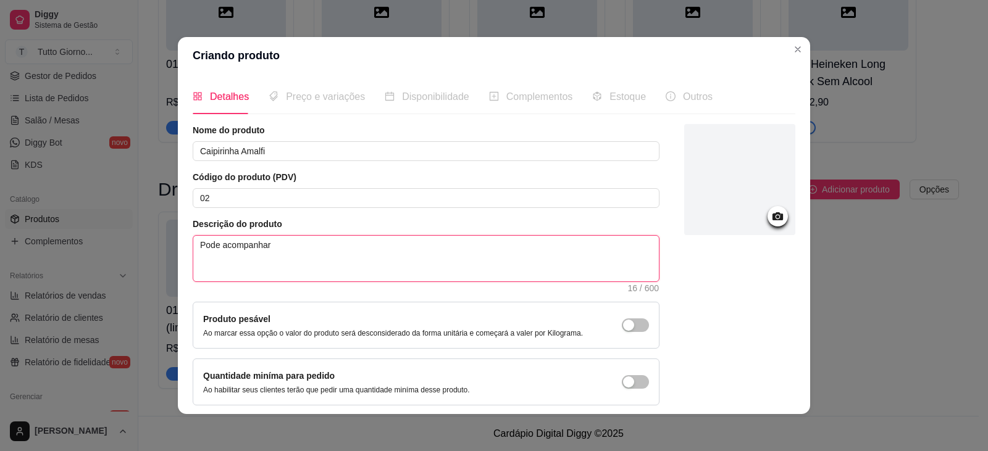
type textarea "Pode acompanhar"
type textarea "Pode acompanha"
type textarea "Pode acompanh"
type textarea "Pode acompan"
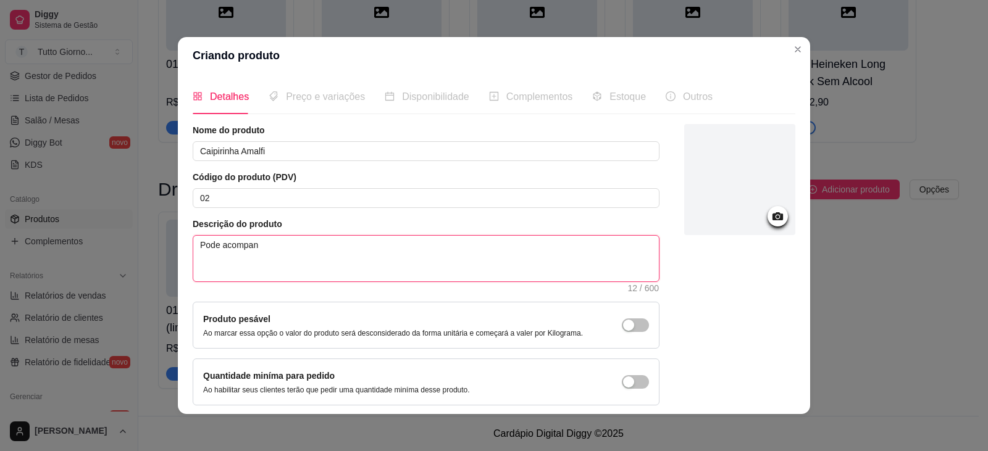
type textarea "Pode acompa"
type textarea "Pode acomp"
type textarea "Pode acom"
type textarea "Pode aco"
type textarea "Pode ac"
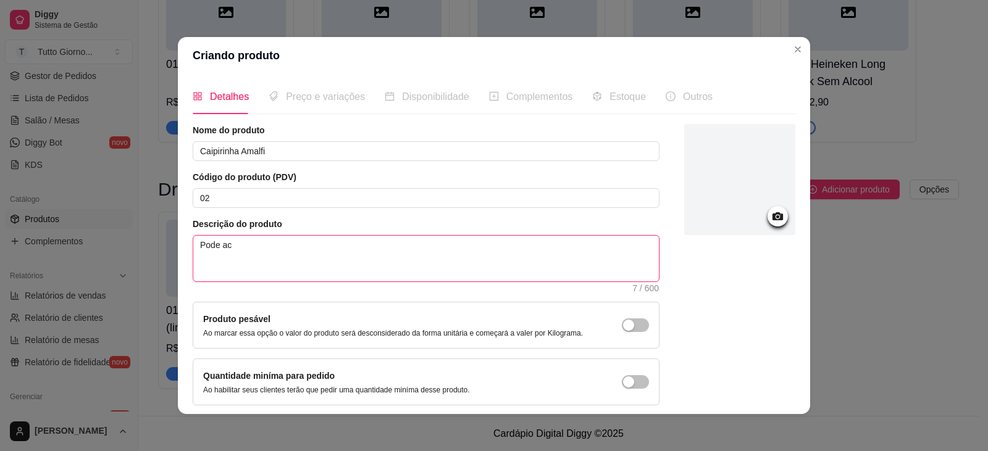
type textarea "Pode a"
type textarea "Pode"
type textarea "Pode s"
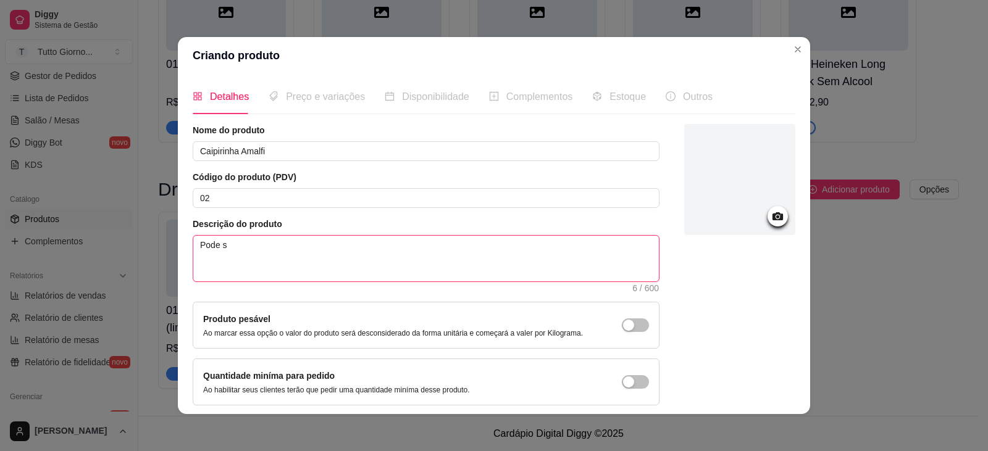
type textarea "Pode se"
type textarea "Pode ser"
type textarea "Pode ser c"
type textarea "Pode ser co"
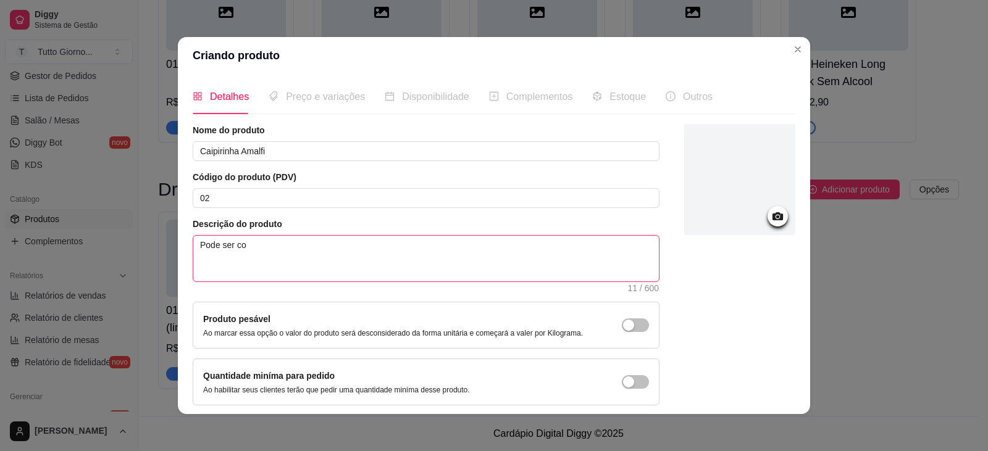
type textarea "Pode ser com"
type textarea "Pode ser com a"
type textarea "Pode ser com as"
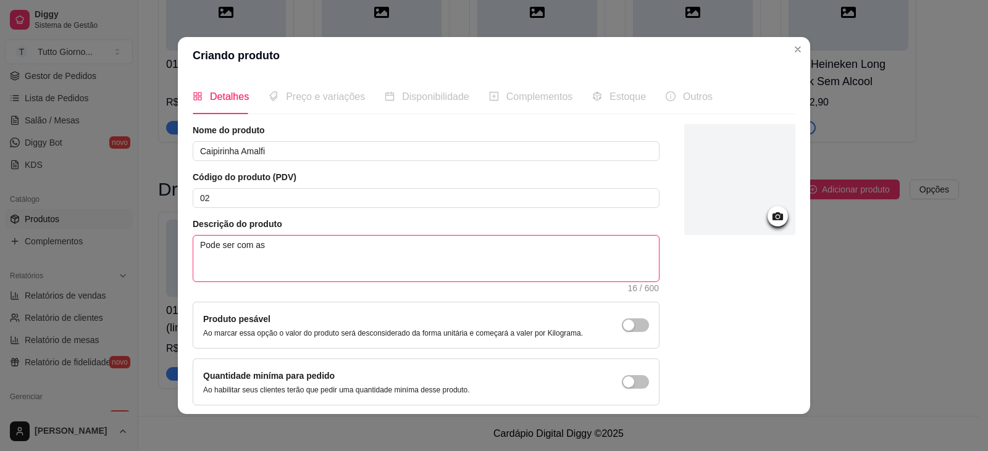
type textarea "Pode ser com as s"
type textarea "Pode ser com as se"
type textarea "Pode ser com as seg"
type textarea "Pode ser com as segui"
type textarea "Pode ser com as seguin"
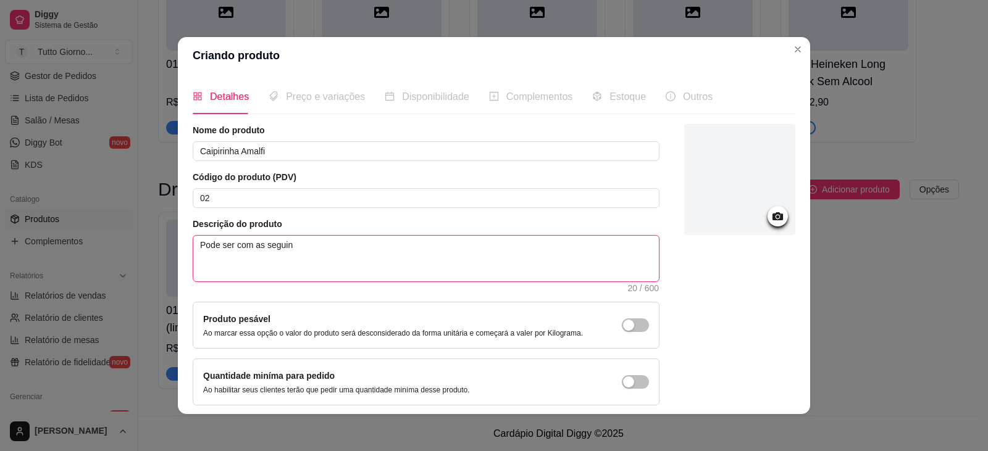
type textarea "Pode ser com as seguint"
type textarea "Pode ser com as seguinte"
type textarea "Pode ser com as seguintes"
type textarea "Pode ser com as seguintes f"
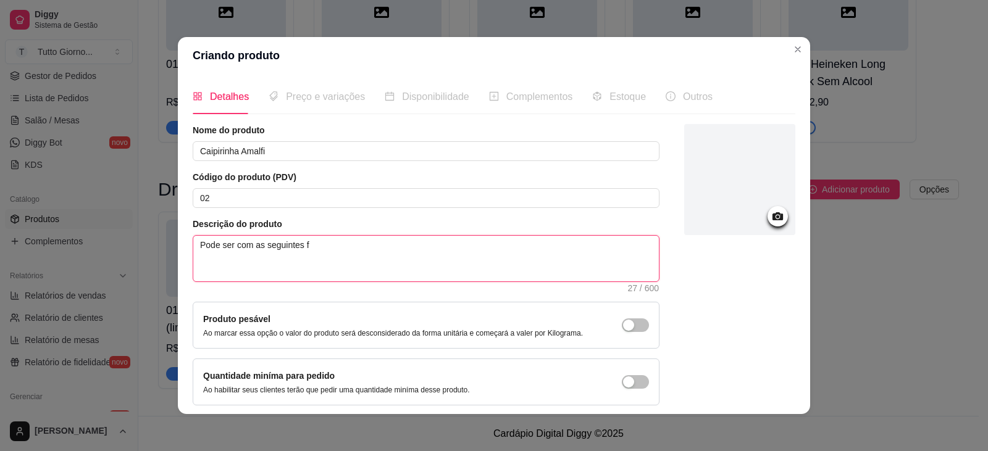
type textarea "Pode ser com as seguintes fr"
click at [335, 242] on textarea "Pode ser com as seguintes frutas:" at bounding box center [425, 259] width 465 height 46
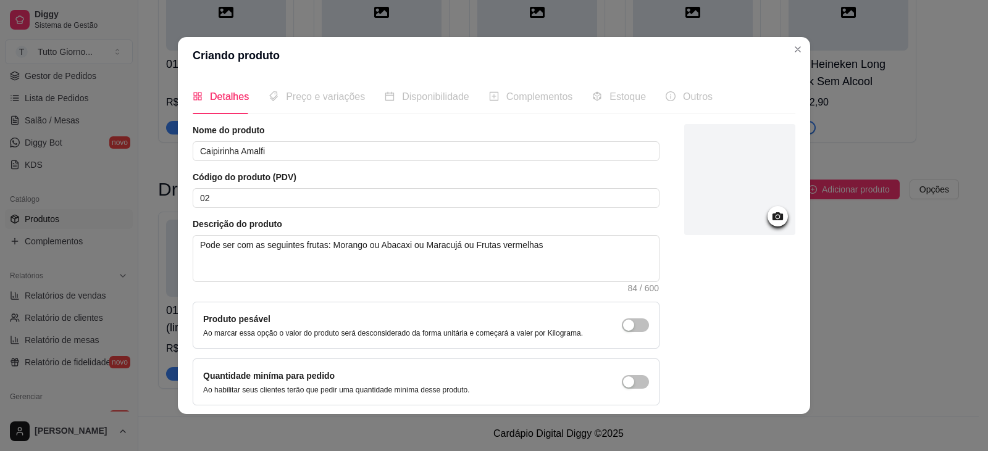
click at [459, 319] on div "Produto pesável Ao marcar essa opção o valor do produto será desconsiderado da …" at bounding box center [393, 325] width 380 height 26
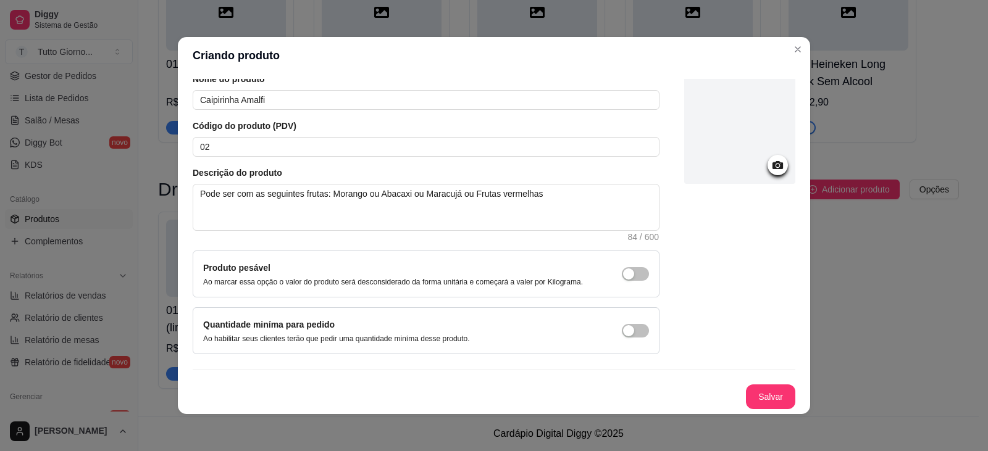
scroll to position [2, 0]
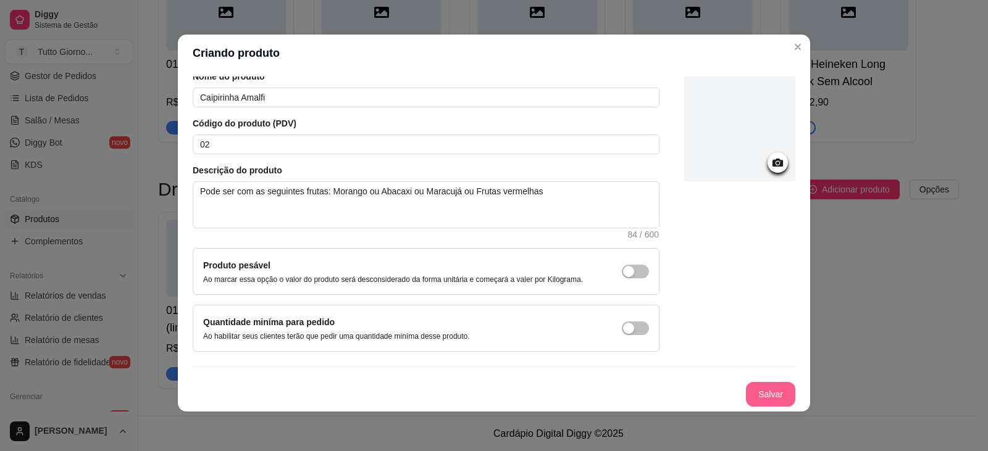
click at [765, 397] on button "Salvar" at bounding box center [770, 394] width 49 height 25
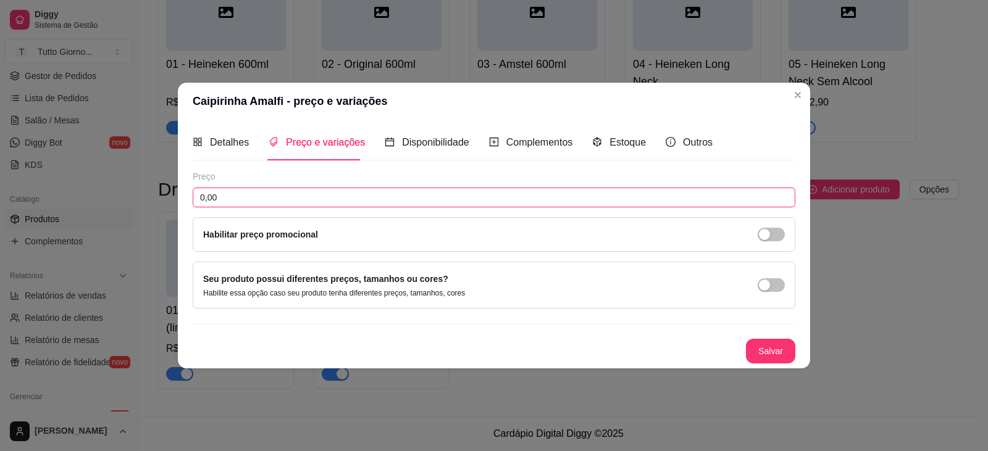
drag, startPoint x: 236, startPoint y: 194, endPoint x: 197, endPoint y: 198, distance: 39.0
click at [197, 198] on input "0,00" at bounding box center [494, 198] width 603 height 20
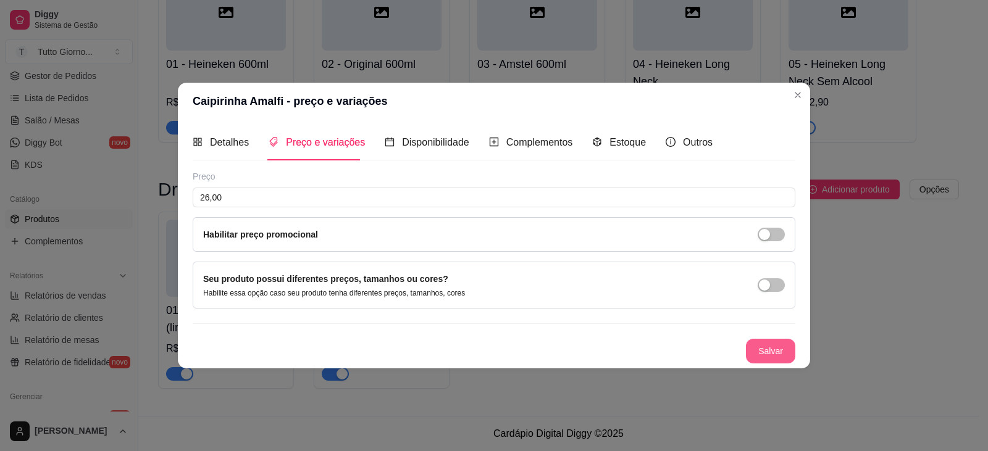
click at [767, 349] on button "Salvar" at bounding box center [770, 351] width 49 height 25
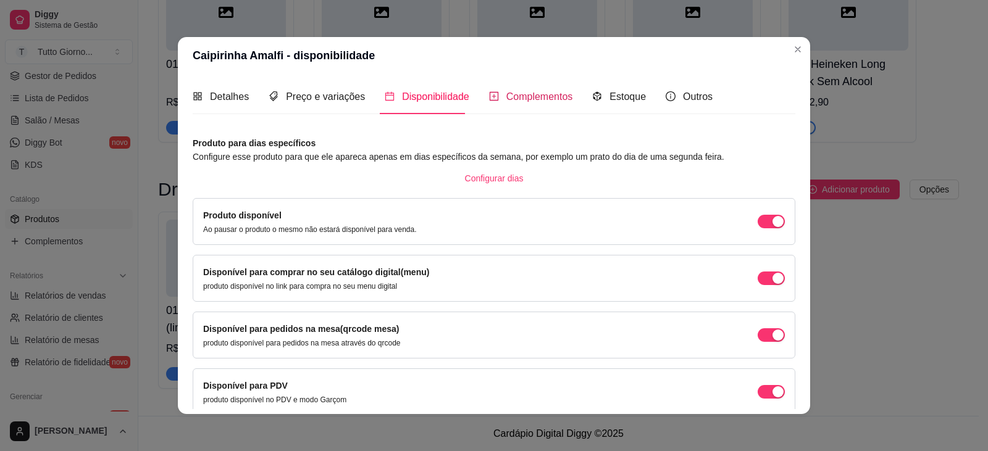
click at [528, 98] on span "Complementos" at bounding box center [539, 96] width 67 height 10
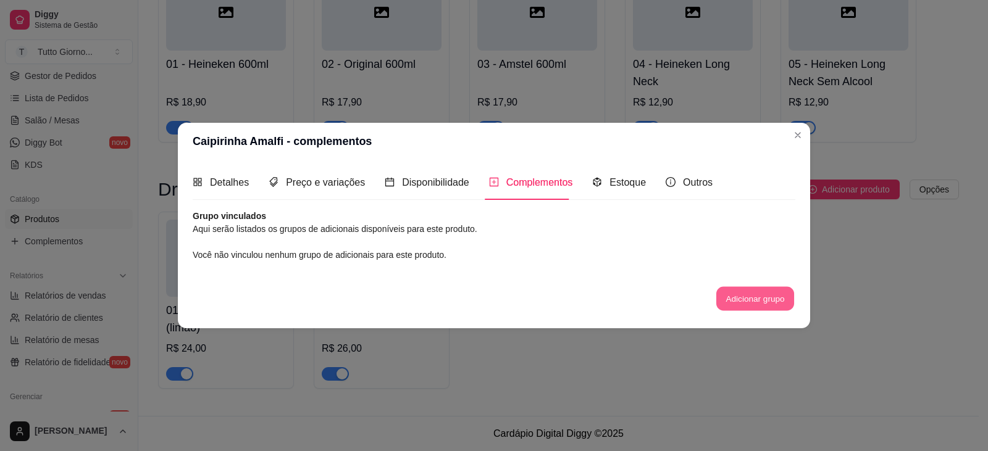
click at [757, 305] on button "Adicionar grupo" at bounding box center [755, 299] width 78 height 24
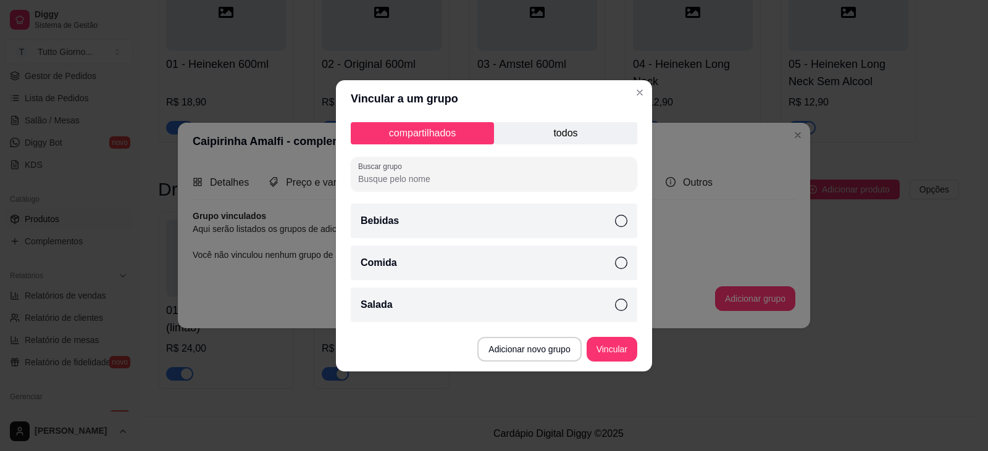
click at [570, 138] on p "todos" at bounding box center [565, 133] width 143 height 22
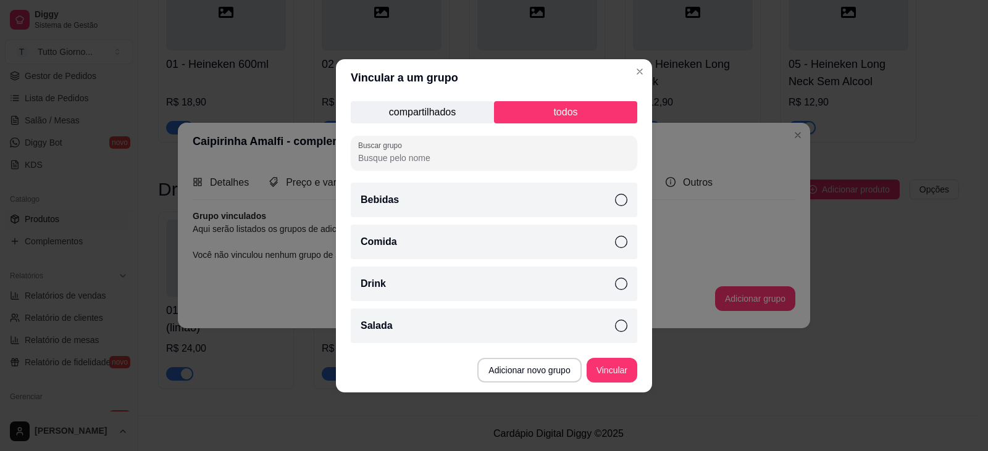
click at [622, 284] on icon at bounding box center [621, 284] width 12 height 12
click at [617, 380] on button "Vincular" at bounding box center [611, 370] width 51 height 25
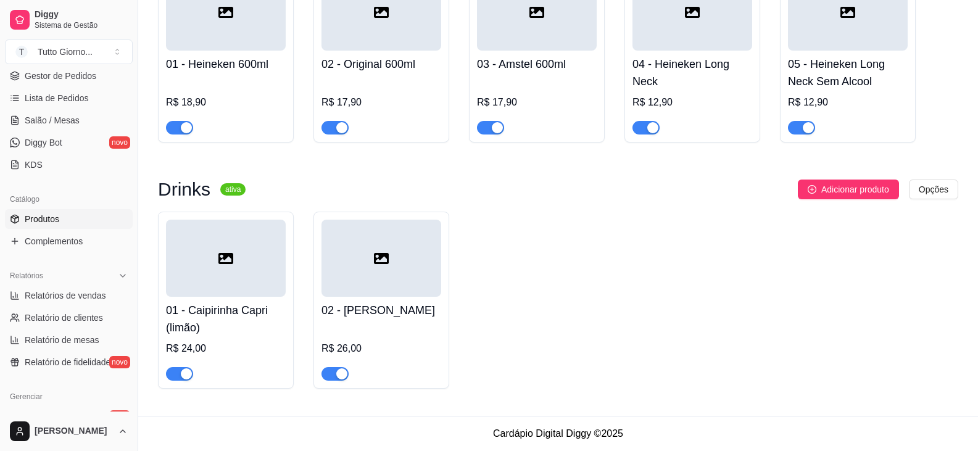
click at [372, 275] on div at bounding box center [382, 258] width 120 height 77
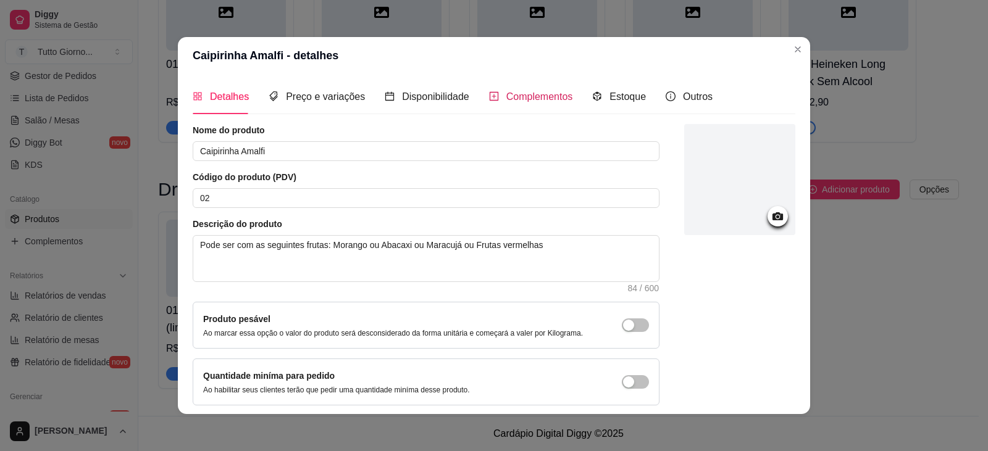
click at [515, 91] on span "Complementos" at bounding box center [539, 96] width 67 height 10
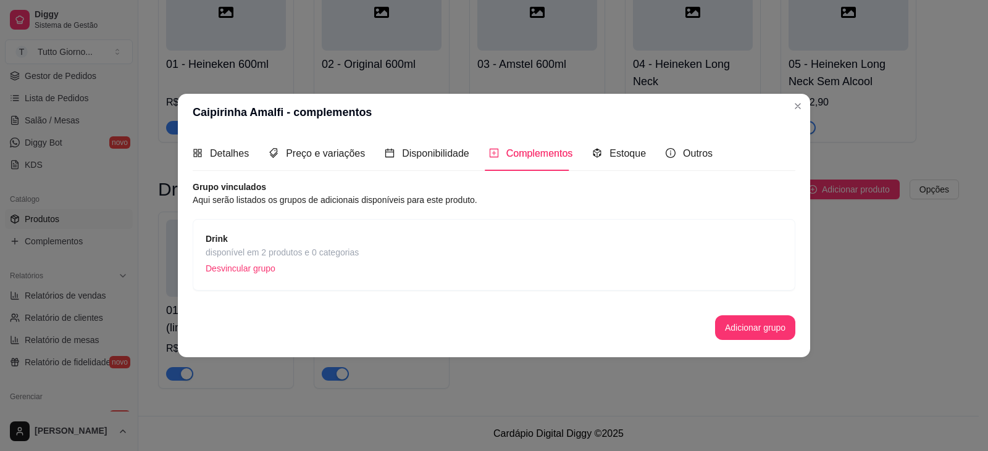
click at [261, 252] on span "disponível em 2 produtos e 0 categorias" at bounding box center [282, 253] width 153 height 14
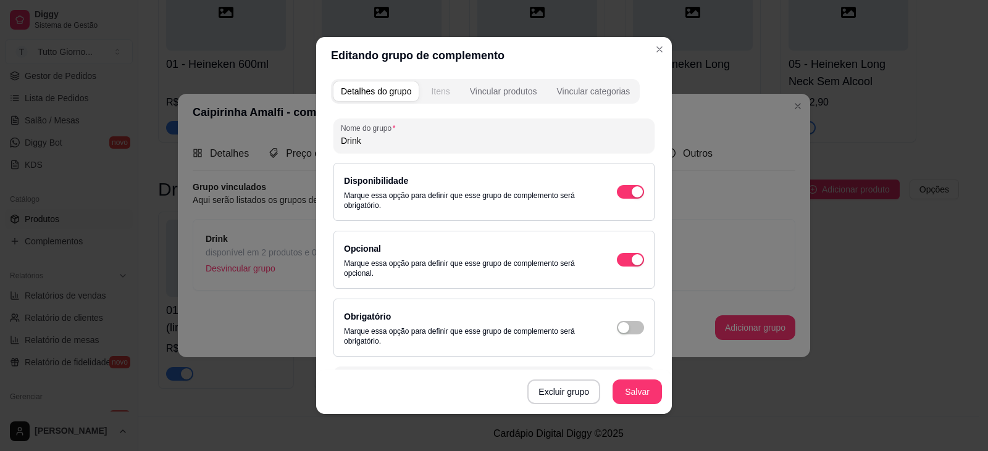
click at [433, 91] on div "Itens" at bounding box center [440, 91] width 19 height 12
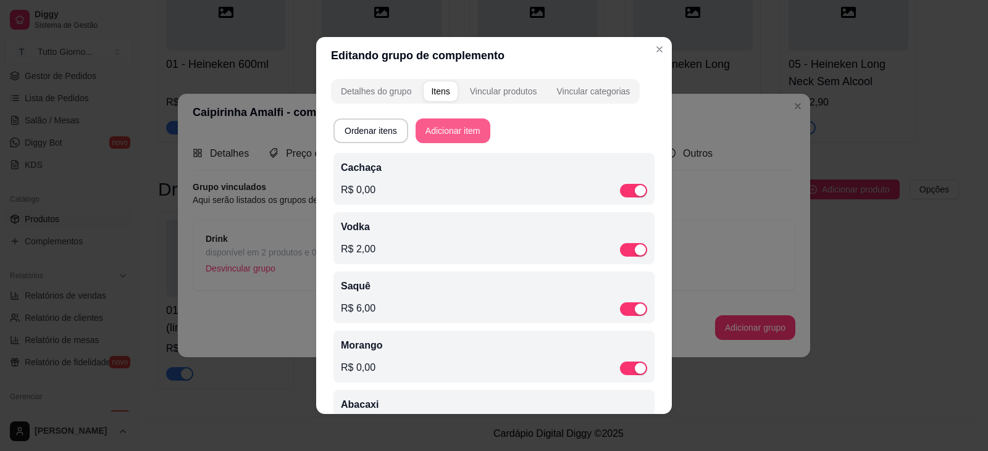
click at [439, 128] on button "Adicionar item" at bounding box center [452, 131] width 75 height 25
click at [502, 91] on div "Vincular produtos" at bounding box center [503, 91] width 67 height 12
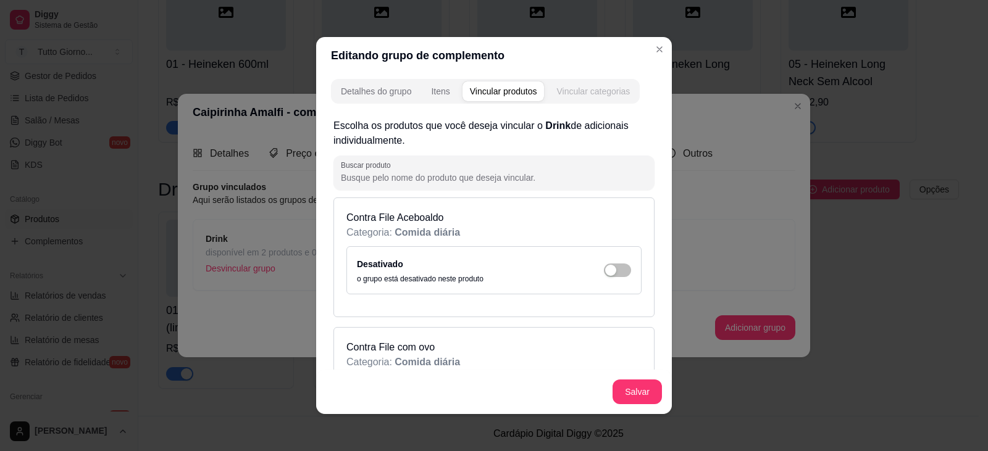
click at [578, 93] on div "Vincular categorias" at bounding box center [592, 91] width 73 height 12
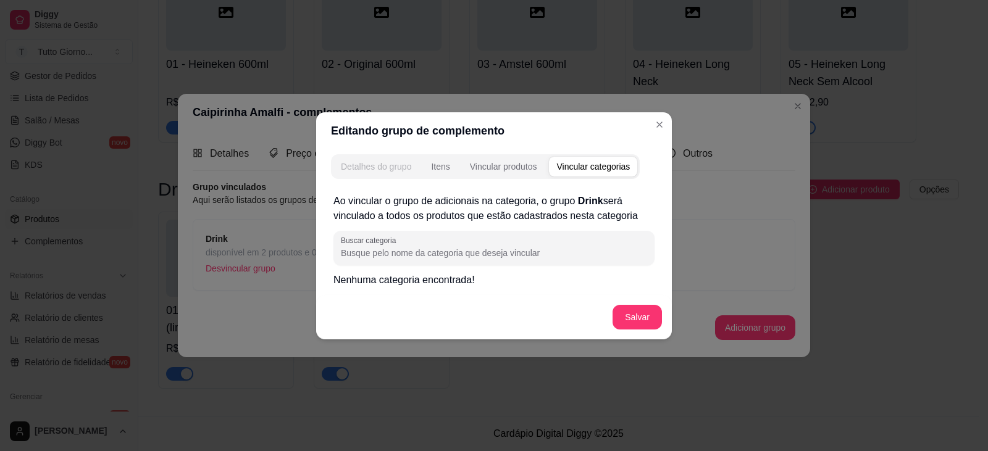
click at [391, 164] on div "Detalhes do grupo" at bounding box center [376, 167] width 70 height 12
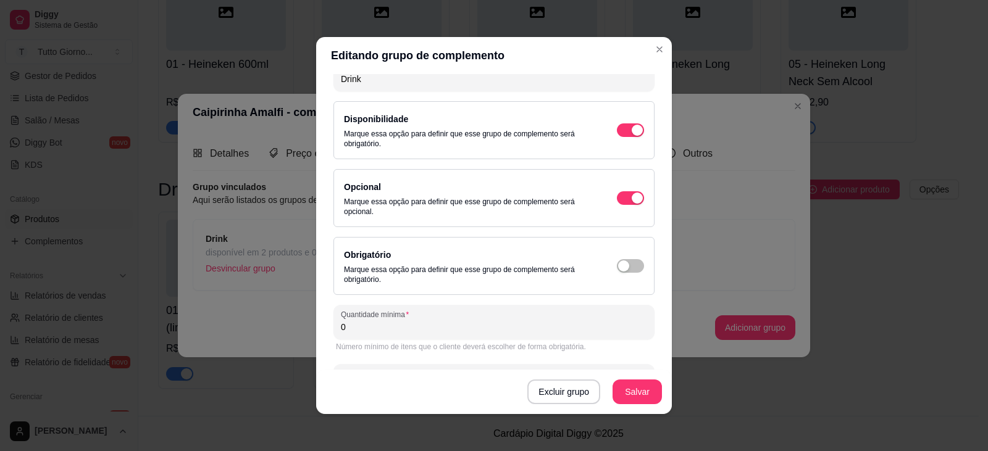
scroll to position [113, 0]
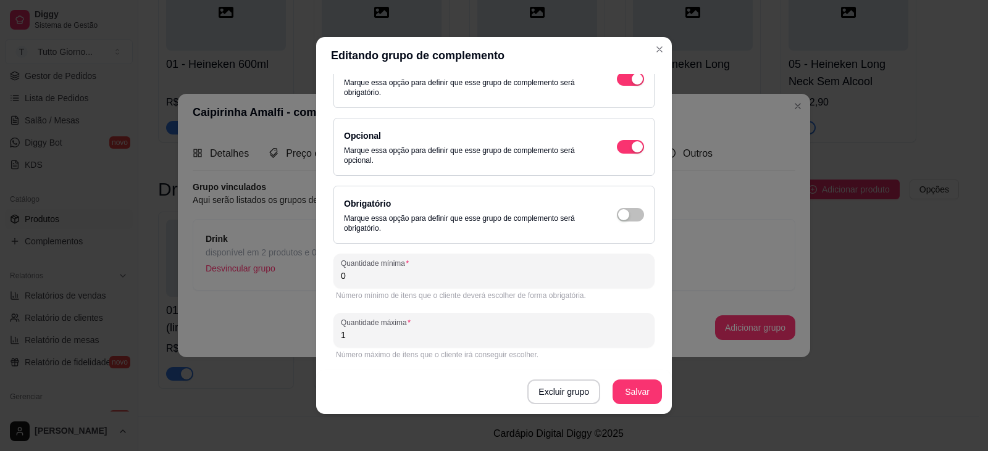
drag, startPoint x: 350, startPoint y: 339, endPoint x: 333, endPoint y: 338, distance: 17.3
click at [333, 338] on div "Quantidade máxima 1" at bounding box center [493, 330] width 321 height 35
click at [627, 397] on button "Salvar" at bounding box center [636, 392] width 49 height 25
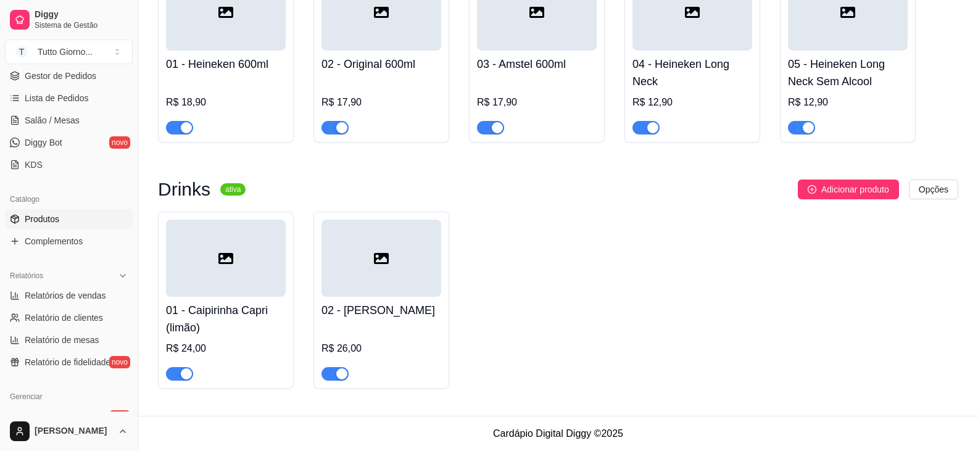
click at [388, 281] on div at bounding box center [382, 258] width 120 height 77
click at [840, 185] on span "Adicionar produto" at bounding box center [856, 190] width 68 height 14
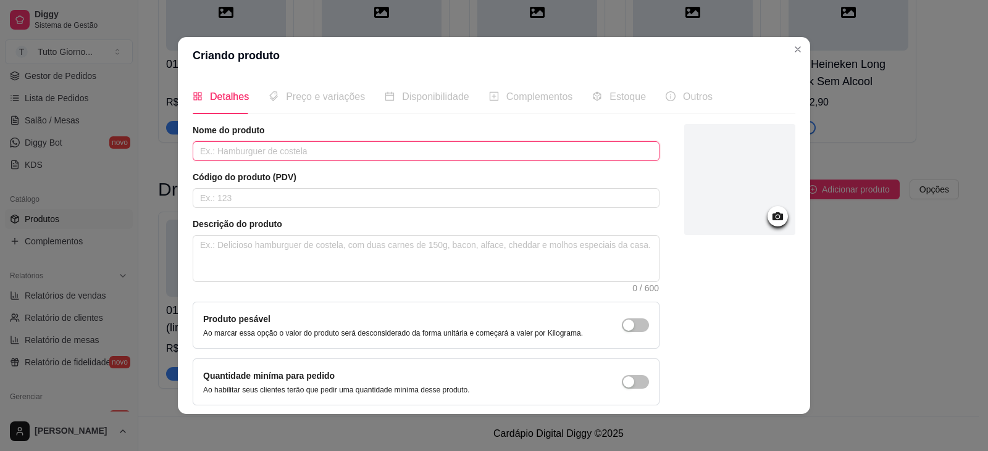
click at [209, 153] on input "text" at bounding box center [426, 151] width 467 height 20
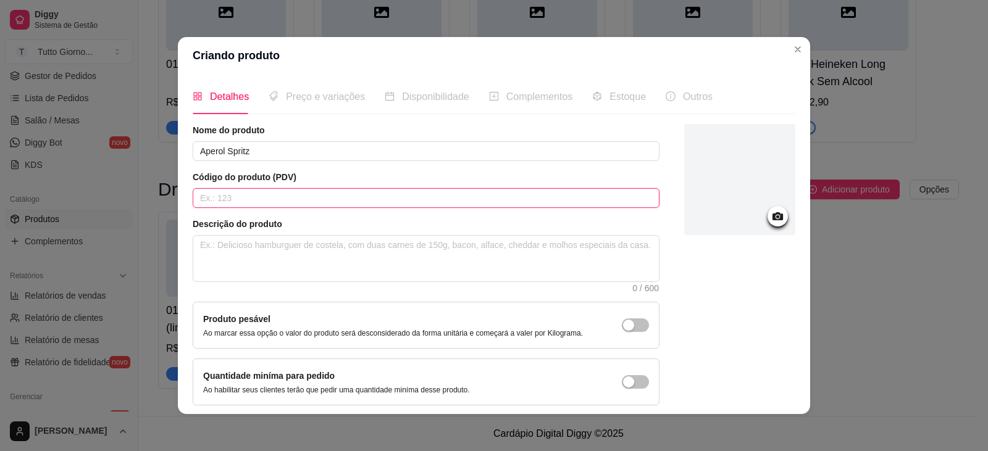
click at [220, 202] on input "text" at bounding box center [426, 198] width 467 height 20
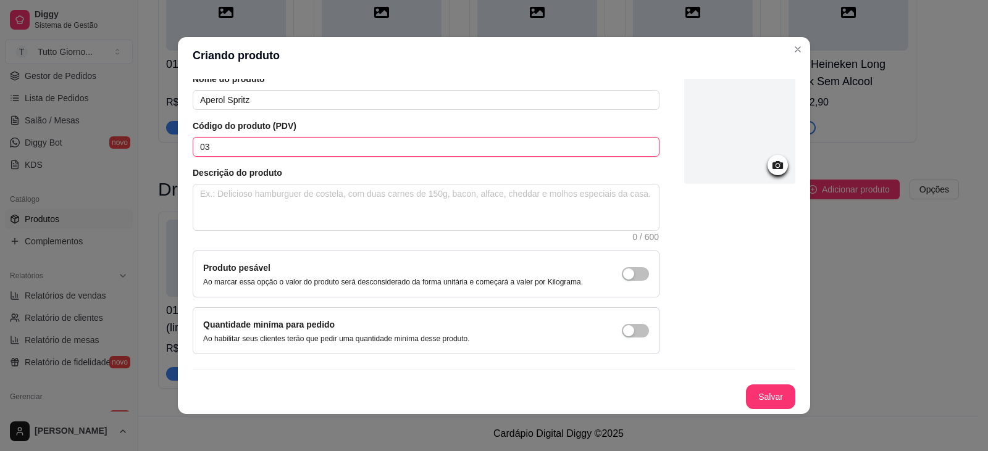
scroll to position [2, 0]
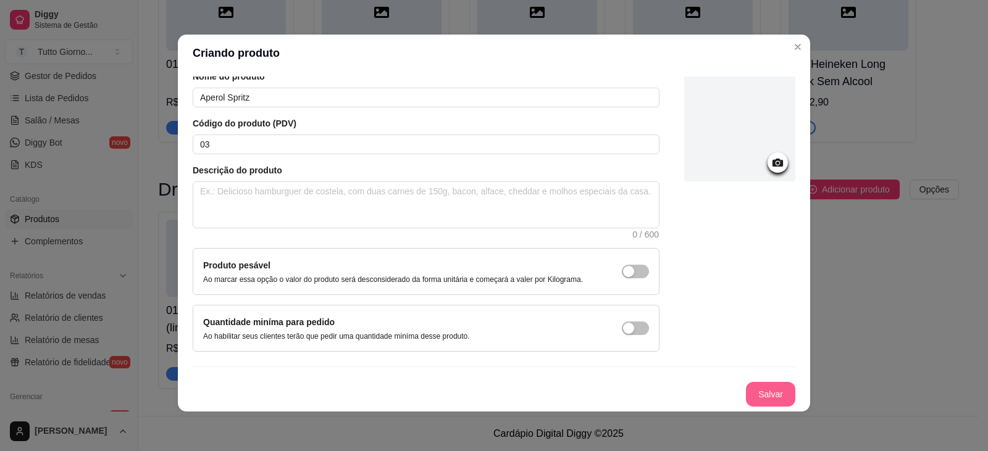
click at [753, 393] on button "Salvar" at bounding box center [770, 394] width 49 height 25
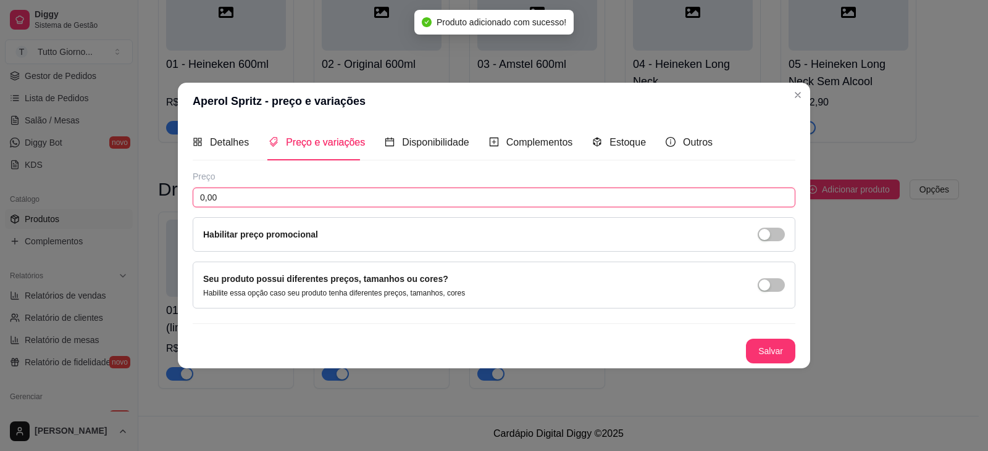
click at [241, 201] on input "0,00" at bounding box center [494, 198] width 603 height 20
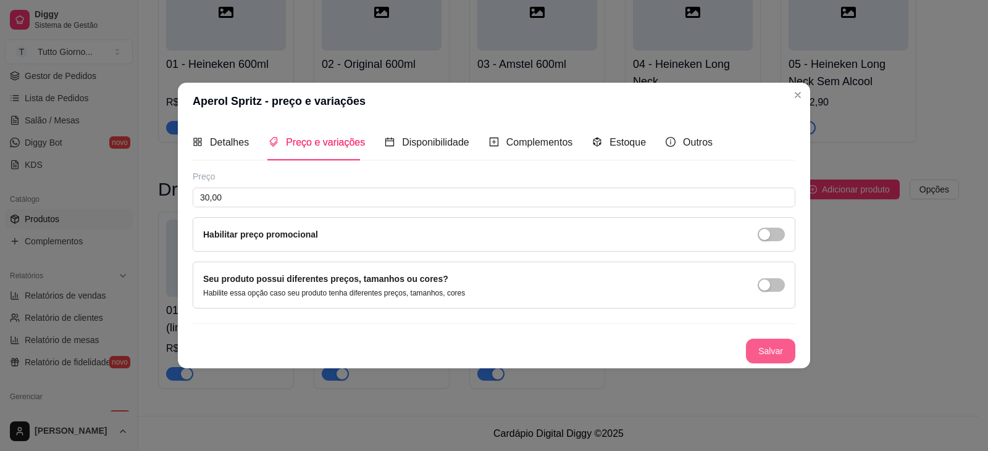
click at [778, 352] on button "Salvar" at bounding box center [770, 351] width 49 height 25
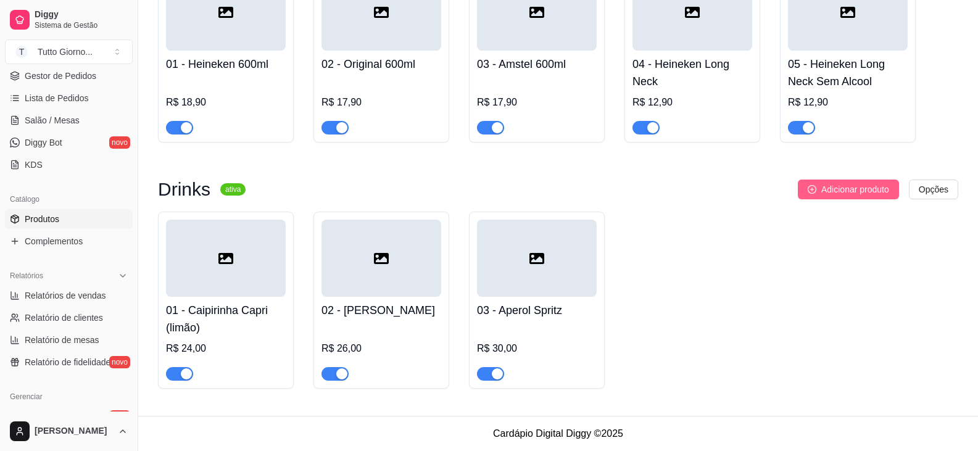
click at [844, 191] on span "Adicionar produto" at bounding box center [856, 190] width 68 height 14
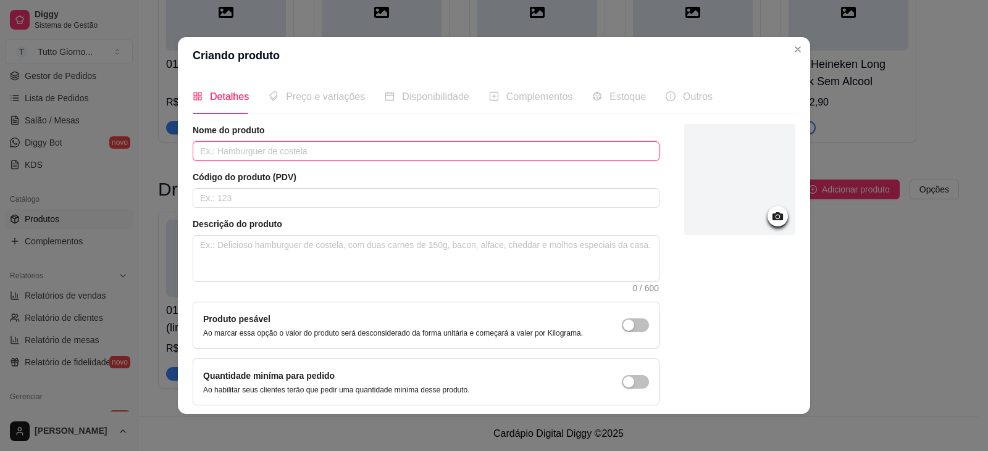
click at [235, 149] on input "text" at bounding box center [426, 151] width 467 height 20
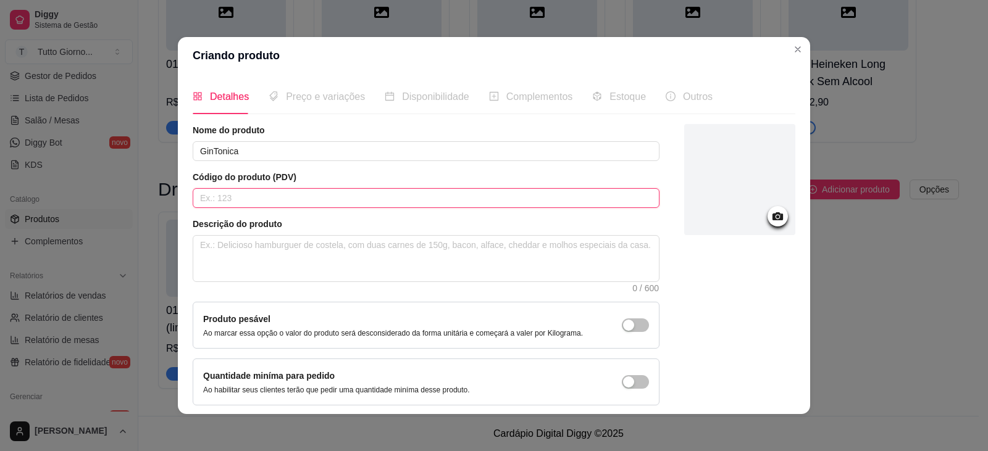
click at [227, 197] on input "text" at bounding box center [426, 198] width 467 height 20
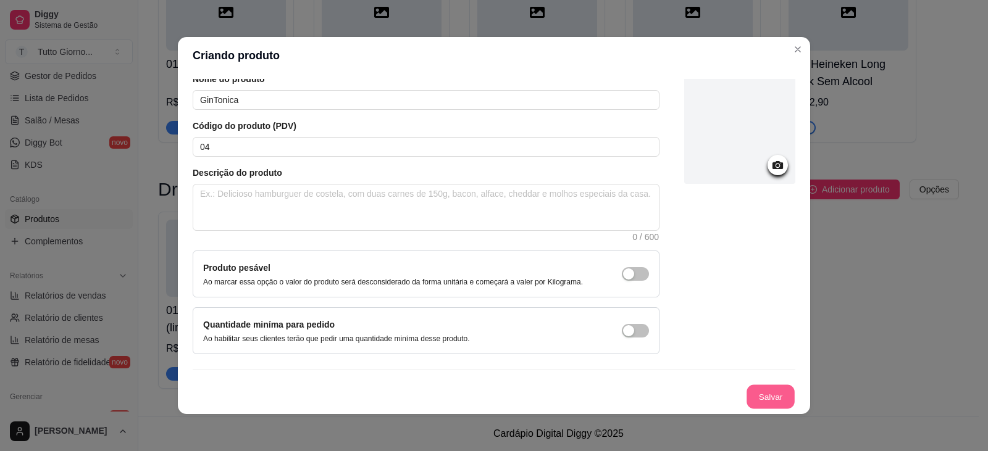
click at [756, 398] on button "Salvar" at bounding box center [770, 397] width 48 height 24
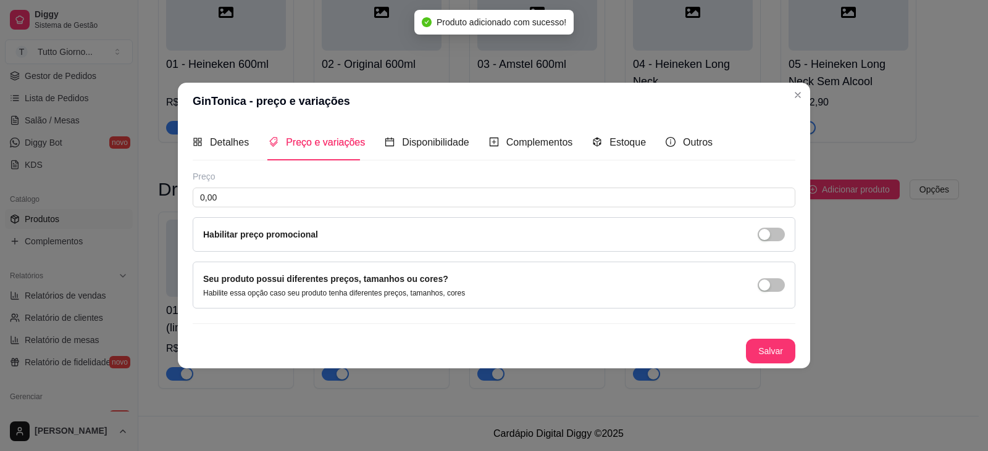
scroll to position [0, 0]
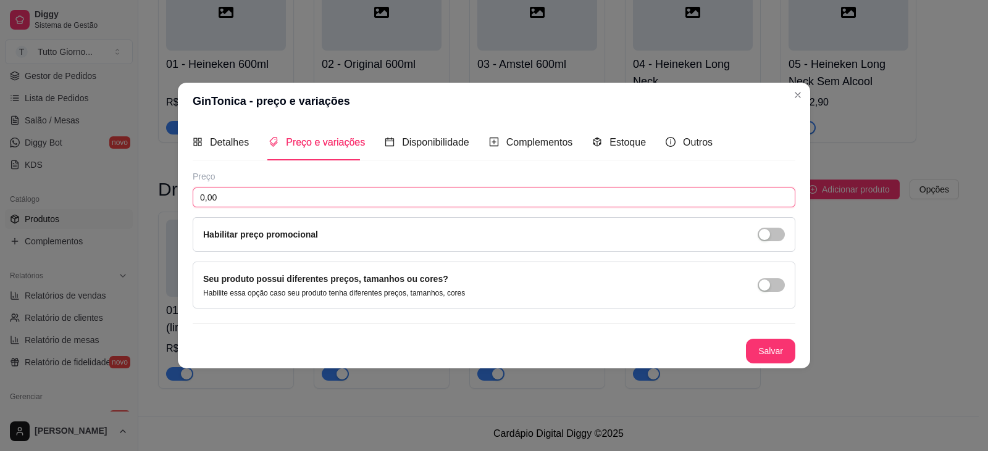
drag, startPoint x: 218, startPoint y: 194, endPoint x: 185, endPoint y: 195, distance: 32.7
click at [185, 195] on div "Detalhes Preço e variações Disponibilidade Complementos Estoque Outros Nome do …" at bounding box center [494, 244] width 632 height 248
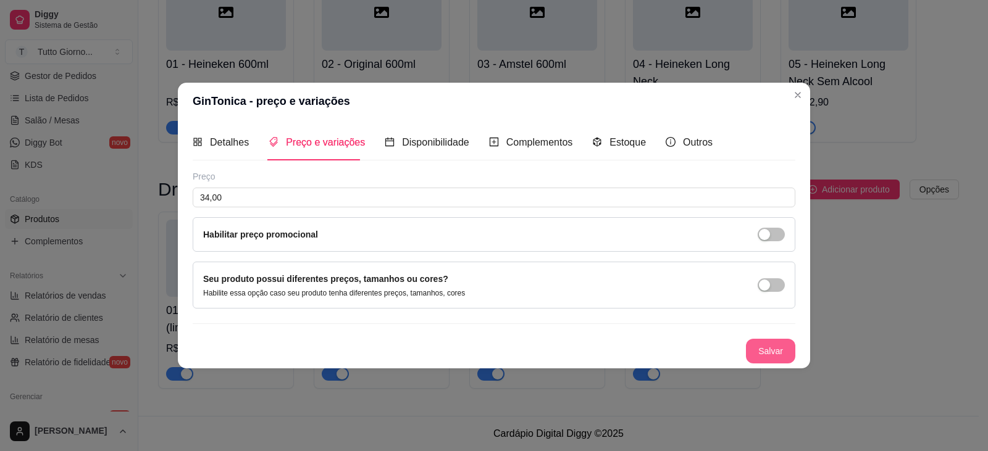
click at [761, 349] on button "Salvar" at bounding box center [770, 351] width 49 height 25
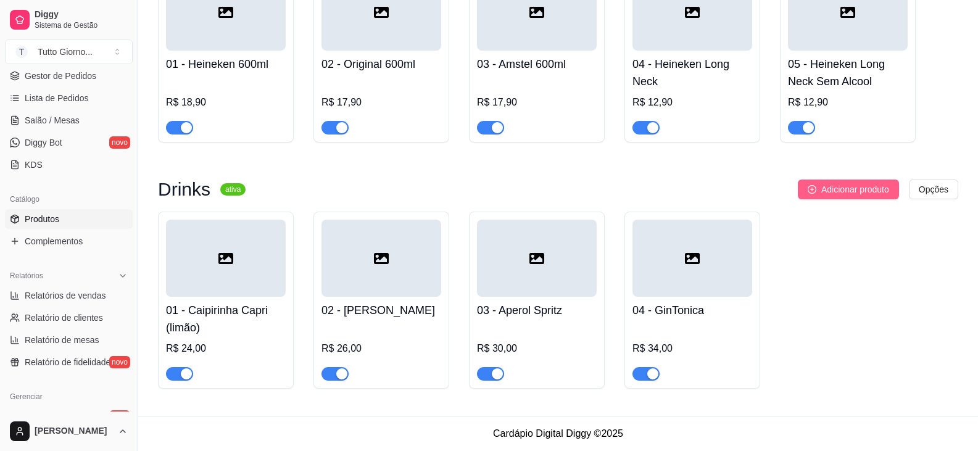
click at [845, 193] on span "Adicionar produto" at bounding box center [856, 190] width 68 height 14
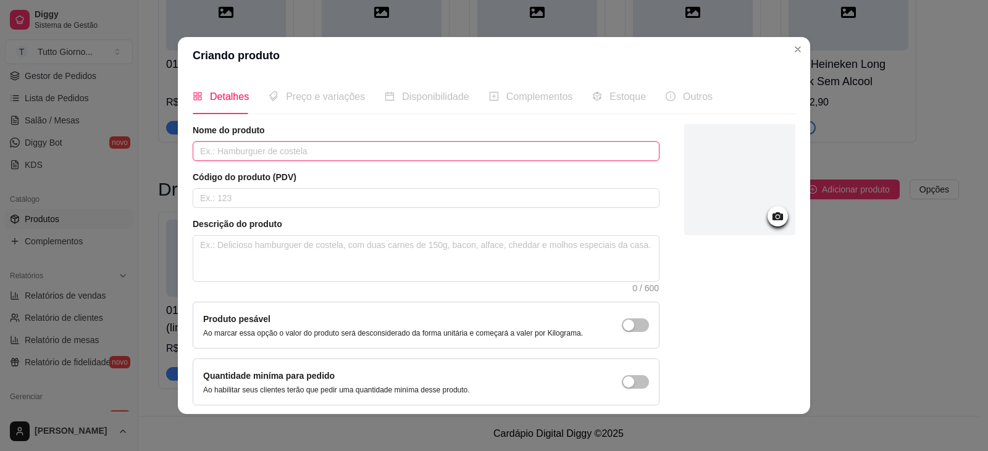
click at [259, 158] on input "text" at bounding box center [426, 151] width 467 height 20
click at [258, 158] on input "Moscou M" at bounding box center [426, 151] width 467 height 20
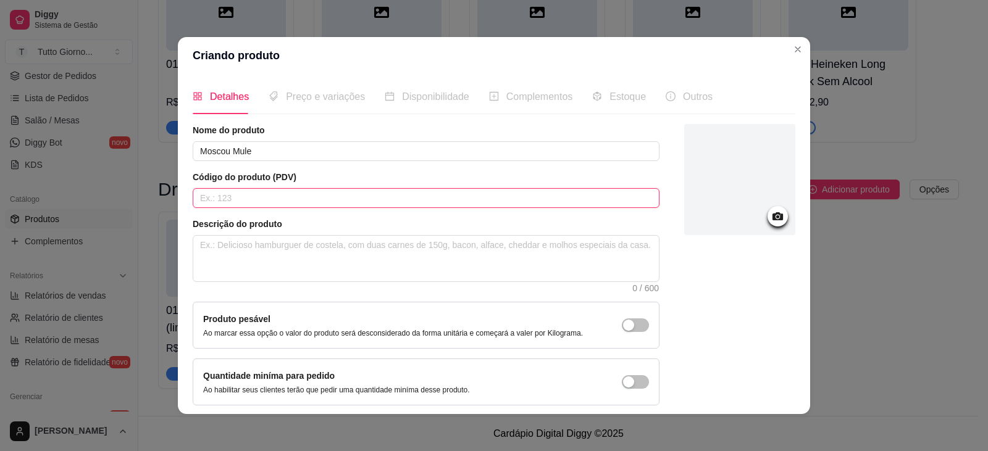
click at [214, 195] on input "text" at bounding box center [426, 198] width 467 height 20
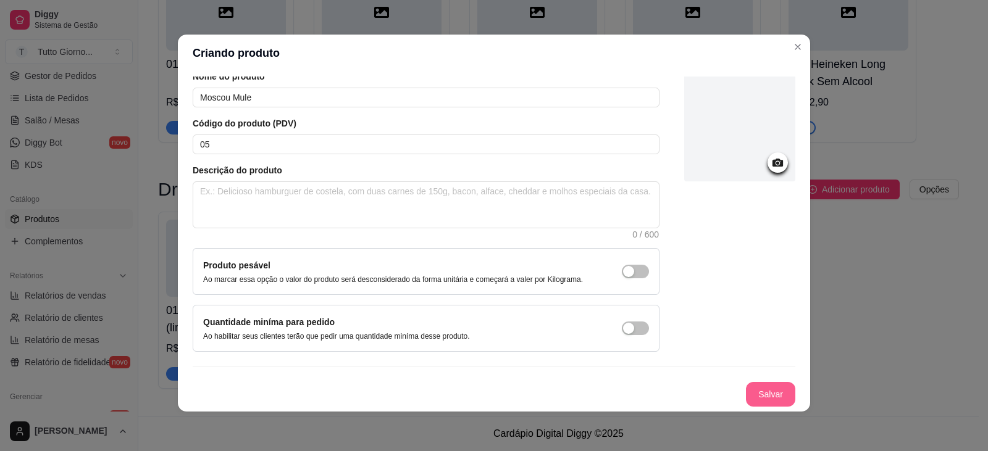
click at [746, 395] on button "Salvar" at bounding box center [770, 394] width 49 height 25
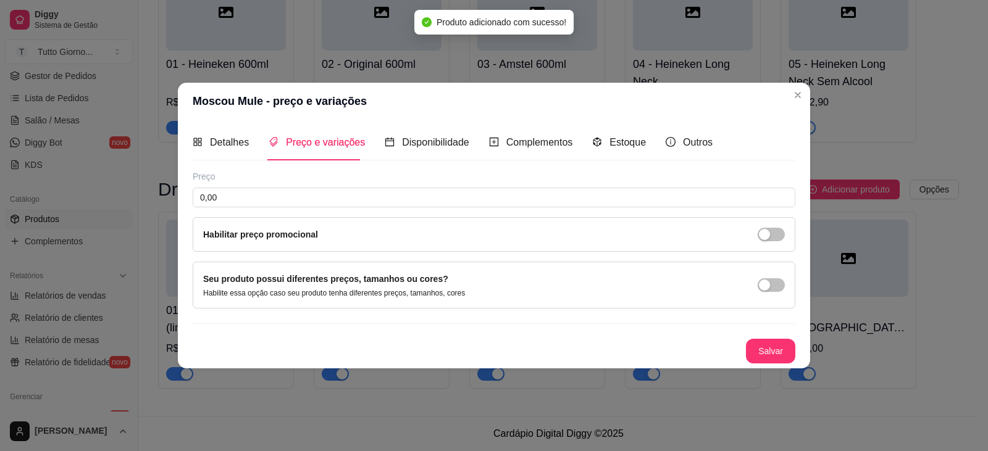
scroll to position [0, 0]
drag, startPoint x: 244, startPoint y: 201, endPoint x: 176, endPoint y: 201, distance: 67.9
click at [176, 201] on div "Moscou Mule - preço e variações Detalhes Preço e variações Disponibilidade Comp…" at bounding box center [494, 225] width 988 height 451
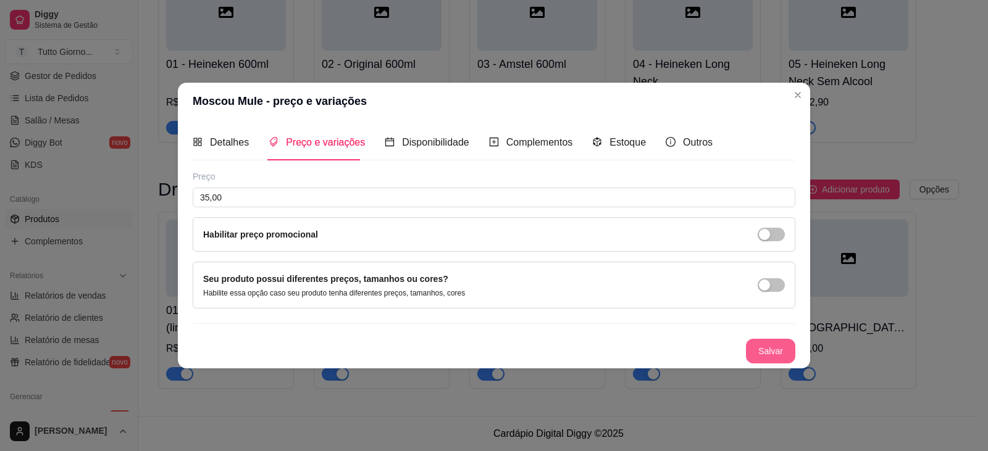
click at [779, 354] on button "Salvar" at bounding box center [770, 351] width 49 height 25
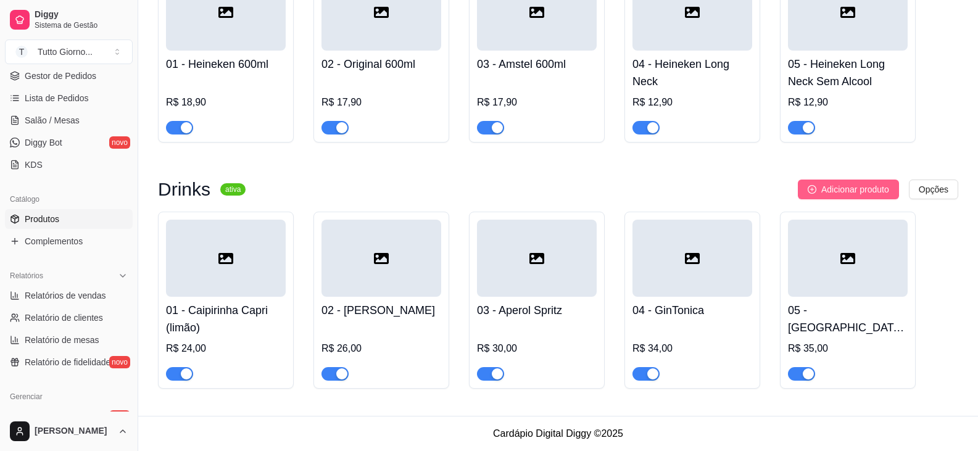
click at [859, 188] on span "Adicionar produto" at bounding box center [856, 190] width 68 height 14
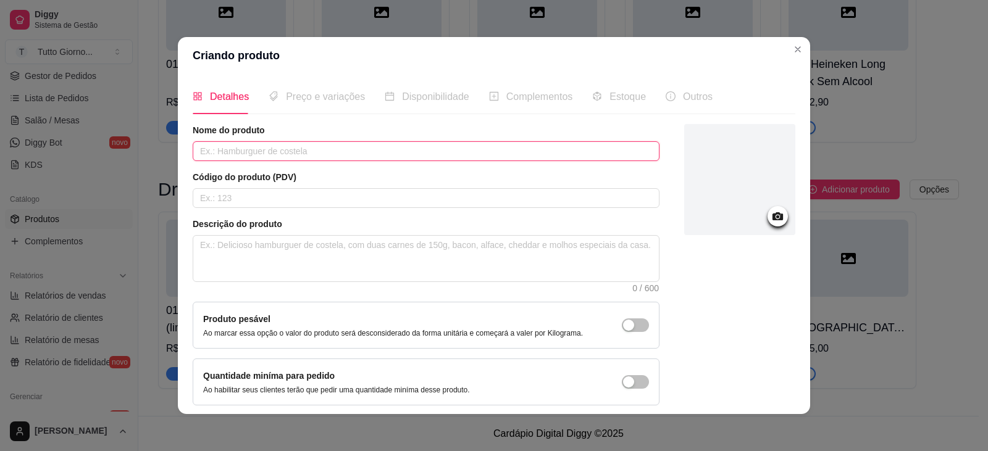
click at [232, 152] on input "text" at bounding box center [426, 151] width 467 height 20
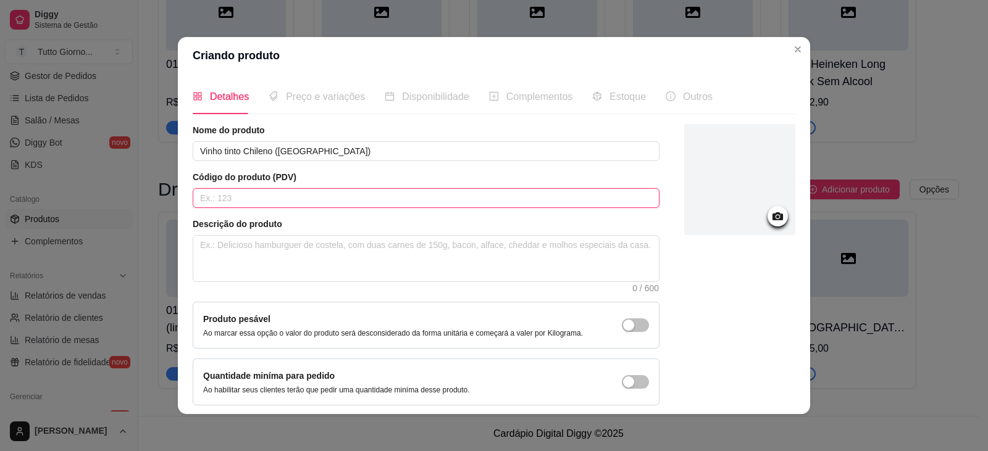
drag, startPoint x: 236, startPoint y: 191, endPoint x: 230, endPoint y: 202, distance: 12.7
click at [231, 200] on input "text" at bounding box center [426, 198] width 467 height 20
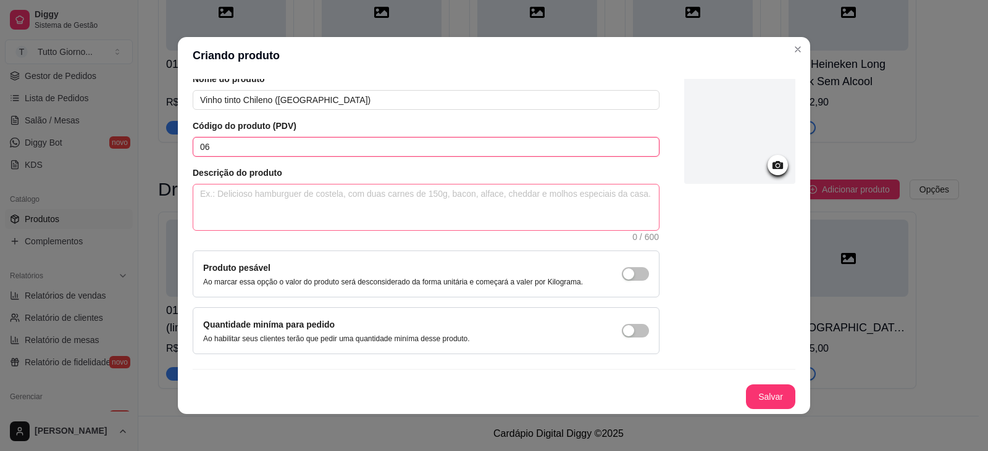
scroll to position [2, 0]
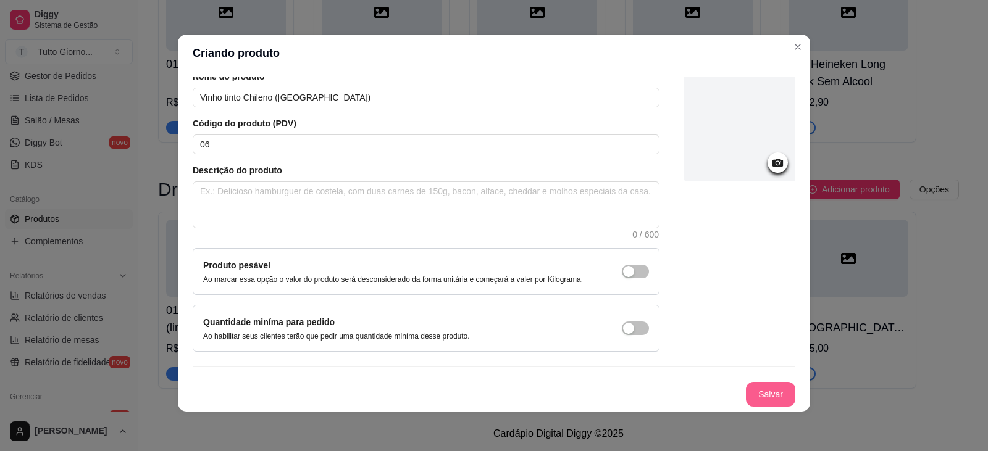
click at [752, 390] on button "Salvar" at bounding box center [770, 394] width 49 height 25
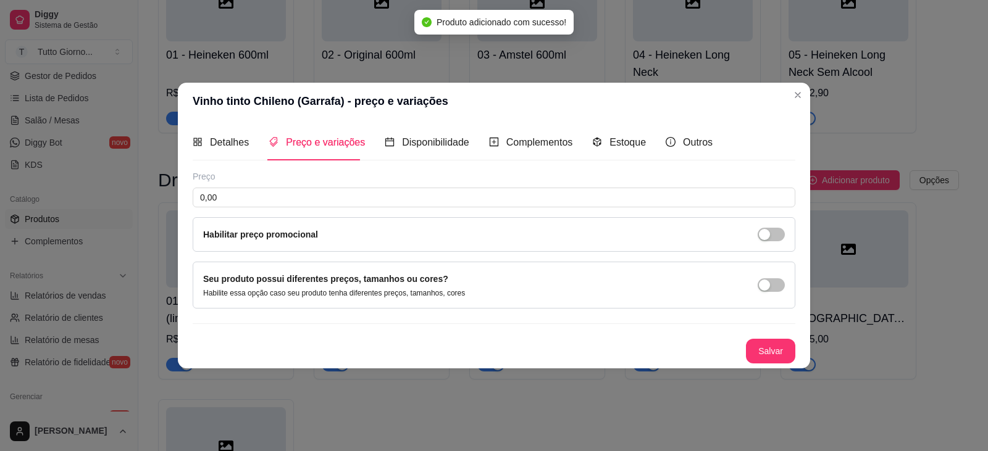
scroll to position [0, 0]
drag, startPoint x: 238, startPoint y: 201, endPoint x: 198, endPoint y: 200, distance: 40.1
click at [199, 200] on input "0,00" at bounding box center [494, 198] width 603 height 20
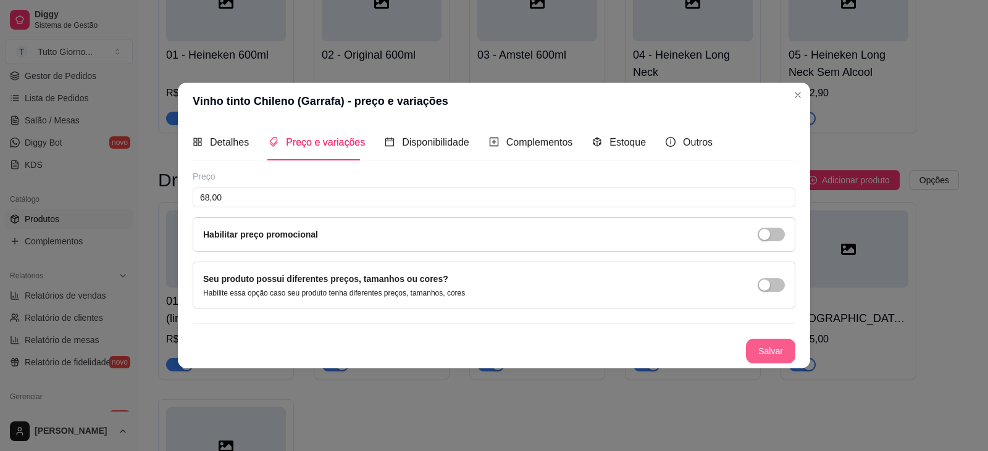
click at [774, 346] on button "Salvar" at bounding box center [770, 351] width 49 height 25
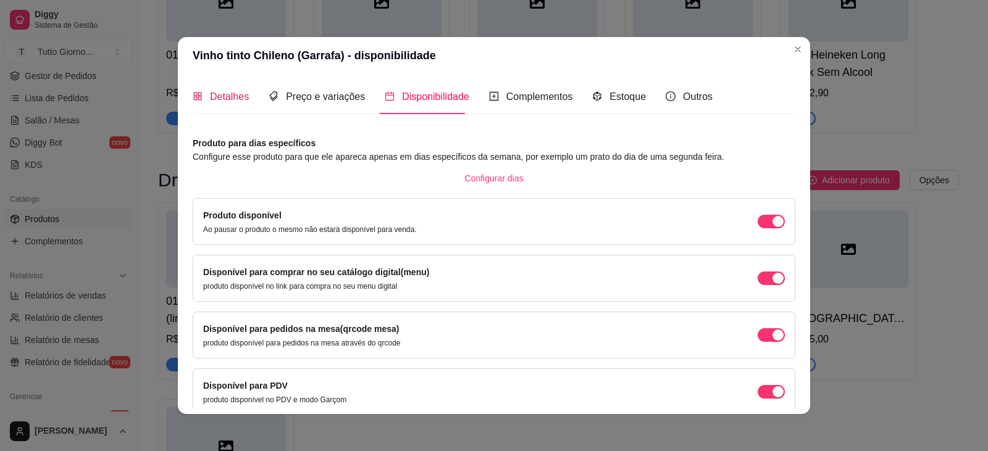
click at [225, 99] on span "Detalhes" at bounding box center [229, 96] width 39 height 10
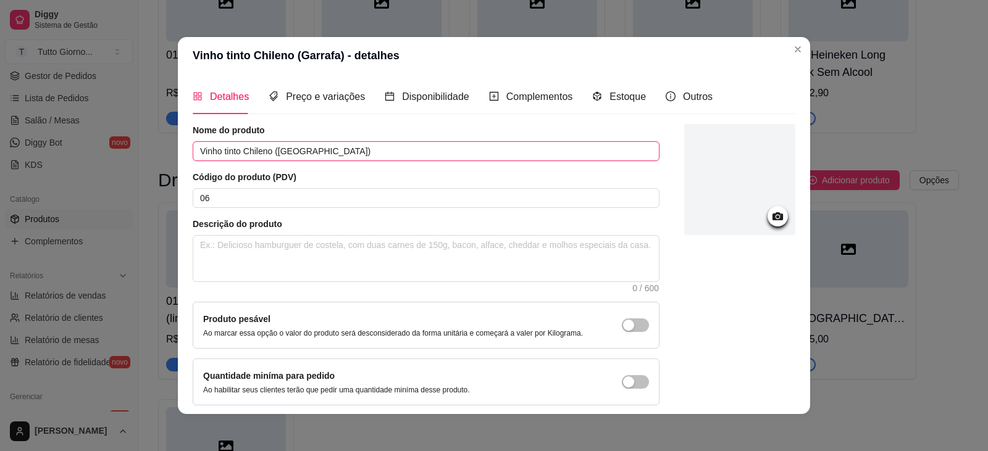
drag, startPoint x: 307, startPoint y: 152, endPoint x: 184, endPoint y: 147, distance: 122.9
click at [184, 147] on div "Detalhes Preço e variações Disponibilidade Complementos Estoque Outros Nome do …" at bounding box center [494, 244] width 632 height 340
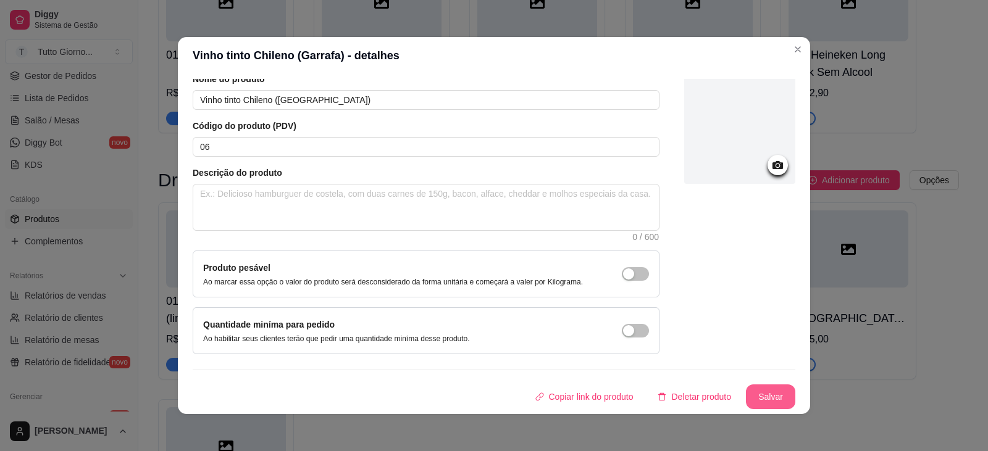
click at [746, 387] on button "Salvar" at bounding box center [770, 397] width 49 height 25
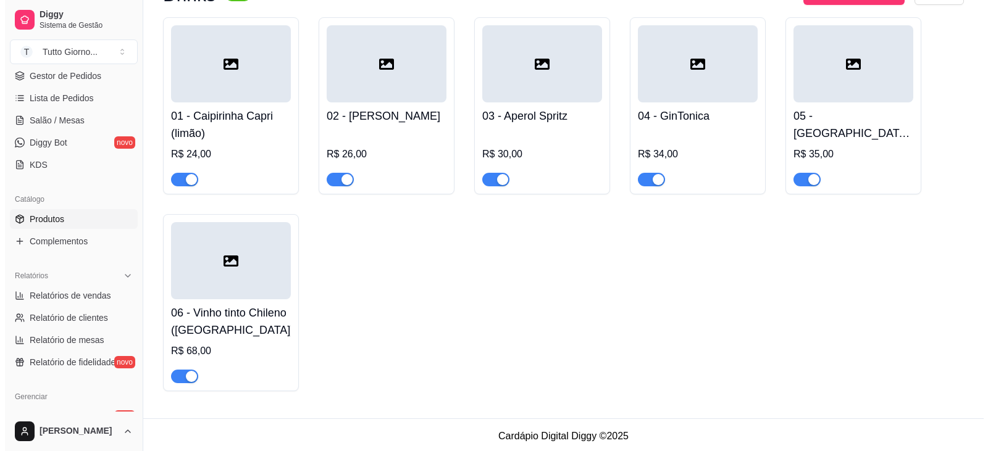
scroll to position [3132, 0]
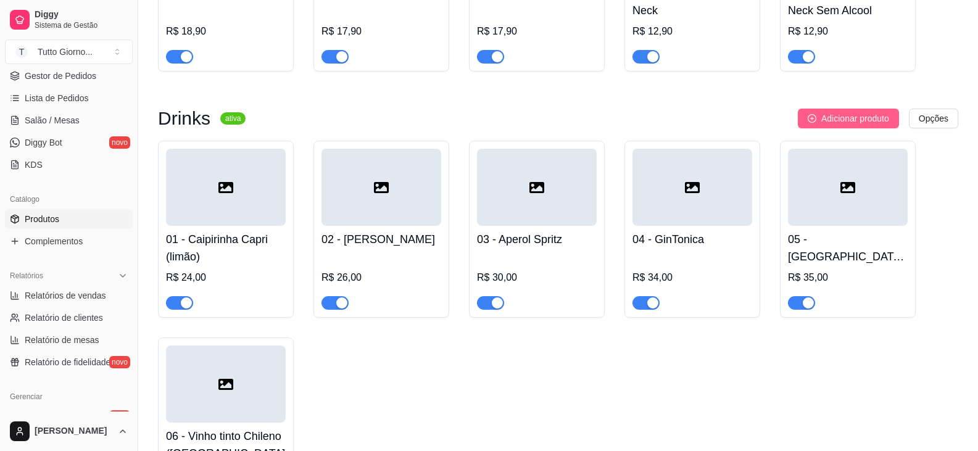
click at [849, 125] on span "Adicionar produto" at bounding box center [856, 119] width 68 height 14
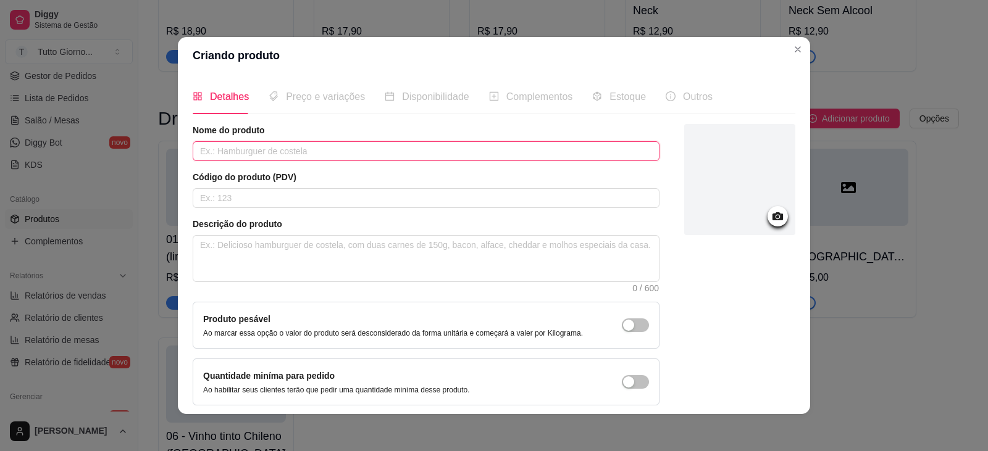
click at [228, 144] on input "text" at bounding box center [426, 151] width 467 height 20
paste input "Vinho tinto Chileno ([GEOGRAPHIC_DATA])"
drag, startPoint x: 234, startPoint y: 150, endPoint x: 219, endPoint y: 150, distance: 14.8
click at [219, 150] on input "Vinho tinto Chileno ([GEOGRAPHIC_DATA])" at bounding box center [426, 151] width 467 height 20
click at [228, 154] on input "Vinho Brnco Chileno ([GEOGRAPHIC_DATA])" at bounding box center [426, 151] width 467 height 20
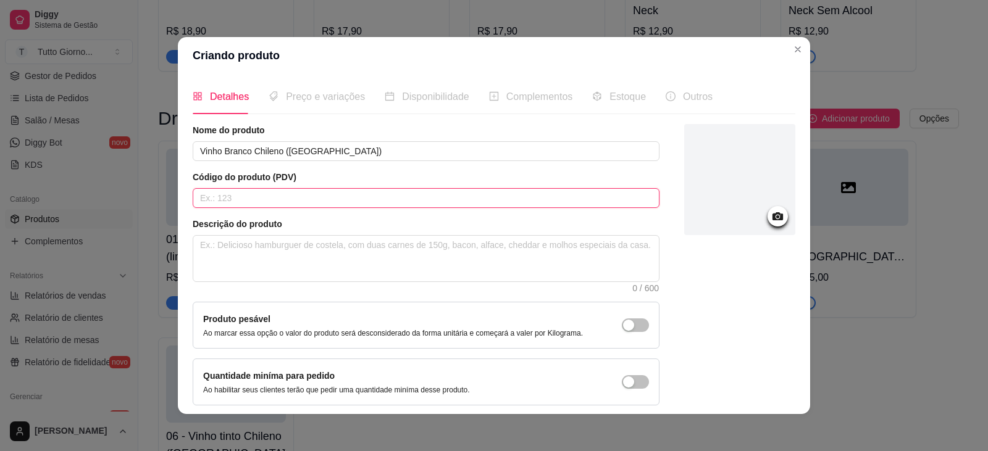
click at [206, 198] on input "text" at bounding box center [426, 198] width 467 height 20
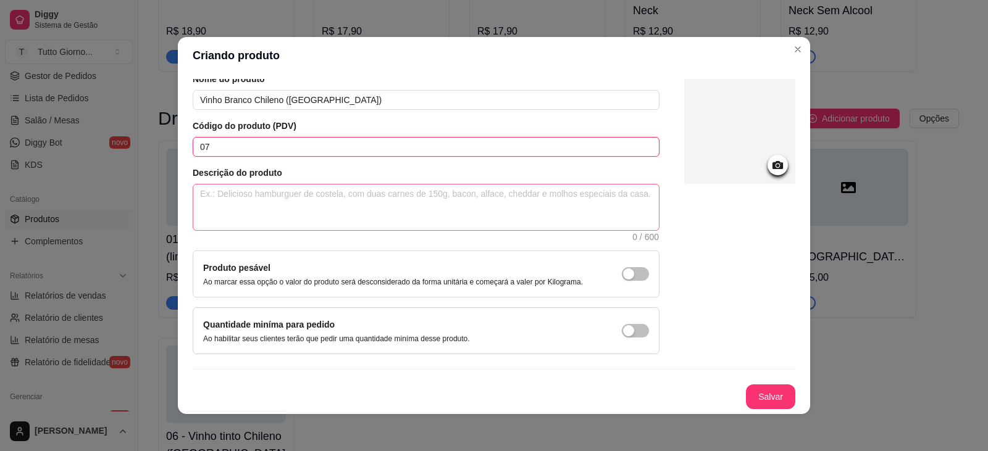
scroll to position [2, 0]
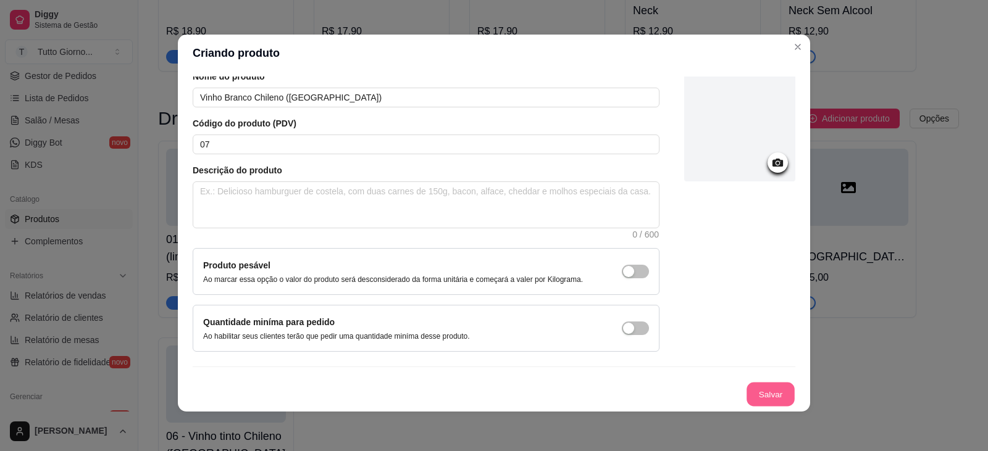
click at [749, 390] on button "Salvar" at bounding box center [770, 395] width 48 height 24
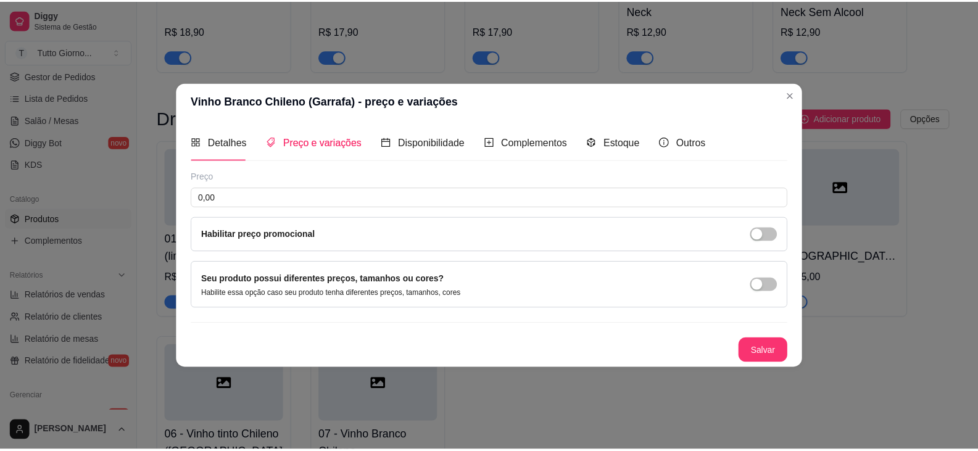
scroll to position [0, 0]
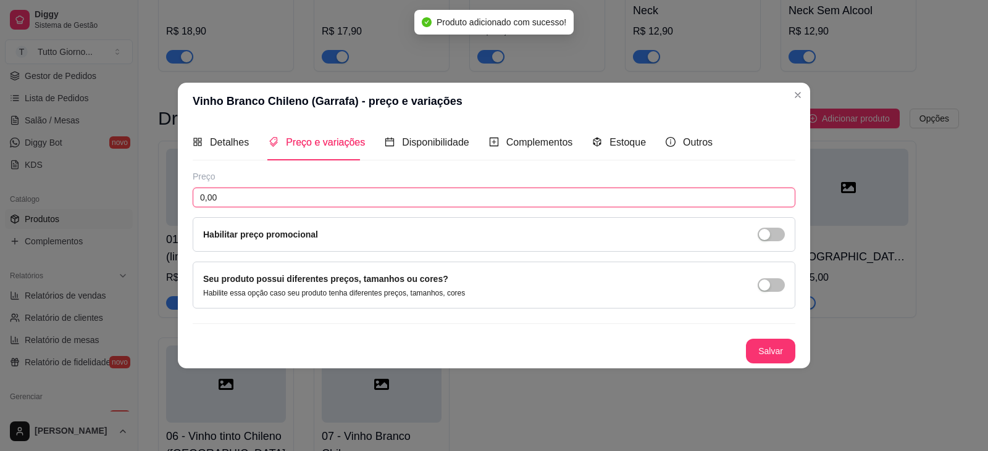
drag, startPoint x: 232, startPoint y: 197, endPoint x: 183, endPoint y: 192, distance: 49.6
click at [183, 192] on div "Detalhes Preço e variações Disponibilidade Complementos Estoque Outros Nome do …" at bounding box center [494, 244] width 632 height 248
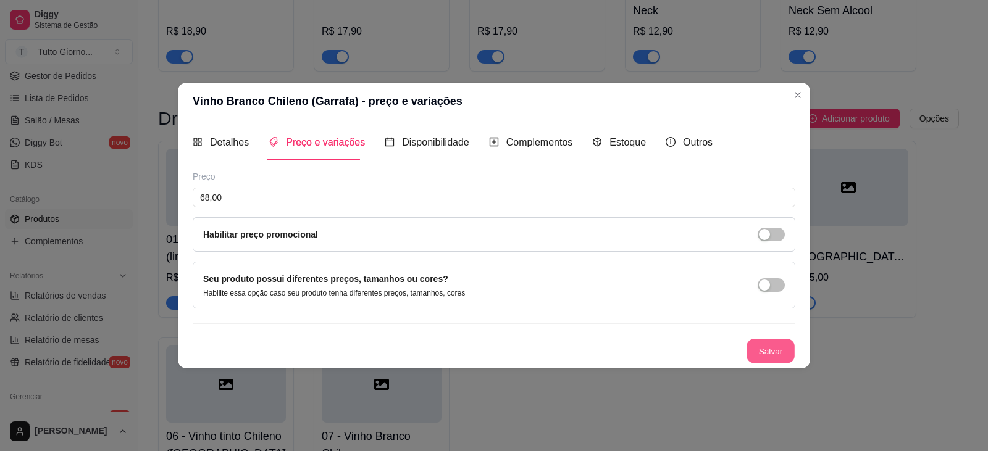
click at [753, 349] on button "Salvar" at bounding box center [770, 351] width 48 height 24
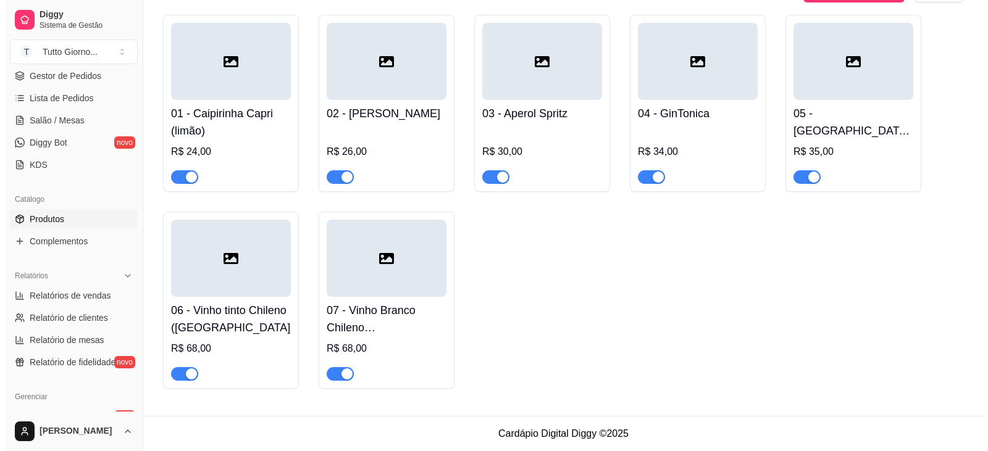
scroll to position [3145, 0]
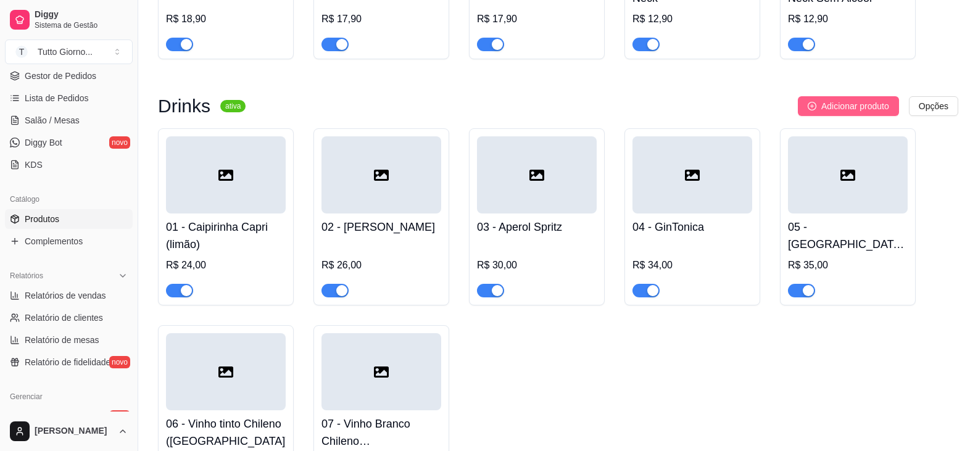
click at [843, 113] on span "Adicionar produto" at bounding box center [856, 106] width 68 height 14
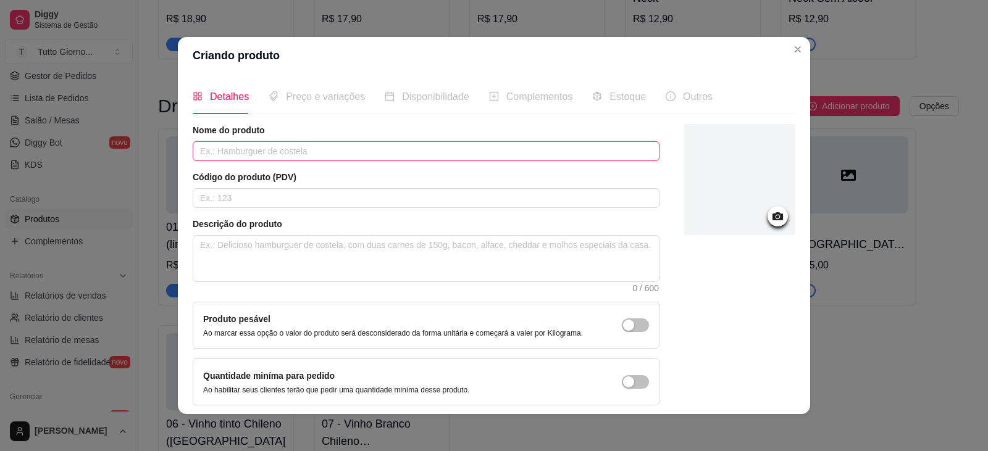
click at [261, 156] on input "text" at bounding box center [426, 151] width 467 height 20
drag, startPoint x: 216, startPoint y: 151, endPoint x: 204, endPoint y: 151, distance: 12.3
click at [204, 151] on input "Tacha de Vinho" at bounding box center [426, 151] width 467 height 20
click at [267, 152] on input "Taça de Vinho" at bounding box center [426, 151] width 467 height 20
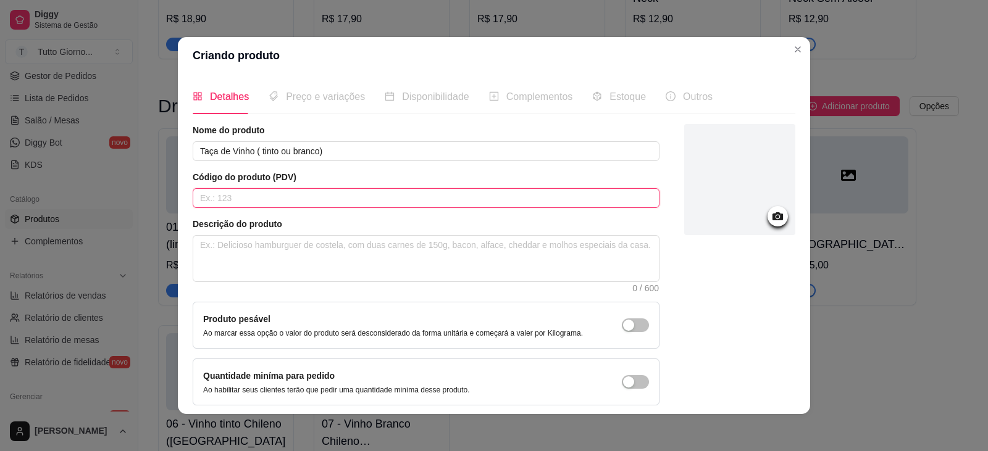
click at [234, 197] on input "text" at bounding box center [426, 198] width 467 height 20
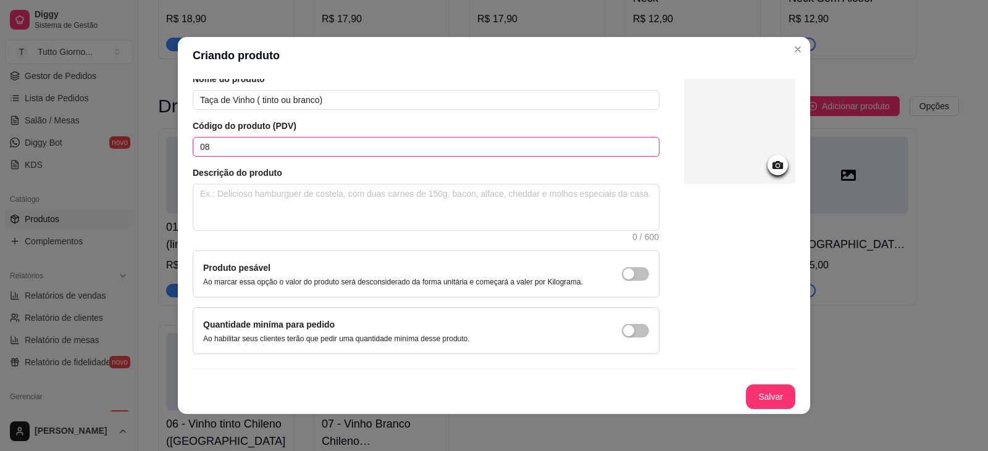
scroll to position [2, 0]
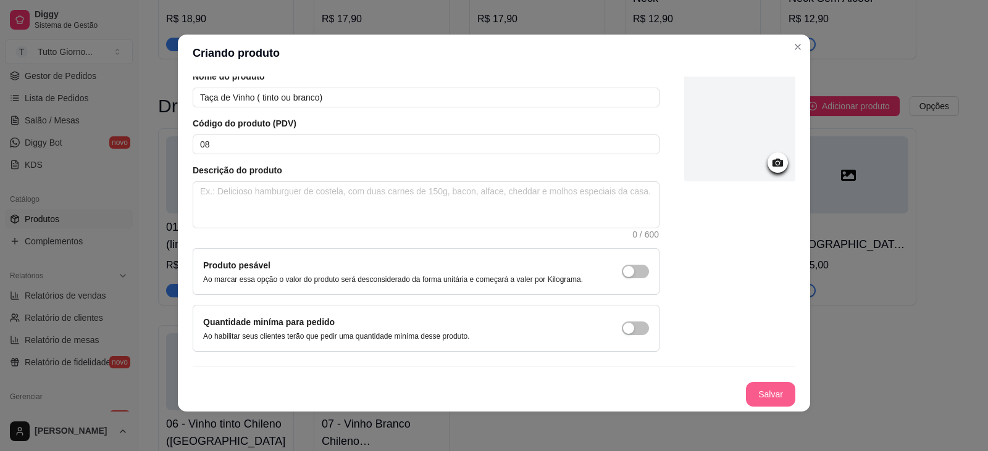
click at [758, 388] on button "Salvar" at bounding box center [770, 394] width 49 height 25
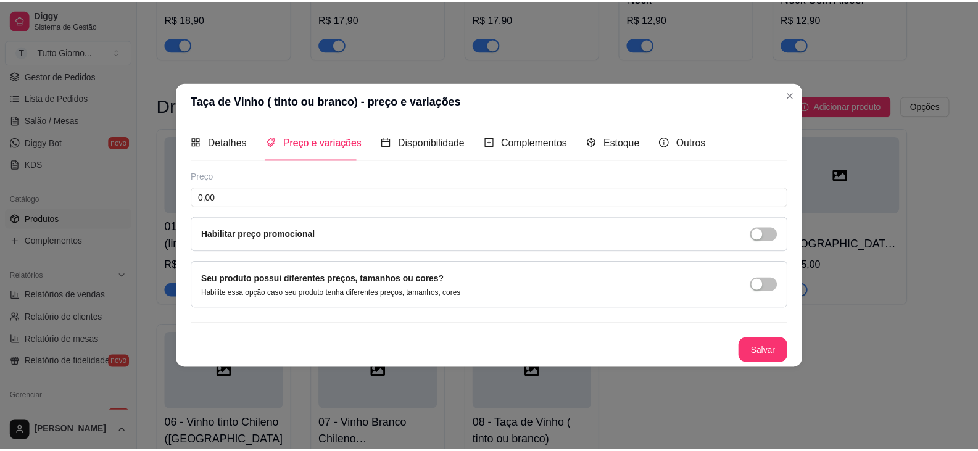
scroll to position [0, 0]
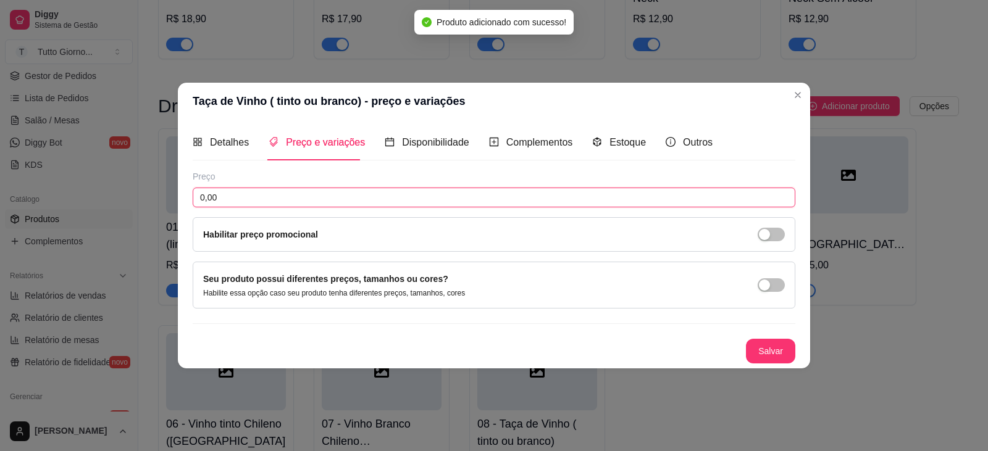
drag, startPoint x: 226, startPoint y: 193, endPoint x: 163, endPoint y: 193, distance: 63.0
click at [163, 193] on div "Taça de Vinho ( tinto ou branco) - preço e variações Detalhes Preço e variações…" at bounding box center [494, 225] width 988 height 451
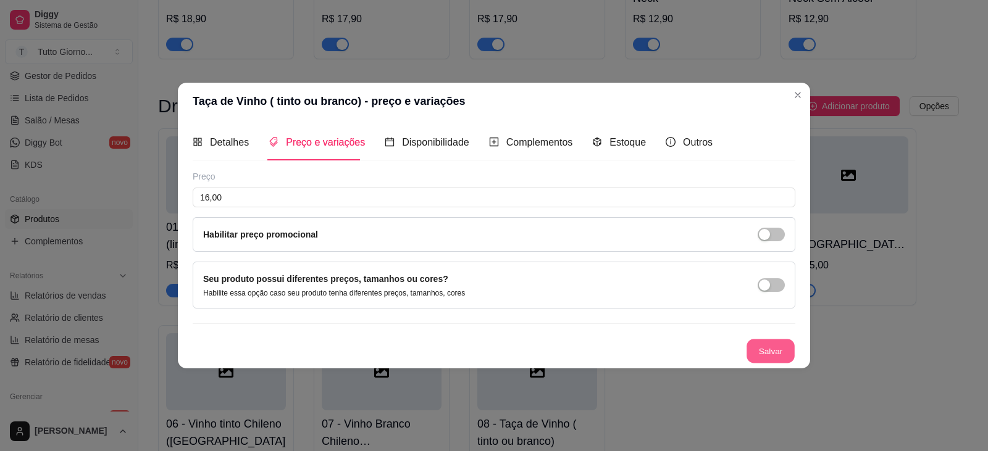
click at [777, 351] on button "Salvar" at bounding box center [770, 351] width 48 height 24
